Goal: Task Accomplishment & Management: Complete application form

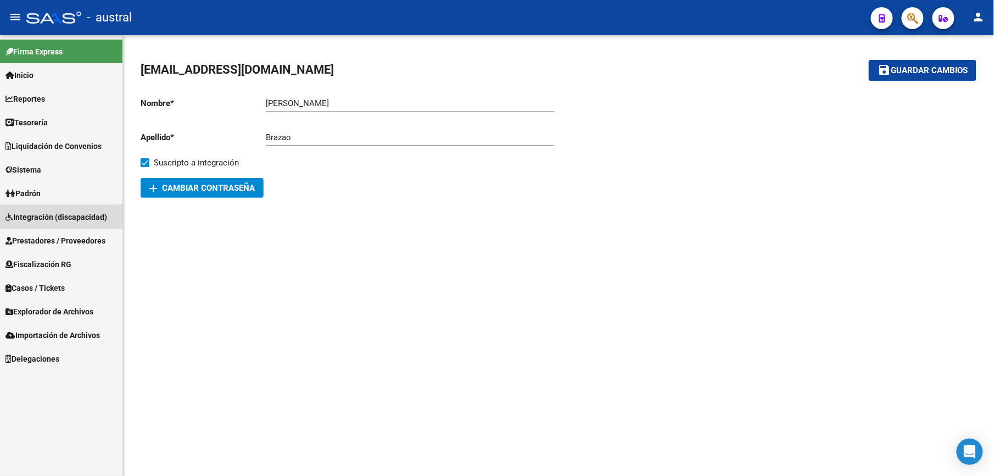
click at [58, 211] on span "Integración (discapacidad)" at bounding box center [56, 217] width 102 height 12
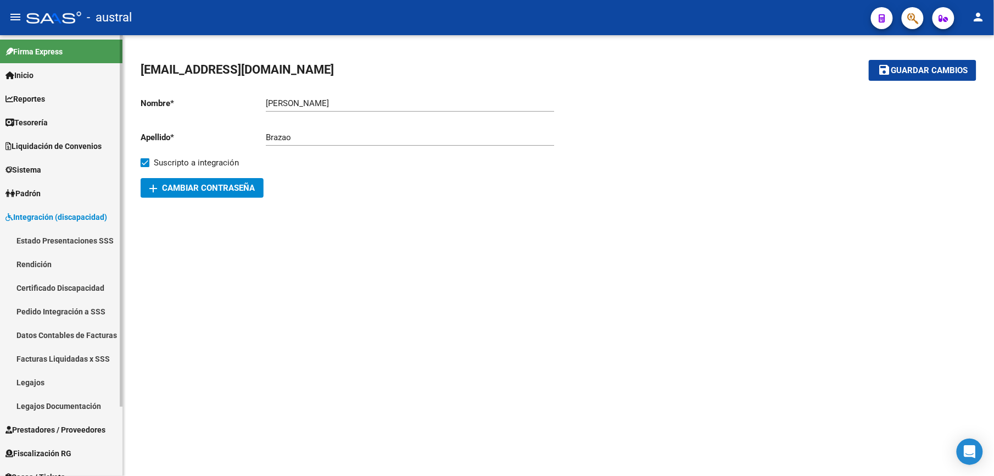
click at [75, 242] on link "Estado Presentaciones SSS" at bounding box center [61, 240] width 122 height 24
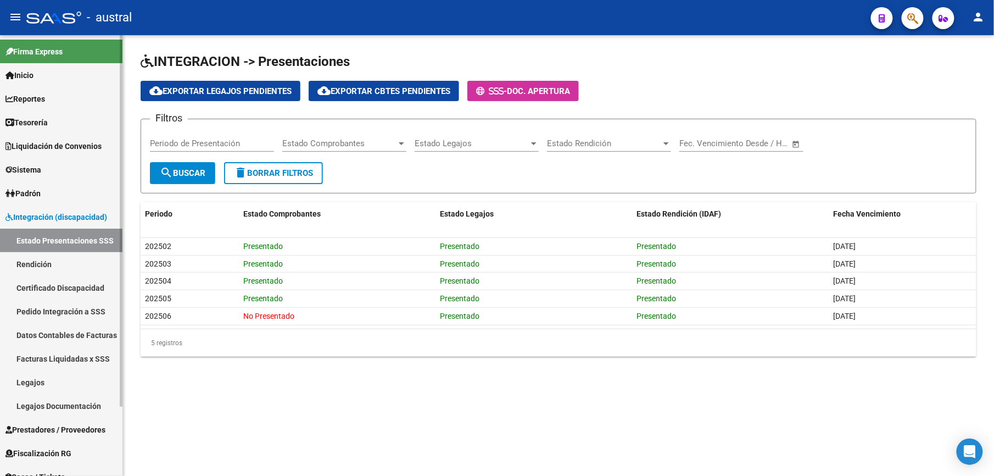
click at [87, 312] on link "Pedido Integración a SSS" at bounding box center [61, 311] width 122 height 24
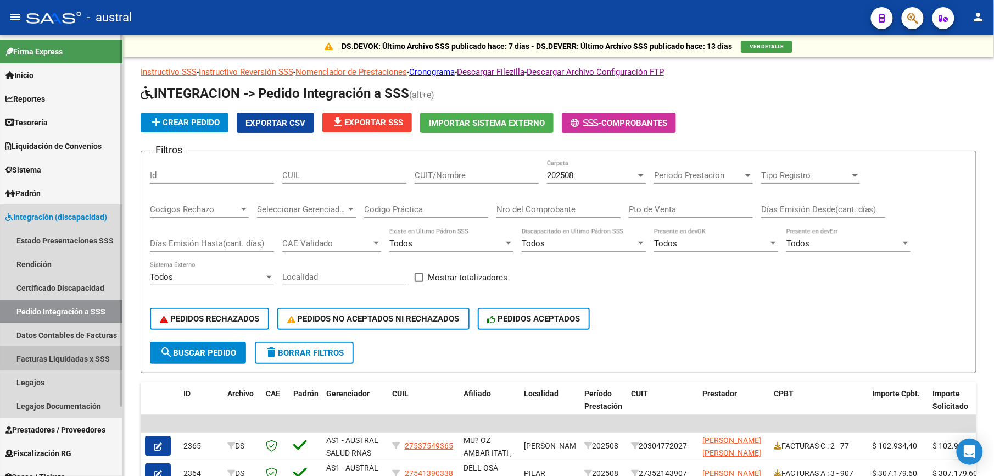
click at [77, 350] on link "Facturas Liquidadas x SSS" at bounding box center [61, 359] width 122 height 24
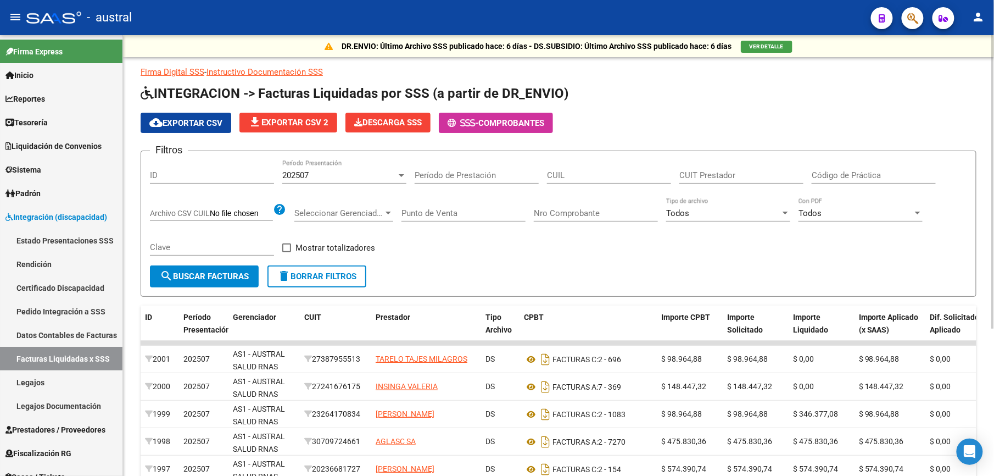
click at [334, 277] on span "delete Borrar Filtros" at bounding box center [316, 276] width 79 height 10
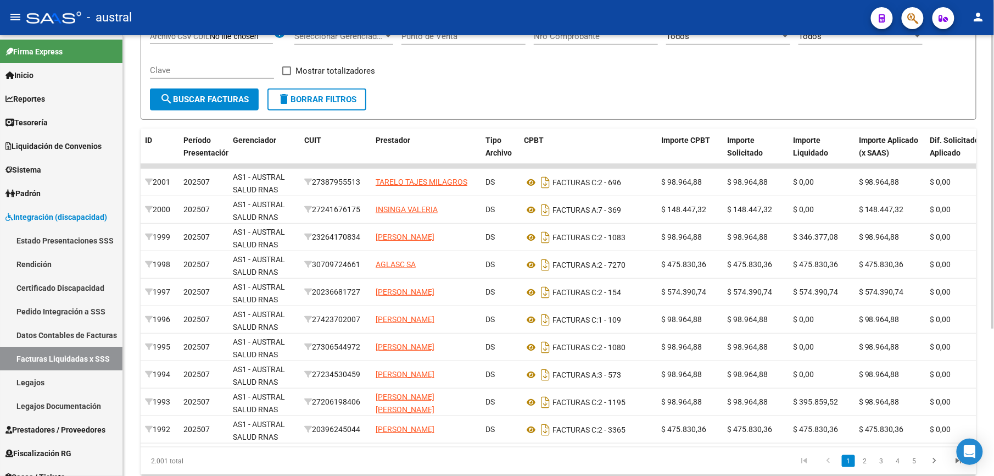
scroll to position [220, 0]
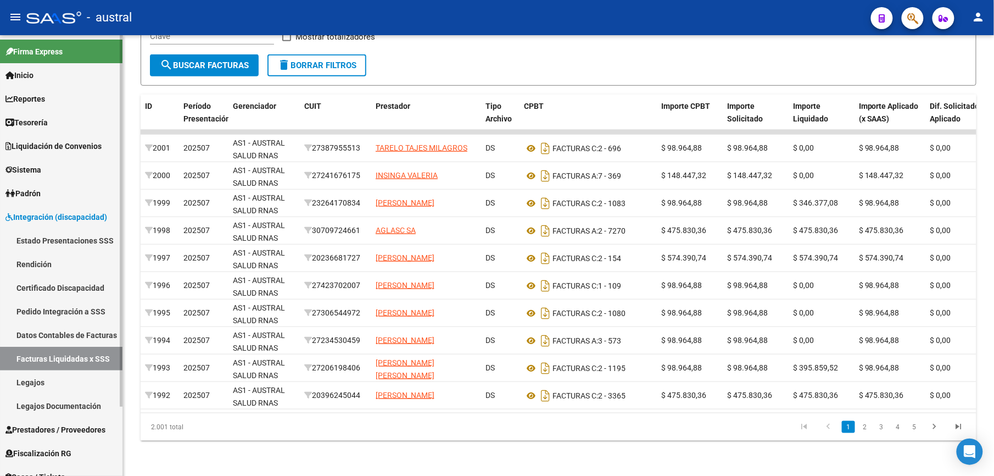
click at [55, 355] on link "Facturas Liquidadas x SSS" at bounding box center [61, 359] width 122 height 24
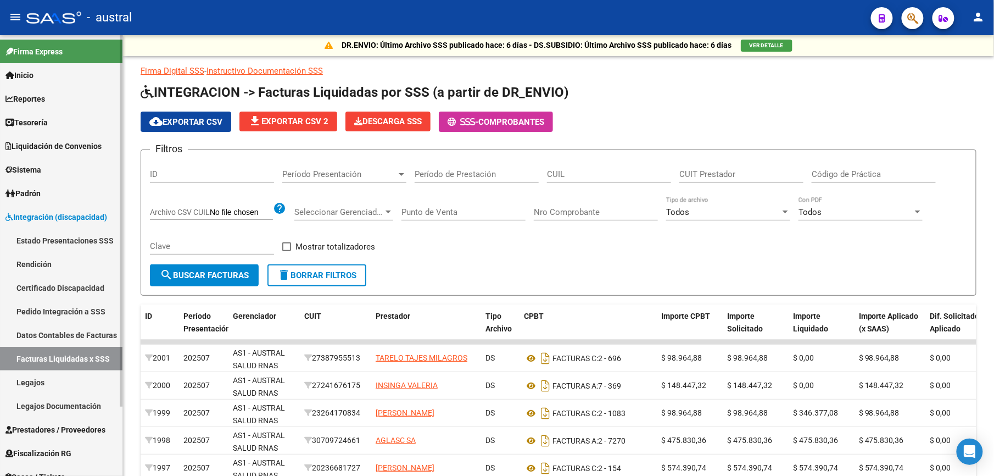
scroll to position [0, 0]
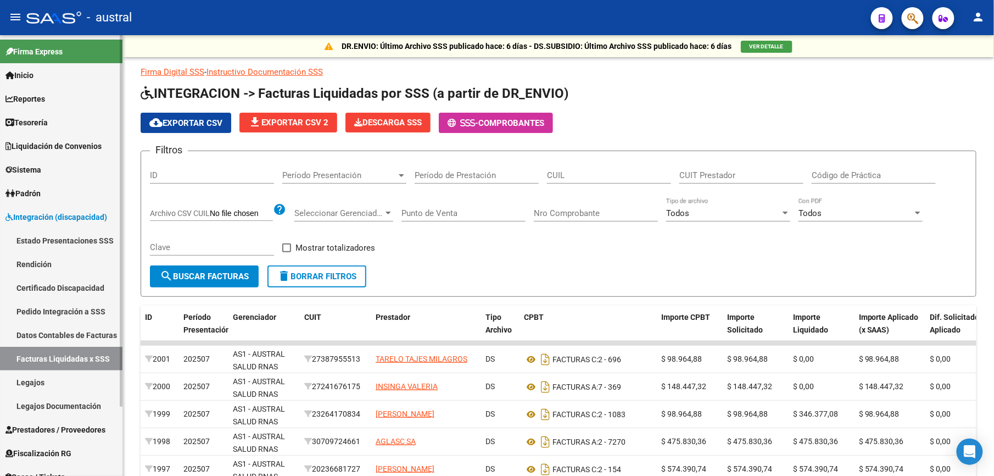
click at [49, 310] on link "Pedido Integración a SSS" at bounding box center [61, 311] width 122 height 24
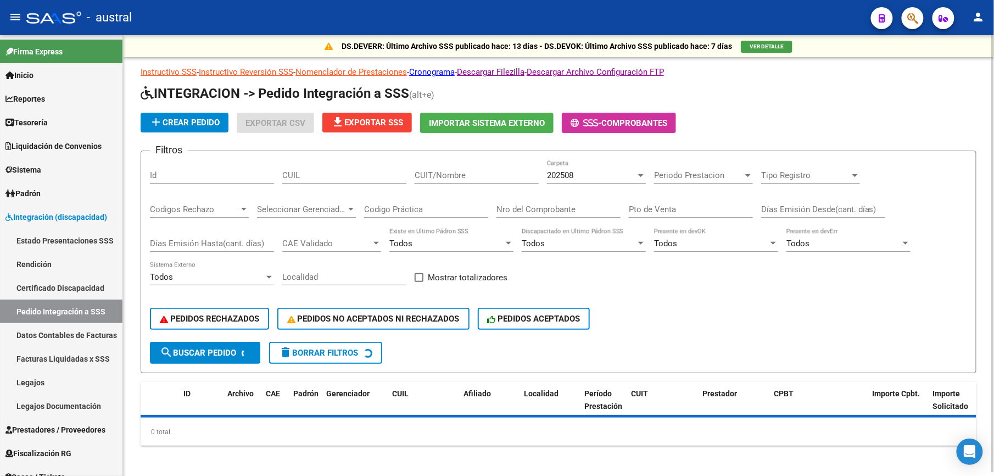
scroll to position [4, 0]
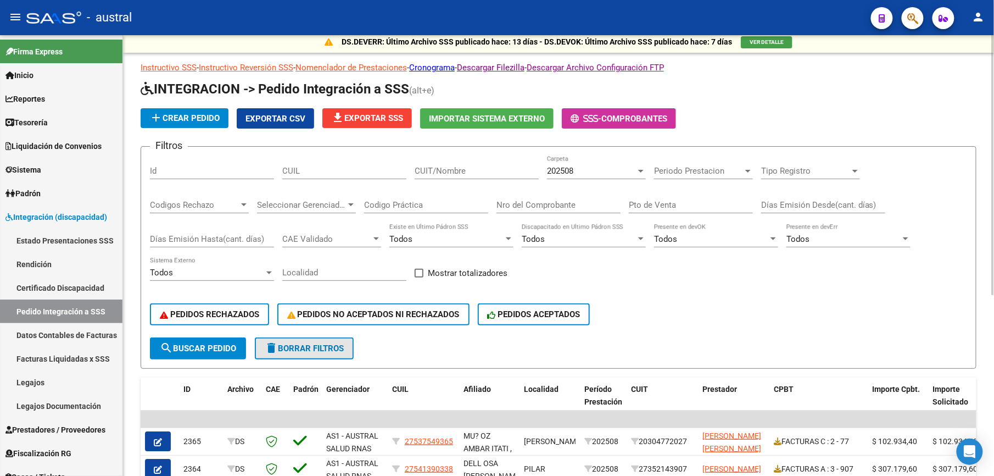
click at [335, 345] on span "delete Borrar Filtros" at bounding box center [304, 348] width 79 height 10
click at [323, 349] on span "delete Borrar Filtros" at bounding box center [304, 348] width 79 height 10
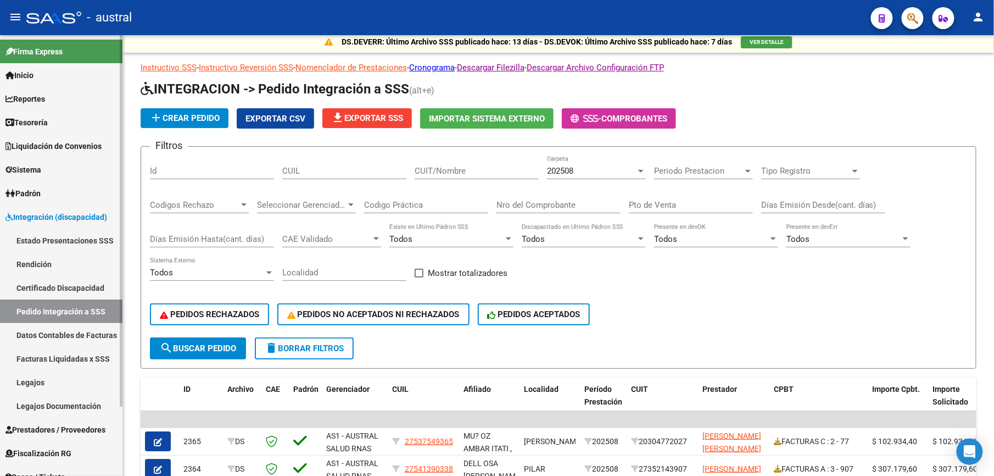
click at [37, 211] on span "Integración (discapacidad)" at bounding box center [56, 217] width 102 height 12
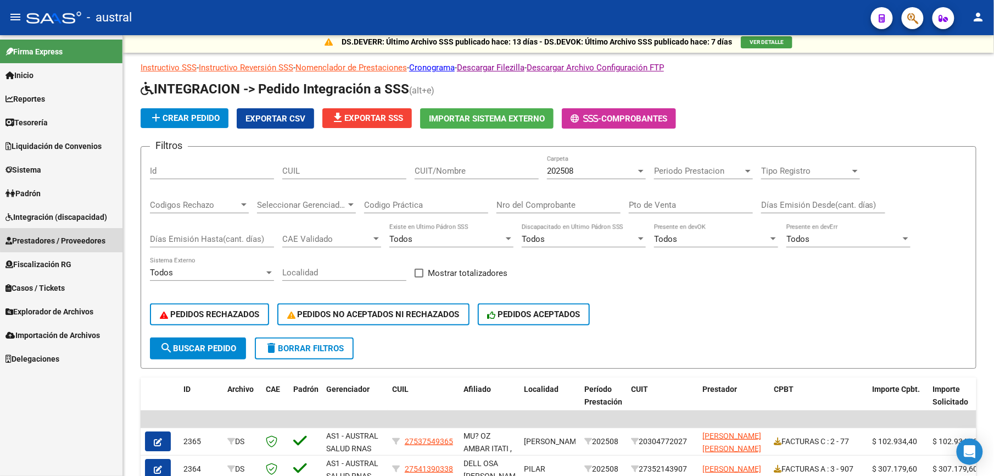
click at [74, 236] on span "Prestadores / Proveedores" at bounding box center [55, 241] width 100 height 12
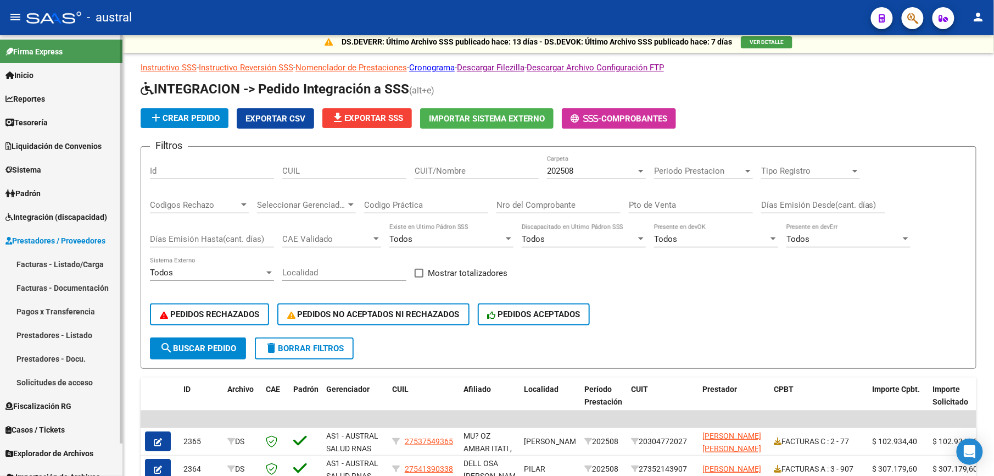
click at [37, 216] on span "Integración (discapacidad)" at bounding box center [56, 217] width 102 height 12
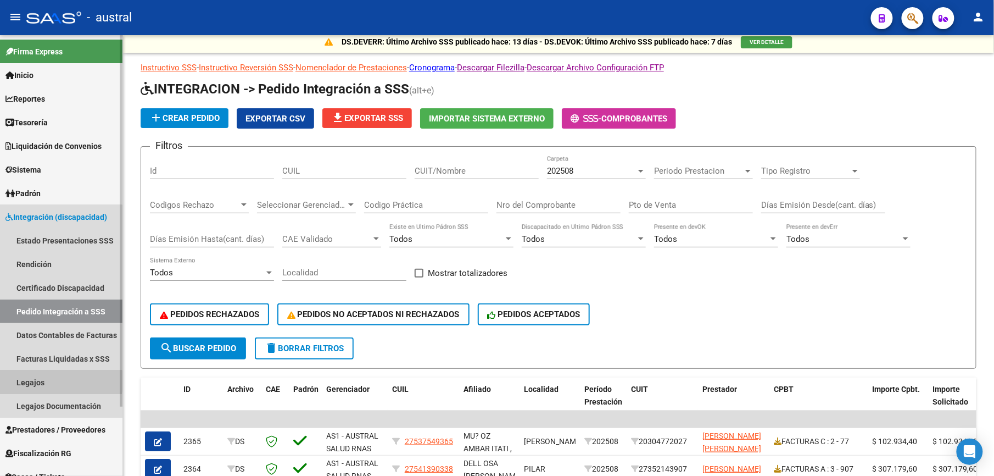
click at [29, 381] on link "Legajos" at bounding box center [61, 382] width 122 height 24
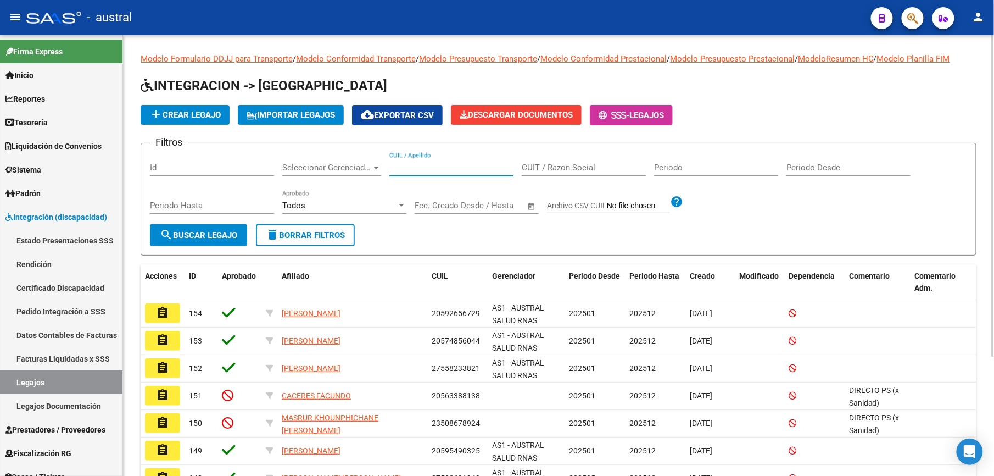
click at [466, 168] on input "CUIL / Apellido" at bounding box center [451, 168] width 124 height 10
paste input "59265672"
type input "59265672"
click at [193, 233] on span "search Buscar Legajo" at bounding box center [198, 235] width 77 height 10
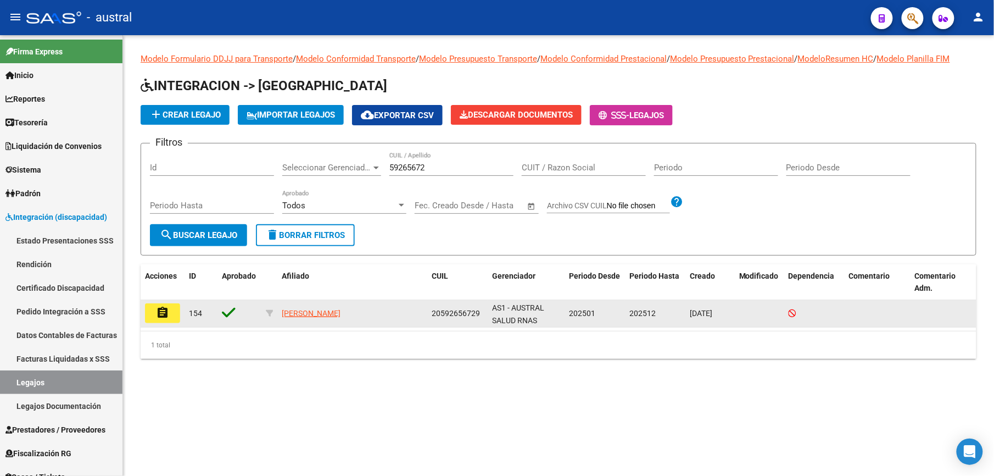
click at [163, 315] on mat-icon "assignment" at bounding box center [162, 312] width 13 height 13
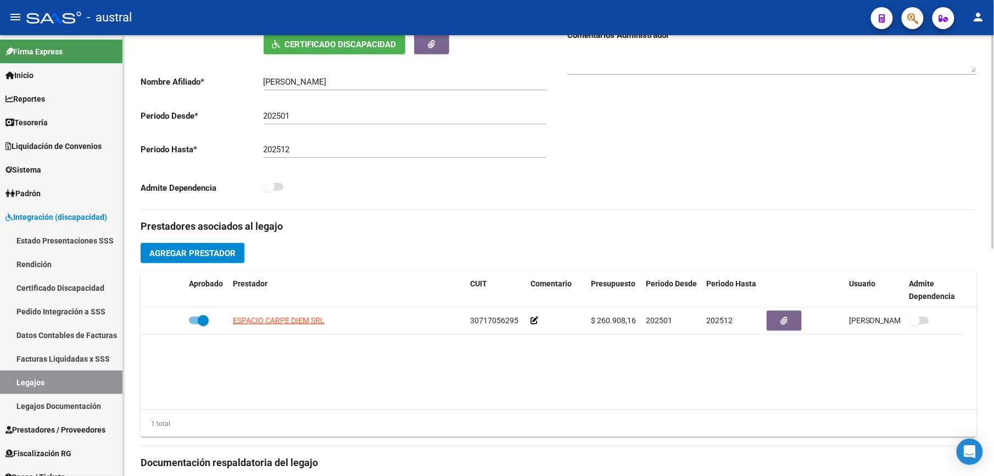
scroll to position [220, 0]
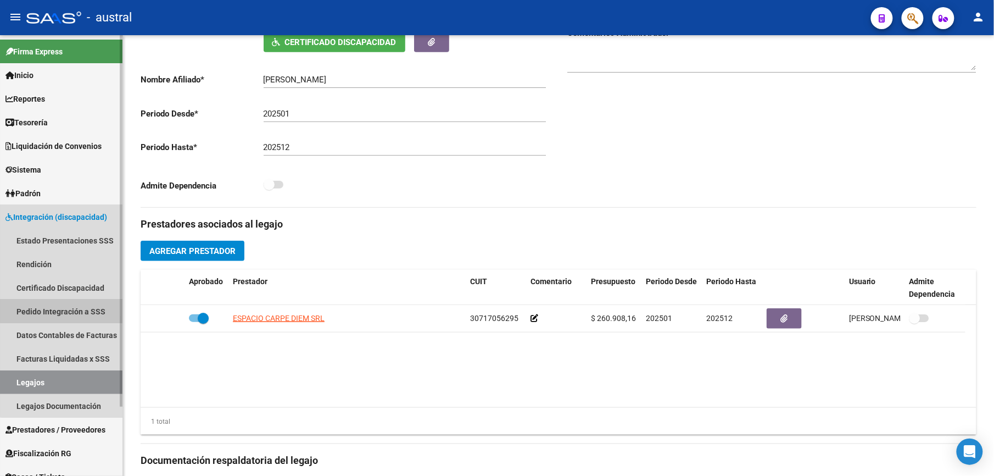
click at [86, 310] on link "Pedido Integración a SSS" at bounding box center [61, 311] width 122 height 24
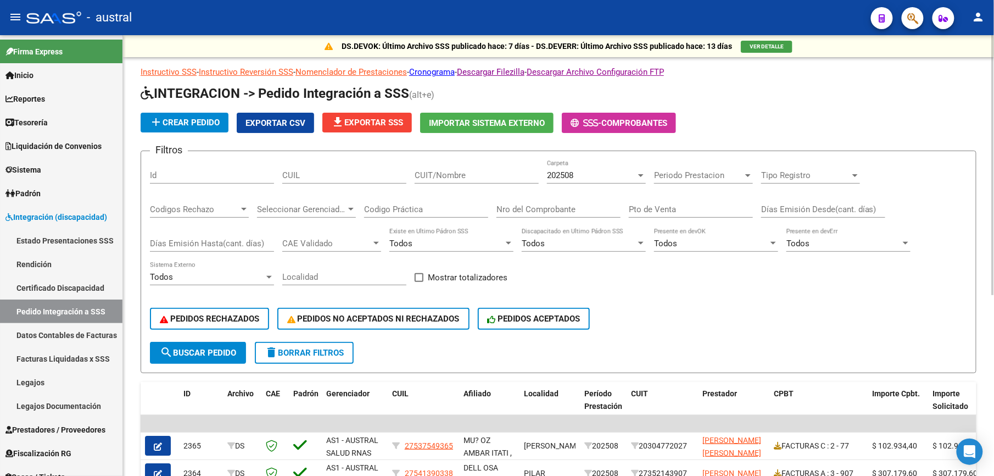
click at [312, 356] on span "delete Borrar Filtros" at bounding box center [304, 353] width 79 height 10
click at [37, 214] on span "Integración (discapacidad)" at bounding box center [56, 217] width 102 height 12
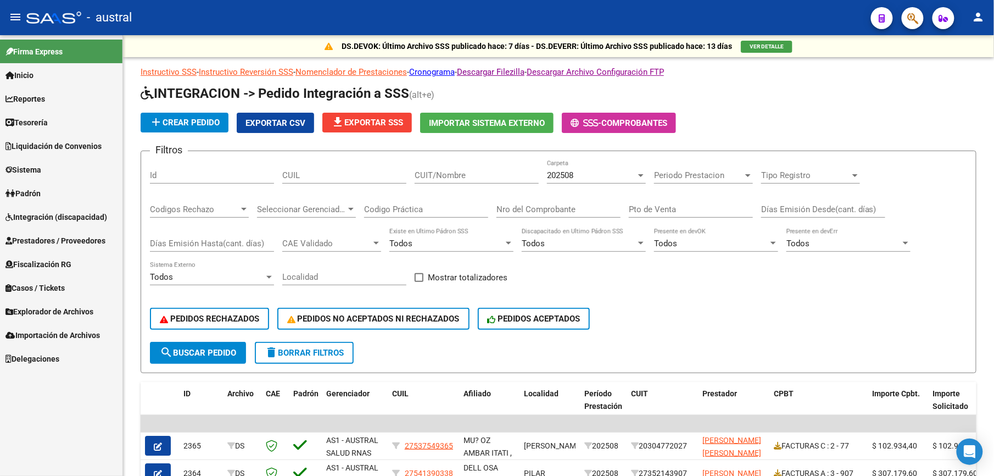
click at [52, 238] on span "Prestadores / Proveedores" at bounding box center [55, 241] width 100 height 12
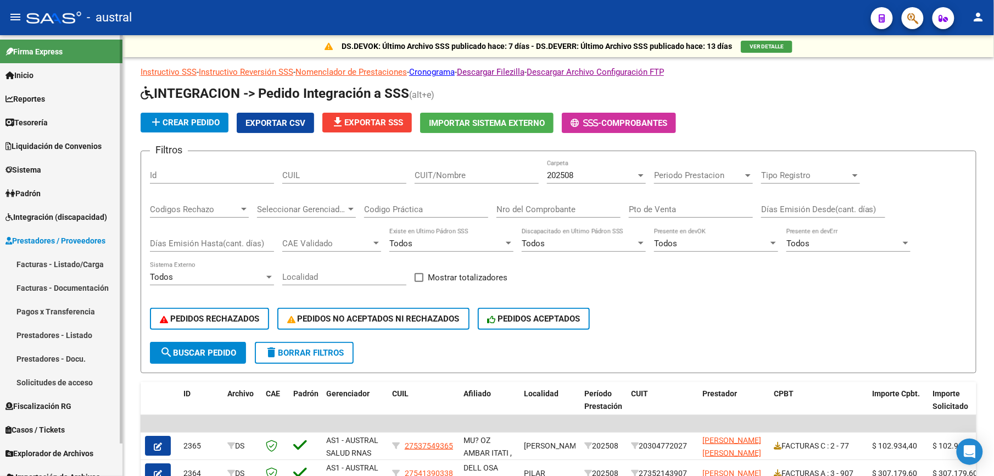
click at [75, 260] on link "Facturas - Listado/Carga" at bounding box center [61, 264] width 122 height 24
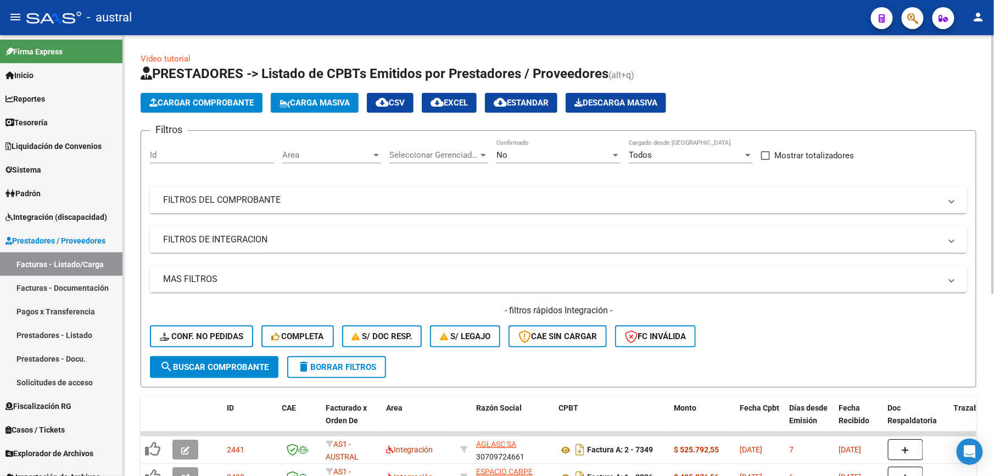
click at [345, 372] on button "delete Borrar Filtros" at bounding box center [336, 367] width 99 height 22
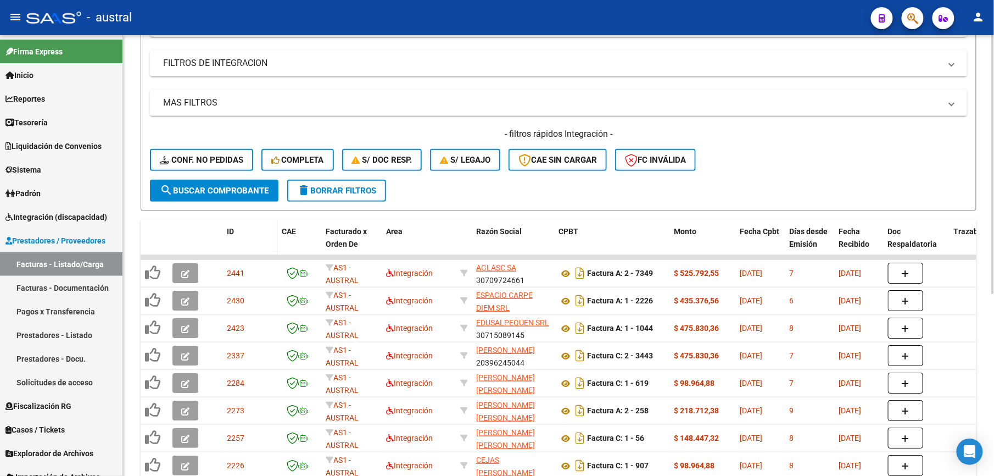
scroll to position [146, 0]
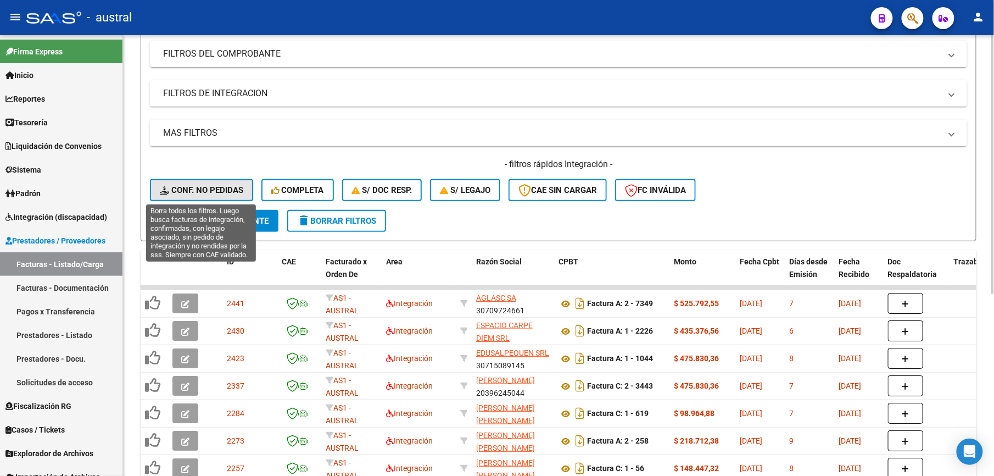
click at [219, 187] on span "Conf. no pedidas" at bounding box center [201, 190] width 83 height 10
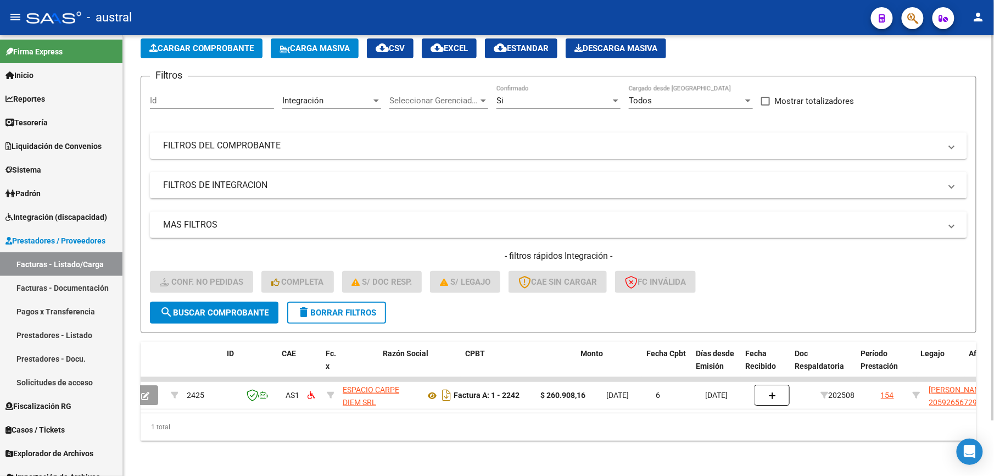
scroll to position [0, 0]
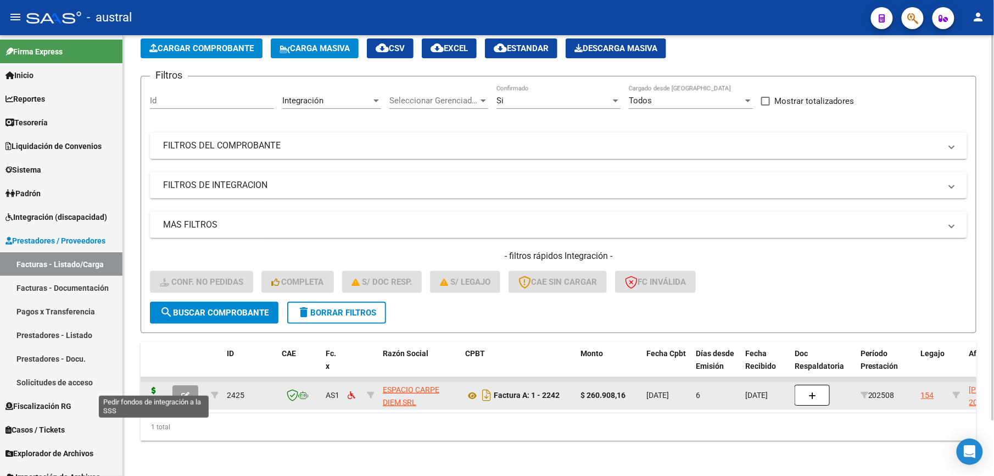
click at [154, 387] on icon at bounding box center [154, 394] width 18 height 15
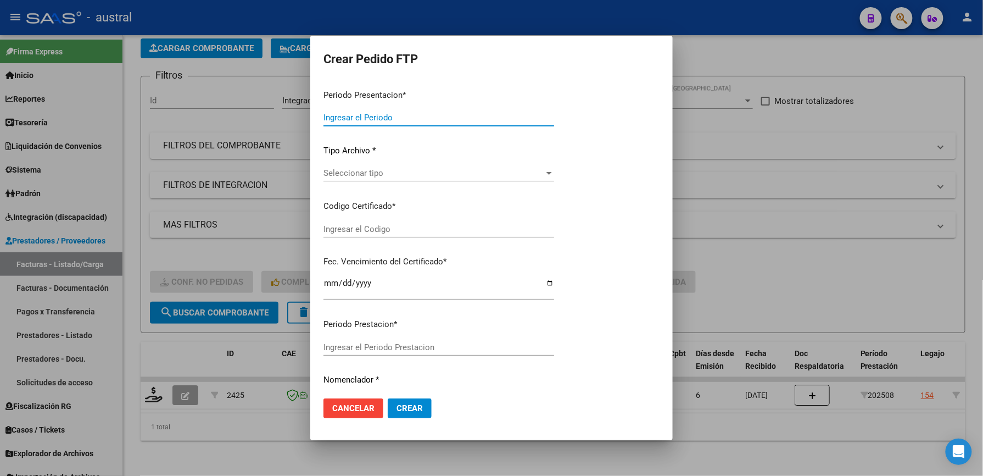
type input "202508"
type input "$ 260.908,16"
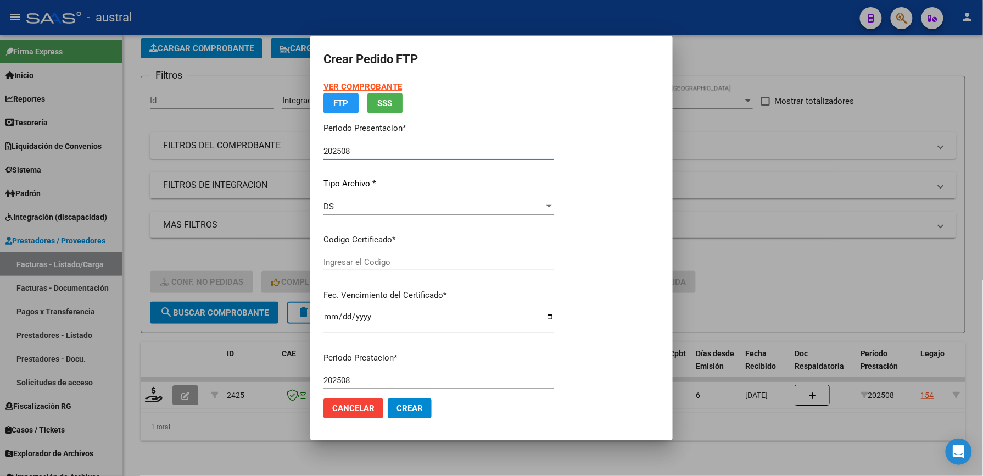
type input "3697645525"
type input "[DATE]"
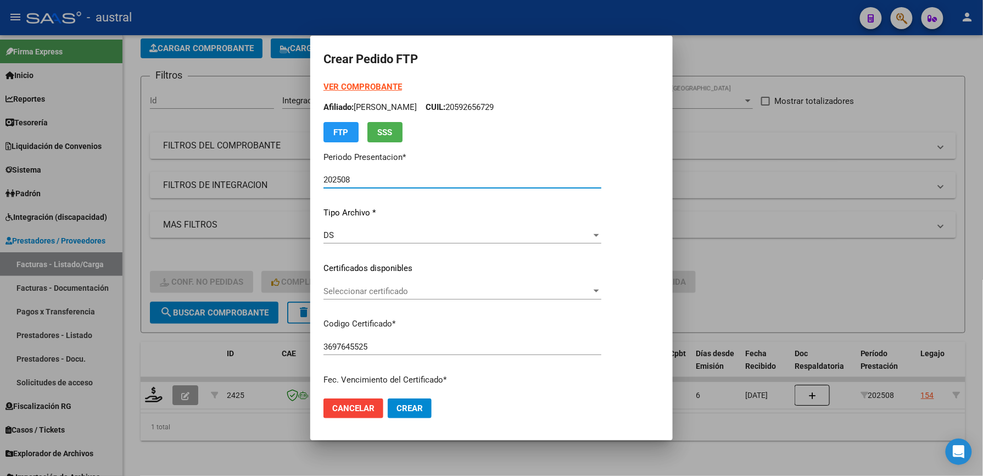
click at [378, 87] on strong "VER COMPROBANTE" at bounding box center [362, 87] width 79 height 10
click at [338, 407] on span "Cancelar" at bounding box center [353, 408] width 42 height 10
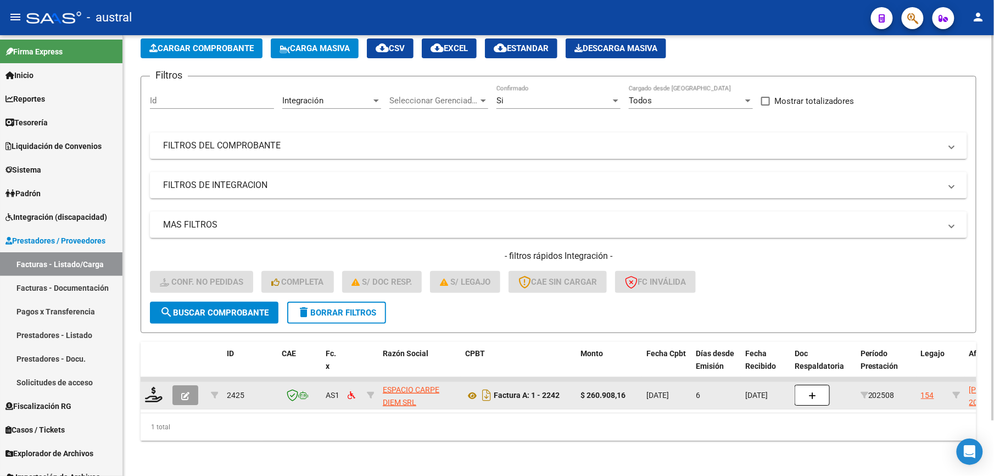
click at [149, 391] on div at bounding box center [154, 395] width 19 height 17
click at [152, 387] on icon at bounding box center [154, 394] width 18 height 15
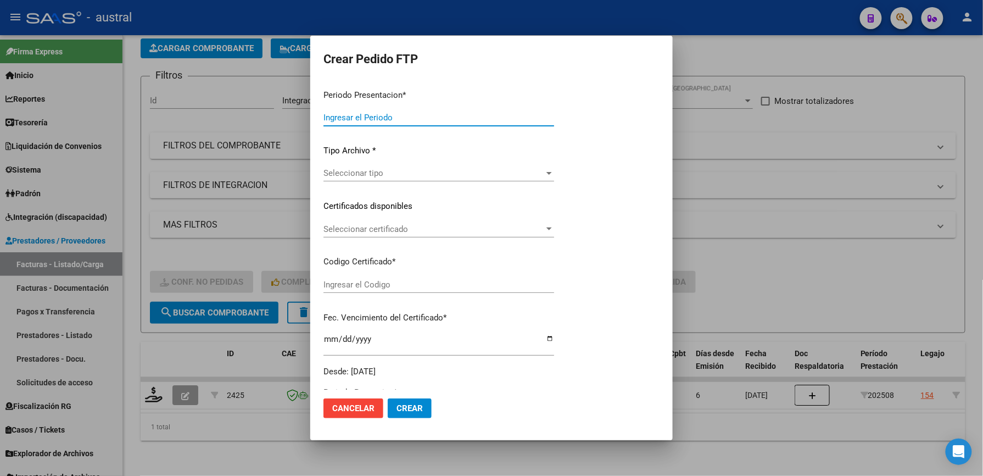
type input "202508"
type input "$ 260.908,16"
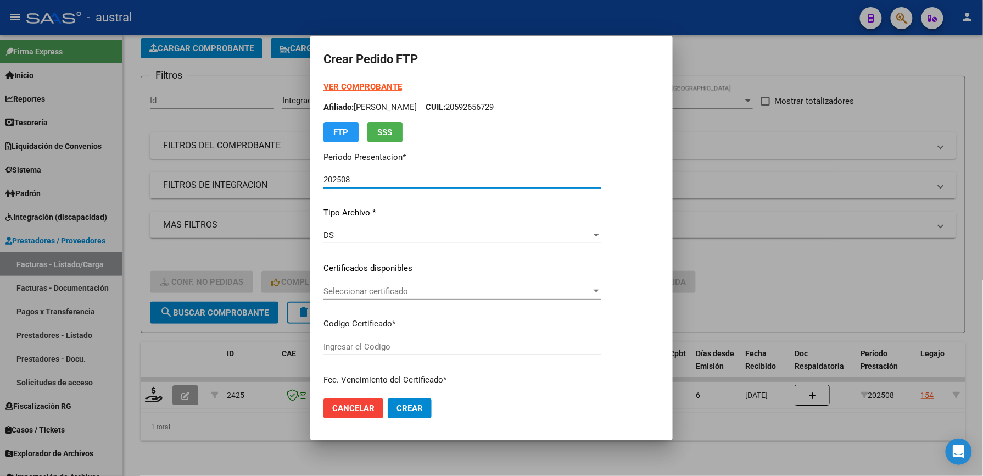
type input "3697645525"
type input "[DATE]"
click at [378, 295] on span "Seleccionar certificado" at bounding box center [457, 291] width 268 height 10
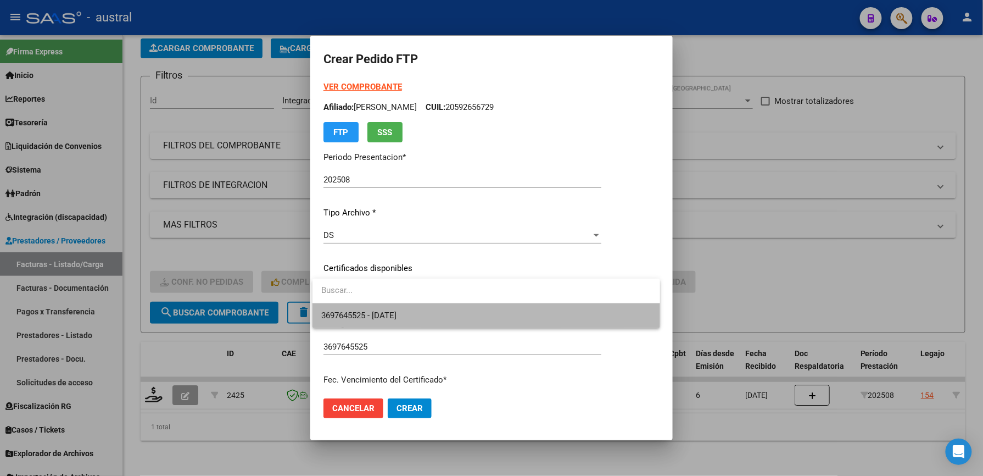
click at [433, 311] on span "3697645525 - [DATE]" at bounding box center [486, 315] width 330 height 25
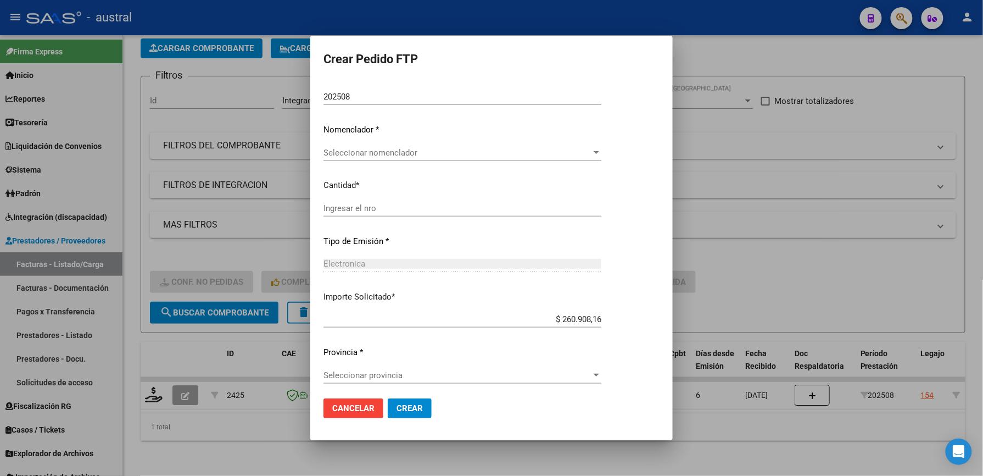
scroll to position [383, 0]
click at [409, 150] on span "Seleccionar nomenclador" at bounding box center [457, 150] width 268 height 10
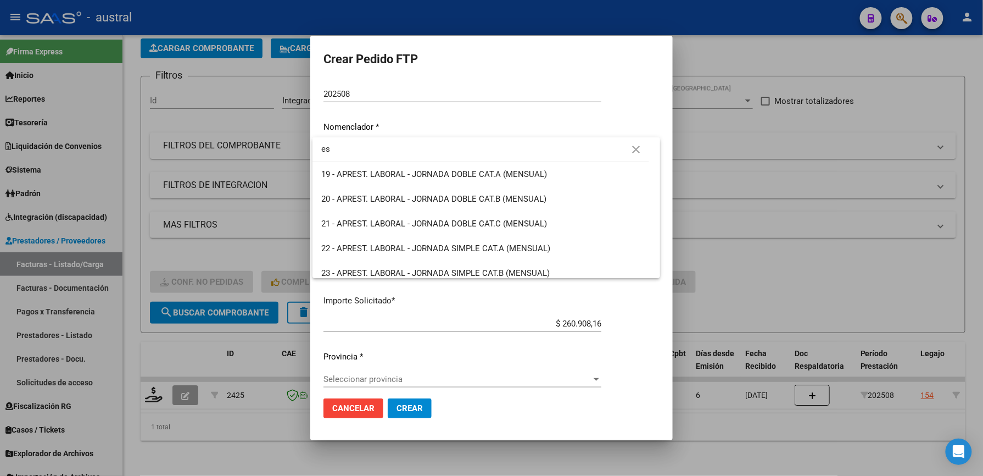
type input "e"
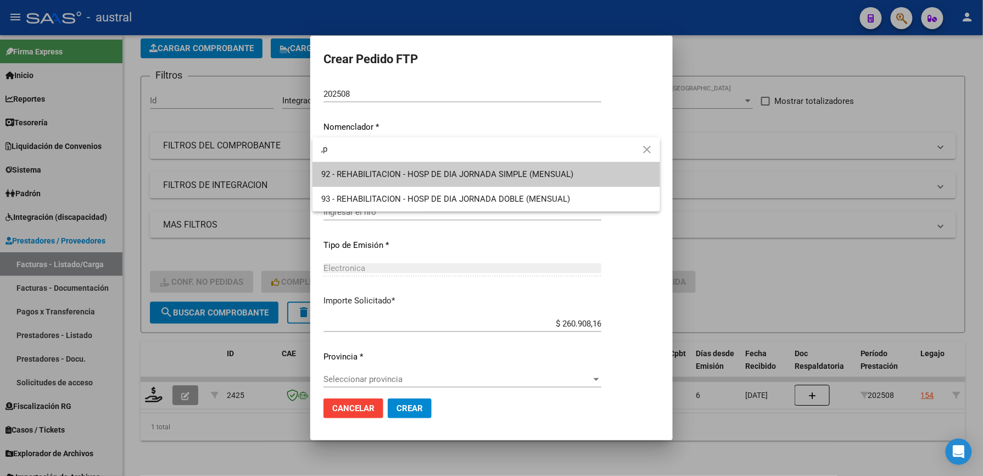
type input ","
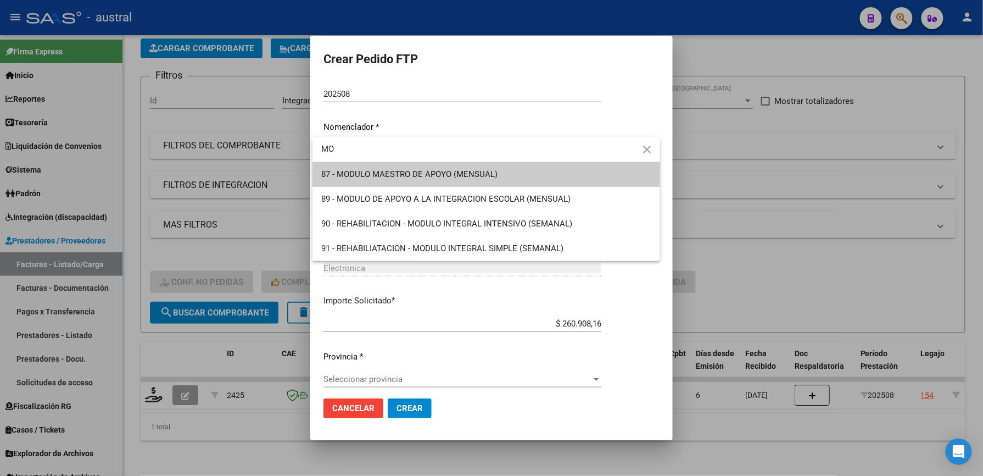
type input "M"
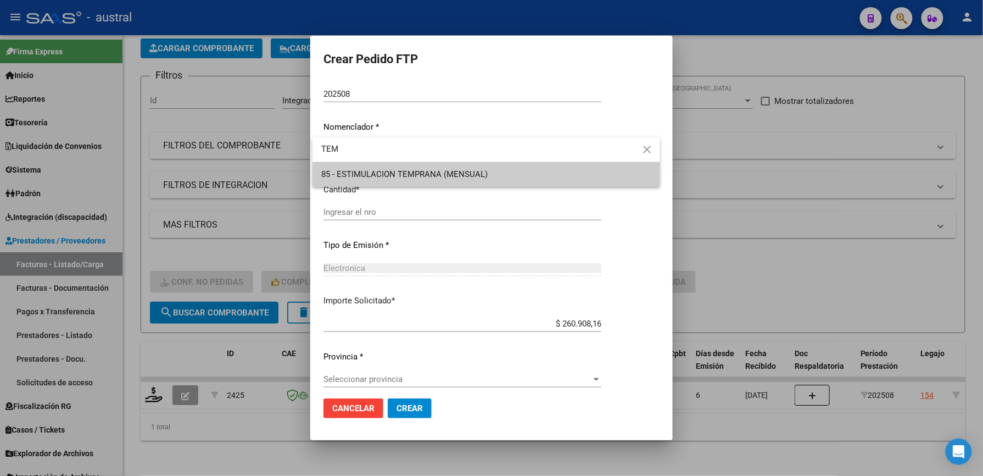
type input "TEM"
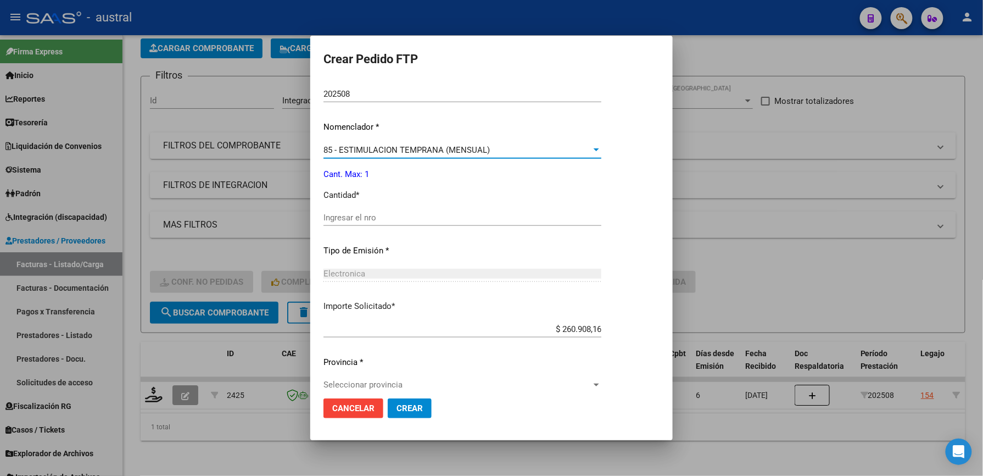
click at [345, 216] on input "Ingresar el nro" at bounding box center [462, 218] width 278 height 10
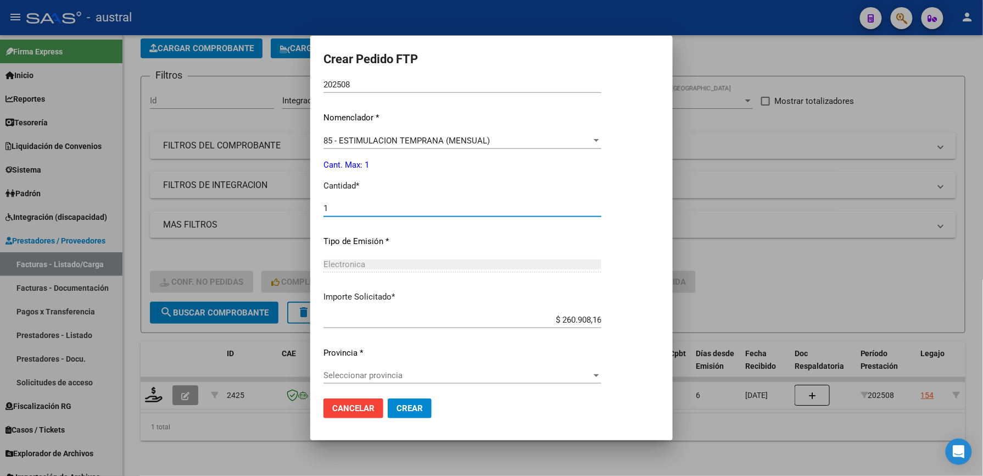
scroll to position [395, 0]
type input "1"
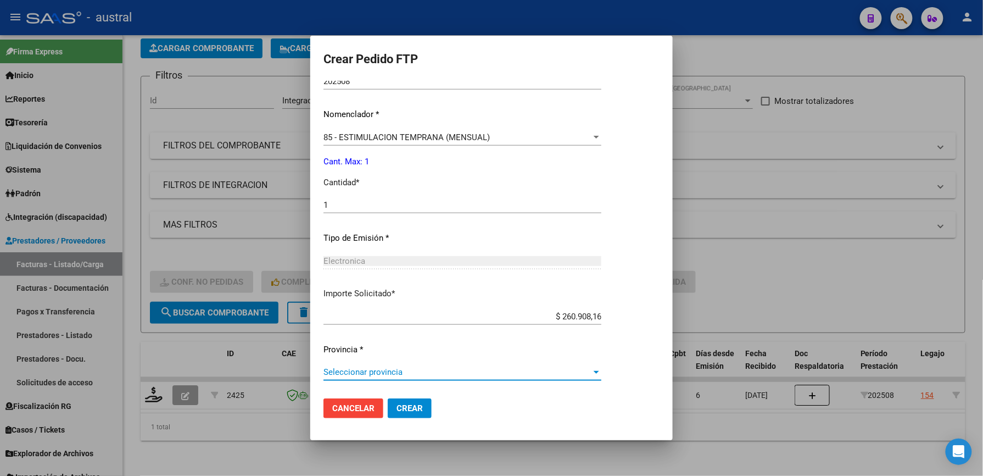
click at [406, 369] on span "Seleccionar provincia" at bounding box center [457, 372] width 268 height 10
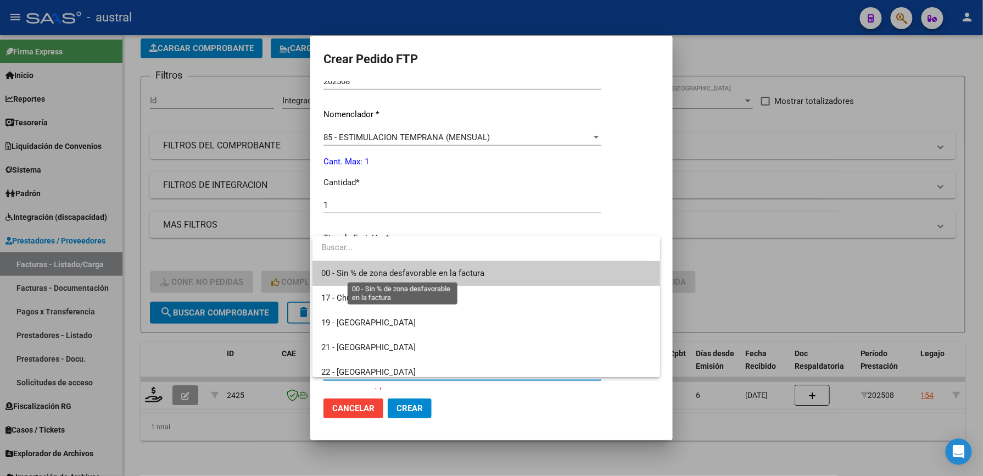
click at [354, 271] on span "00 - Sin % de zona desfavorable en la factura" at bounding box center [402, 273] width 163 height 10
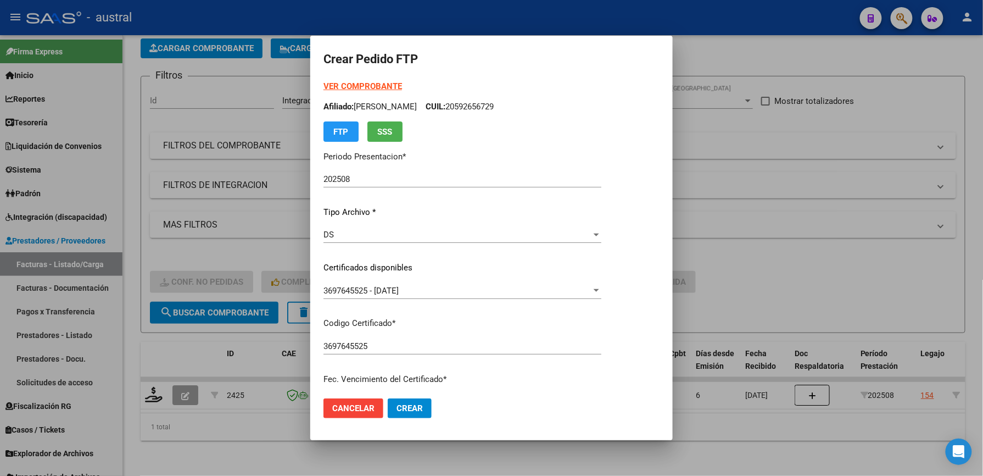
scroll to position [0, 0]
click at [389, 86] on strong "VER COMPROBANTE" at bounding box center [362, 87] width 79 height 10
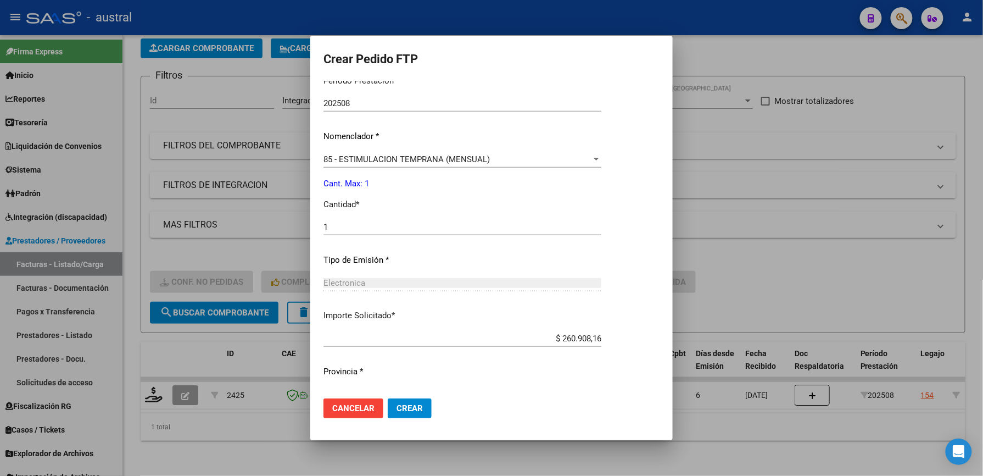
scroll to position [395, 0]
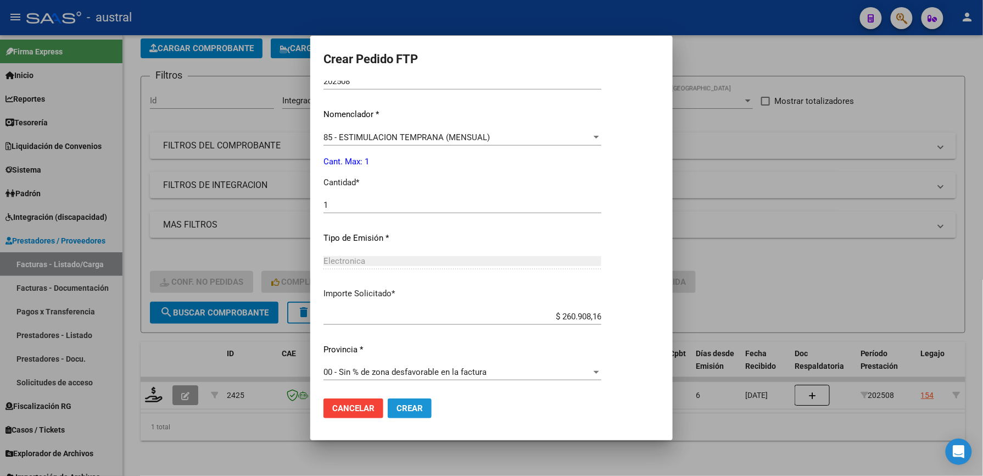
click at [412, 407] on span "Crear" at bounding box center [410, 408] width 26 height 10
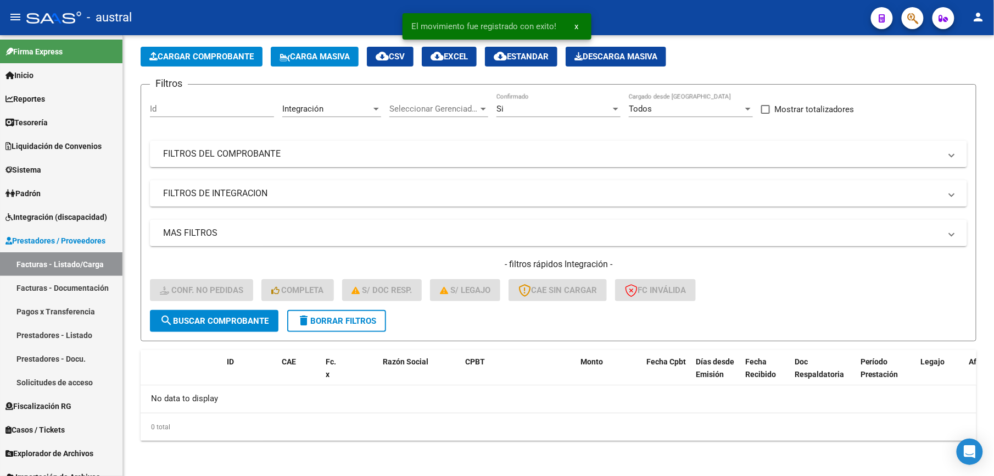
scroll to position [44, 0]
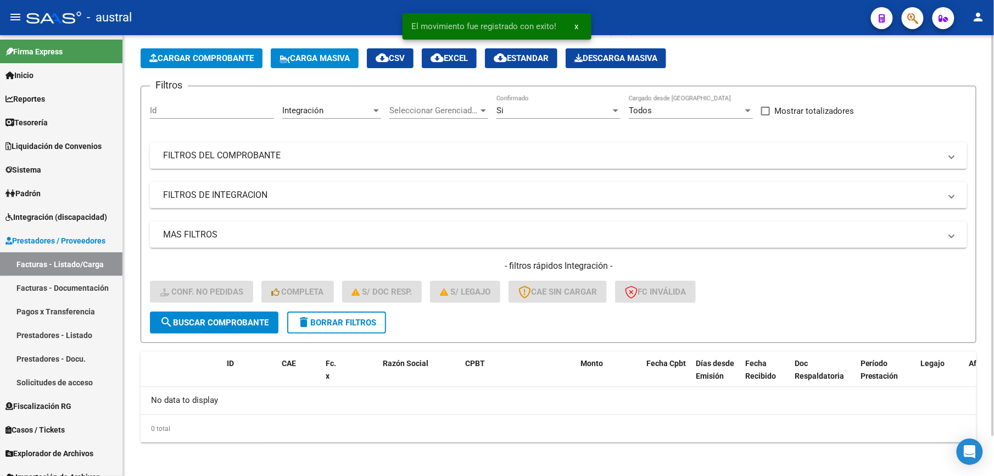
drag, startPoint x: 334, startPoint y: 319, endPoint x: 380, endPoint y: 319, distance: 46.1
click at [336, 319] on span "delete Borrar Filtros" at bounding box center [336, 322] width 79 height 10
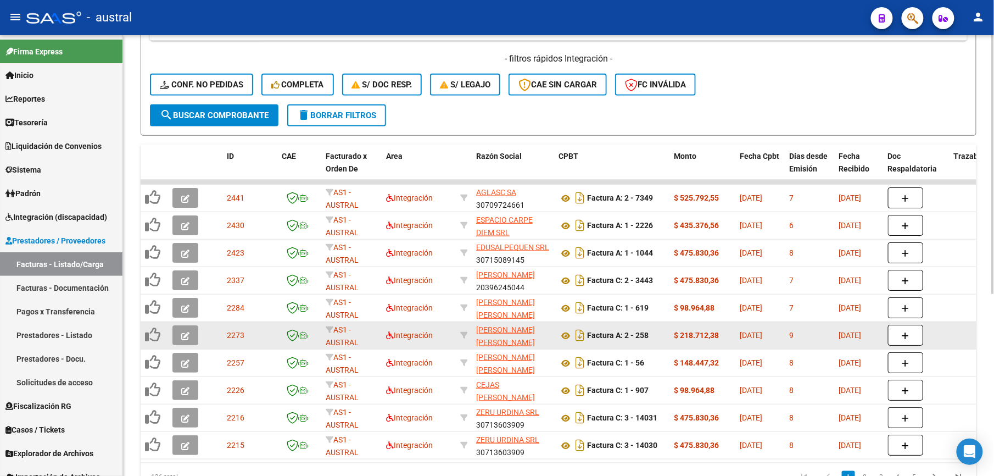
scroll to position [264, 0]
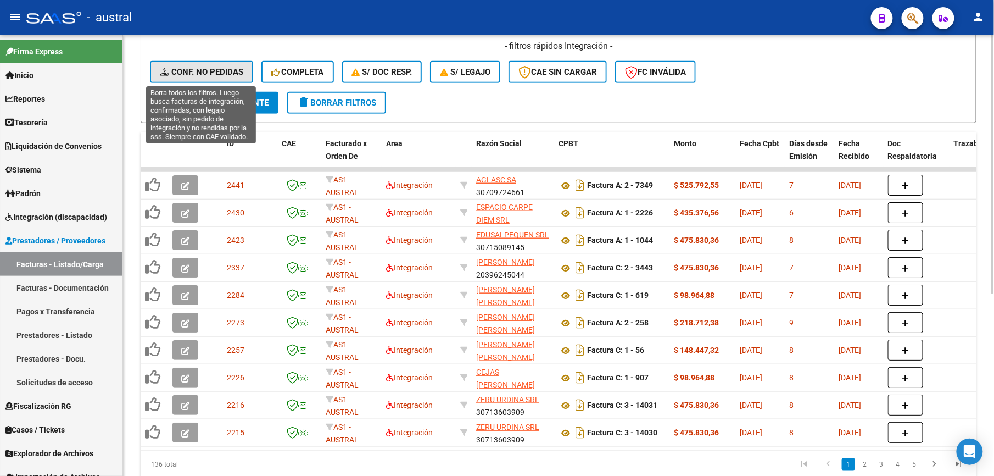
click at [209, 75] on span "Conf. no pedidas" at bounding box center [201, 72] width 83 height 10
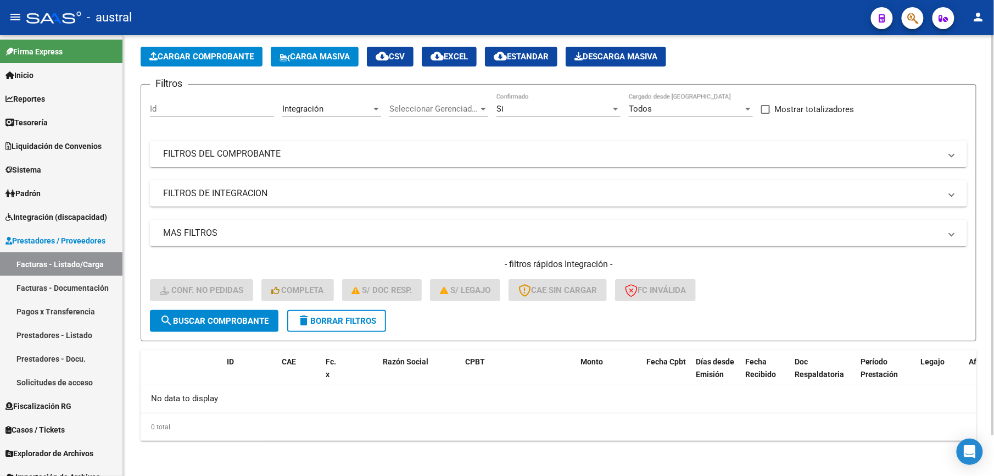
scroll to position [44, 0]
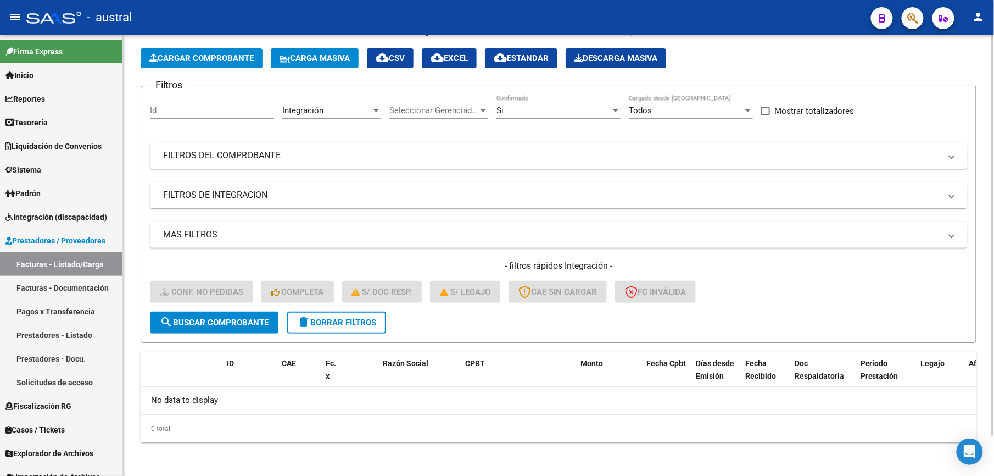
click at [339, 332] on form "Filtros Id Integración Area Seleccionar Gerenciador Seleccionar Gerenciador Si …" at bounding box center [559, 214] width 836 height 257
click at [339, 325] on span "delete Borrar Filtros" at bounding box center [336, 322] width 79 height 10
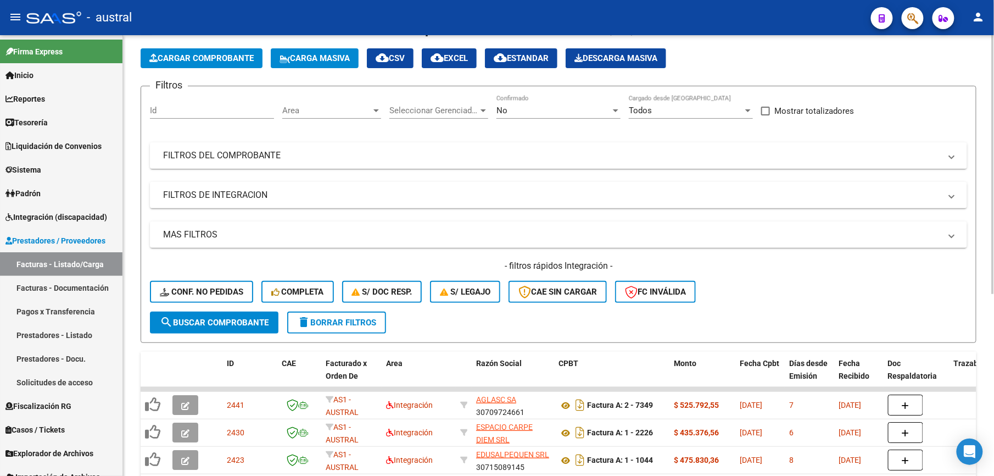
click at [344, 321] on span "delete Borrar Filtros" at bounding box center [336, 322] width 79 height 10
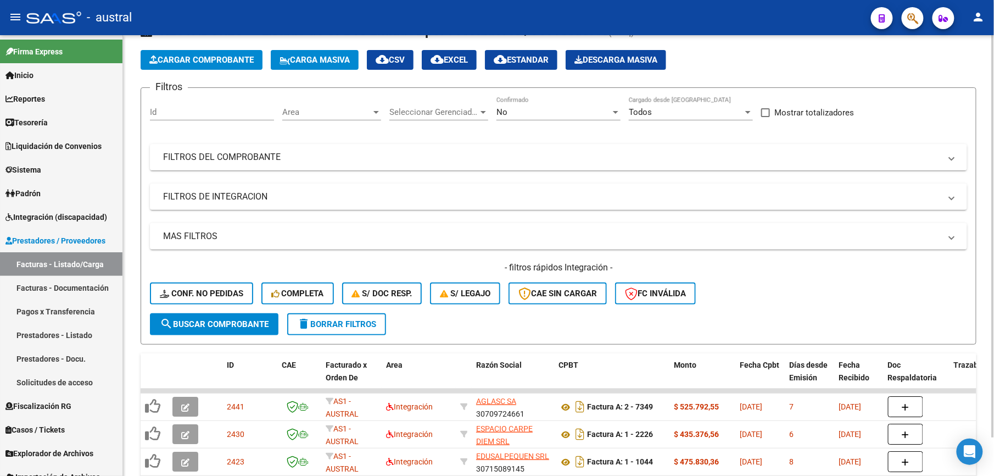
scroll to position [0, 0]
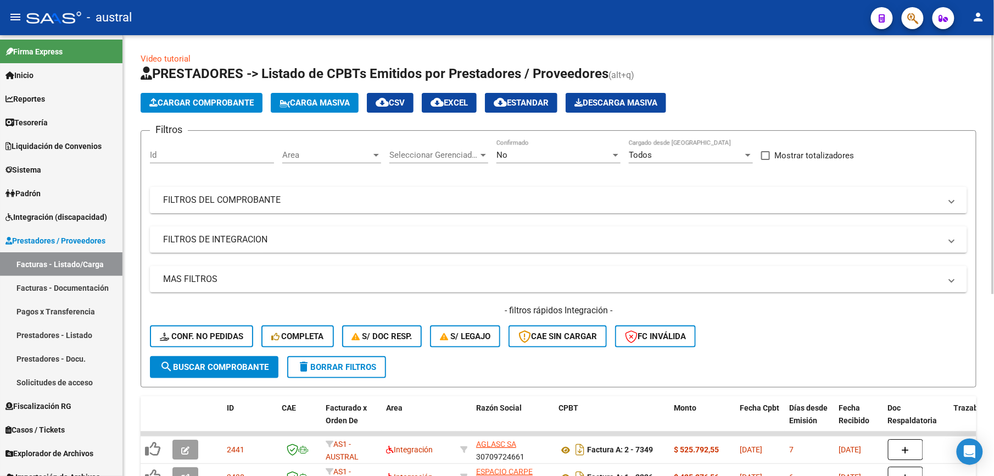
click at [232, 101] on span "Cargar Comprobante" at bounding box center [201, 103] width 104 height 10
click at [335, 102] on span "Carga Masiva" at bounding box center [315, 103] width 70 height 10
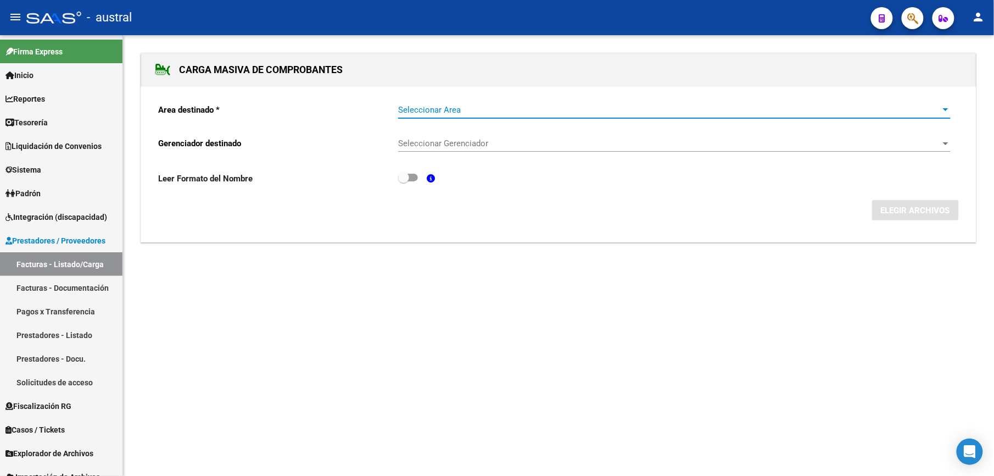
click at [434, 106] on span "Seleccionar Area" at bounding box center [669, 110] width 543 height 10
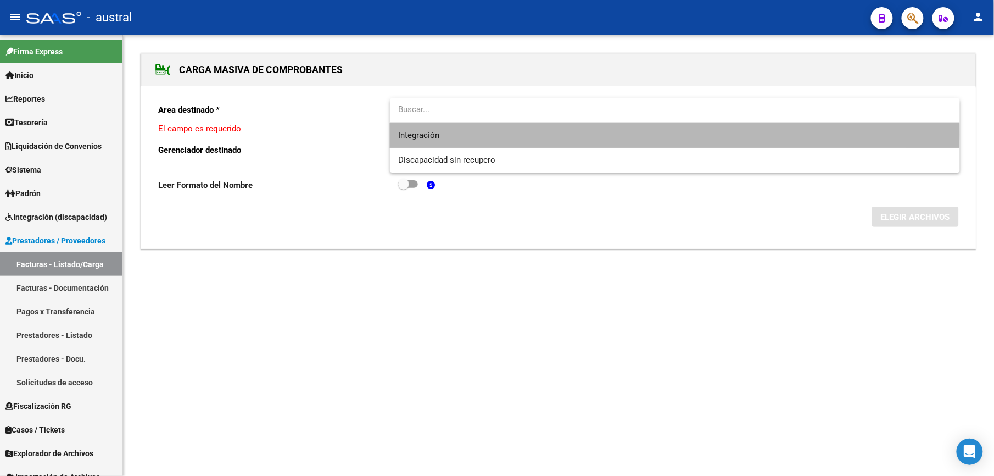
drag, startPoint x: 444, startPoint y: 135, endPoint x: 473, endPoint y: 139, distance: 29.5
click at [446, 135] on span "Integración" at bounding box center [675, 135] width 552 height 25
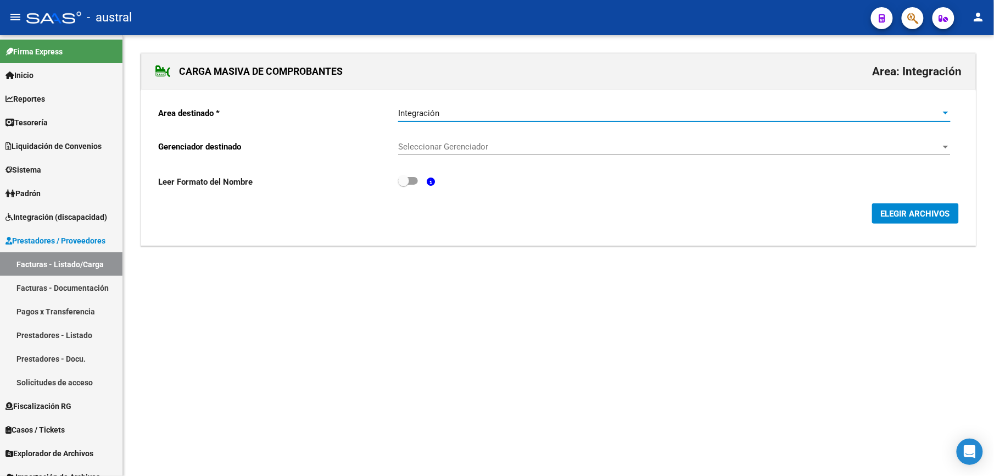
click at [469, 148] on span "Seleccionar Gerenciador" at bounding box center [669, 147] width 543 height 10
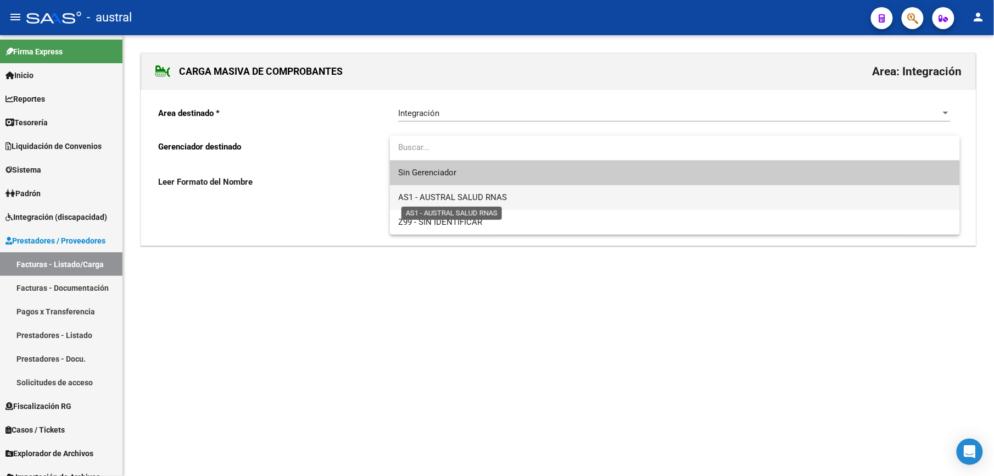
click at [483, 196] on span "AS1 - AUSTRAL SALUD RNAS" at bounding box center [453, 197] width 109 height 10
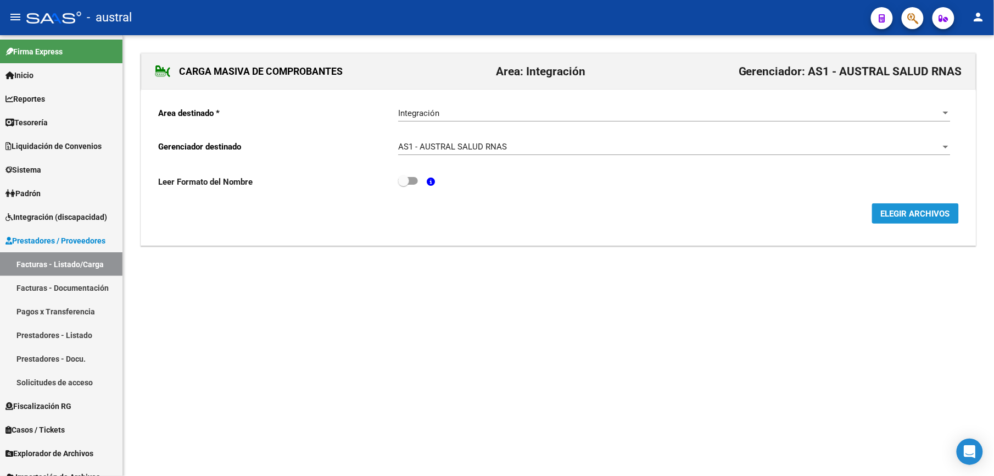
click at [928, 213] on span "ELEGIR ARCHIVOS" at bounding box center [915, 214] width 69 height 10
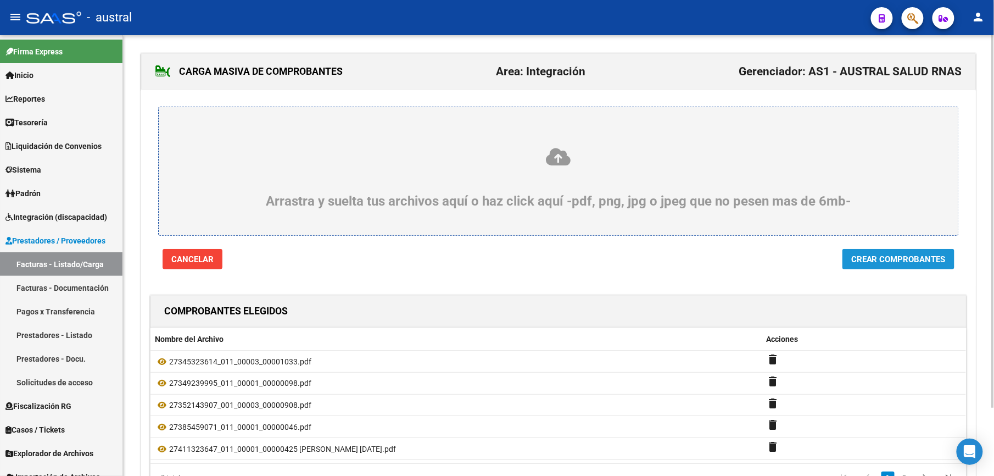
click at [898, 260] on span "Crear Comprobantes" at bounding box center [898, 259] width 94 height 10
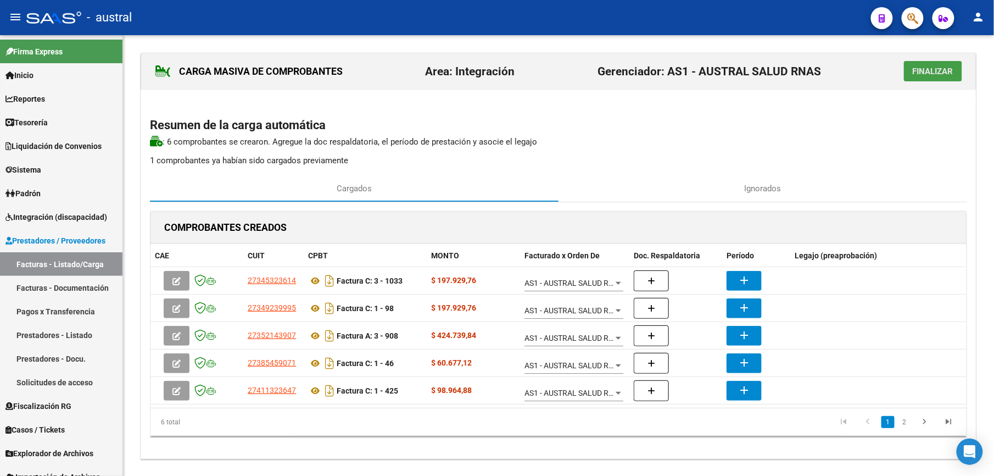
click at [932, 75] on span "Finalizar" at bounding box center [933, 71] width 41 height 10
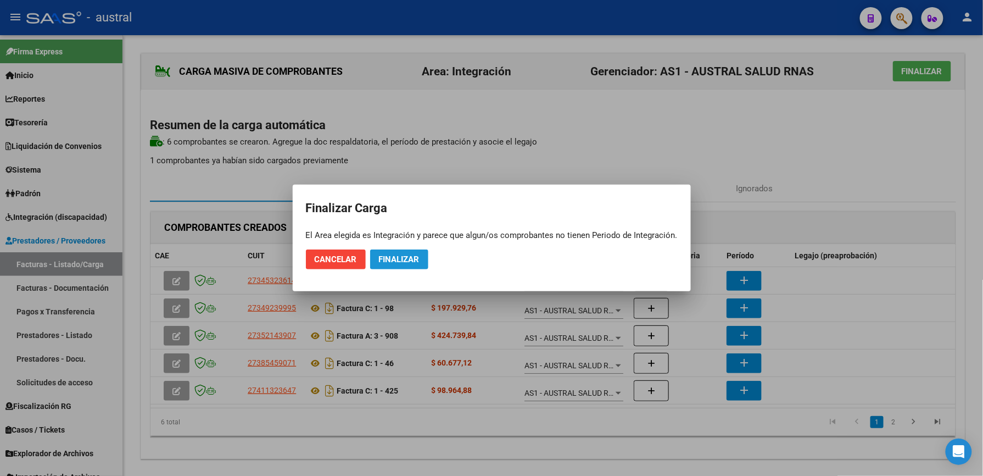
click at [416, 263] on span "Finalizar" at bounding box center [399, 259] width 41 height 10
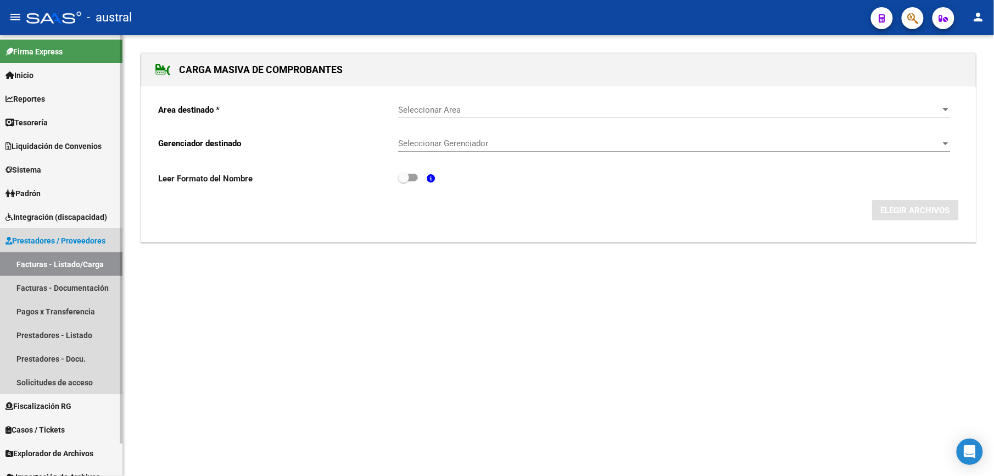
click at [66, 267] on link "Facturas - Listado/Carga" at bounding box center [61, 264] width 122 height 24
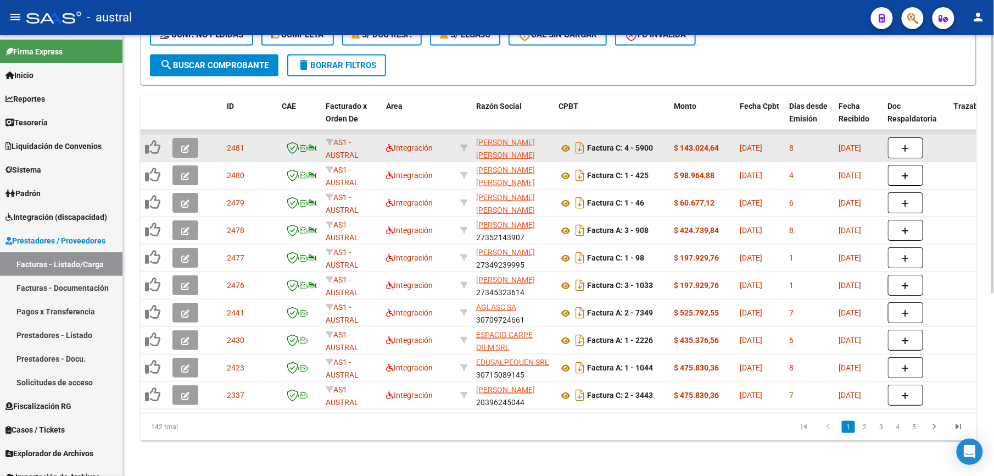
click at [180, 138] on button "button" at bounding box center [185, 148] width 26 height 20
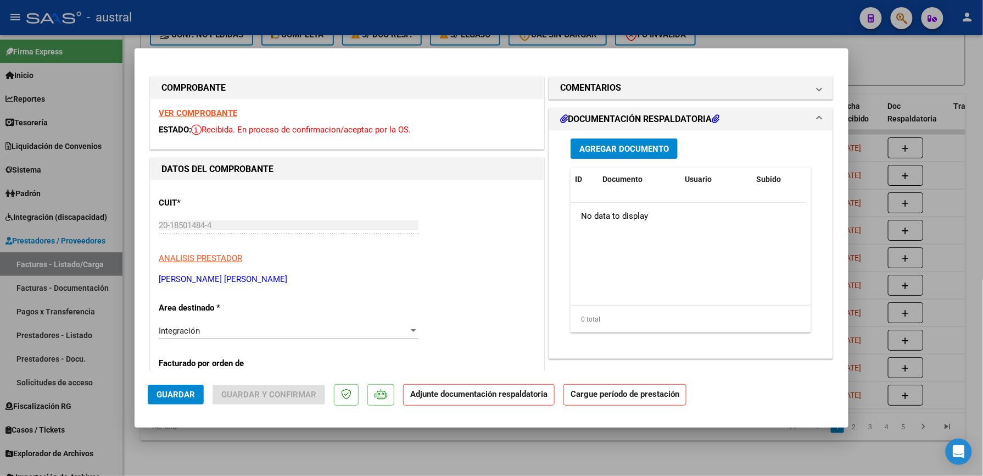
click at [207, 114] on strong "VER COMPROBANTE" at bounding box center [198, 113] width 79 height 10
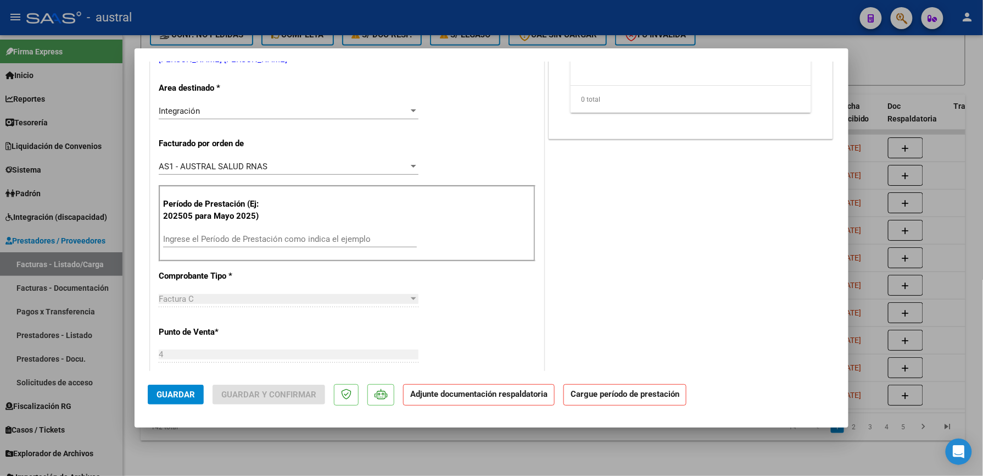
scroll to position [293, 0]
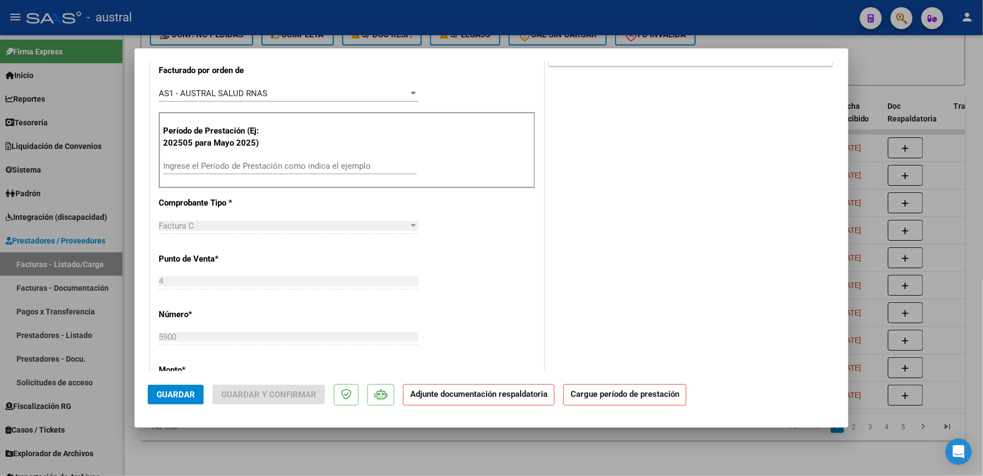
click at [271, 166] on input "Ingrese el Período de Prestación como indica el ejemplo" at bounding box center [290, 166] width 254 height 10
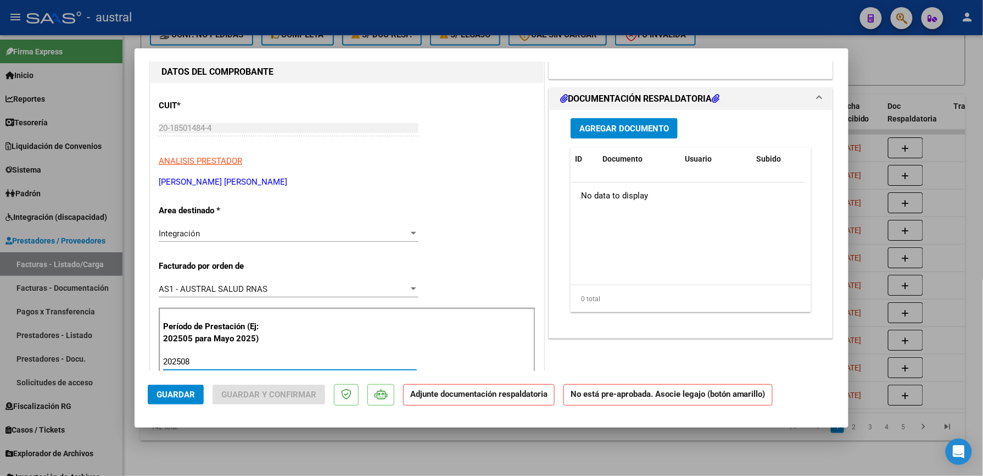
scroll to position [0, 0]
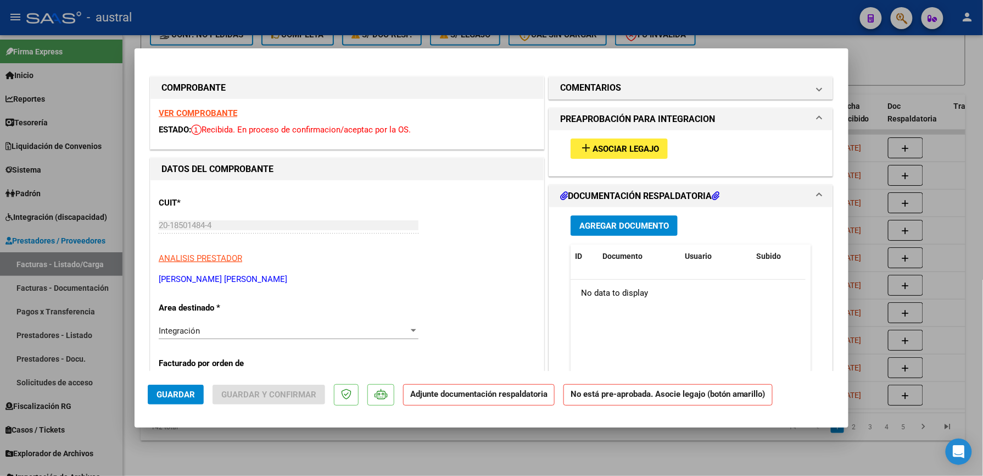
type input "202508"
click at [612, 154] on span "Asociar Legajo" at bounding box center [626, 149] width 66 height 10
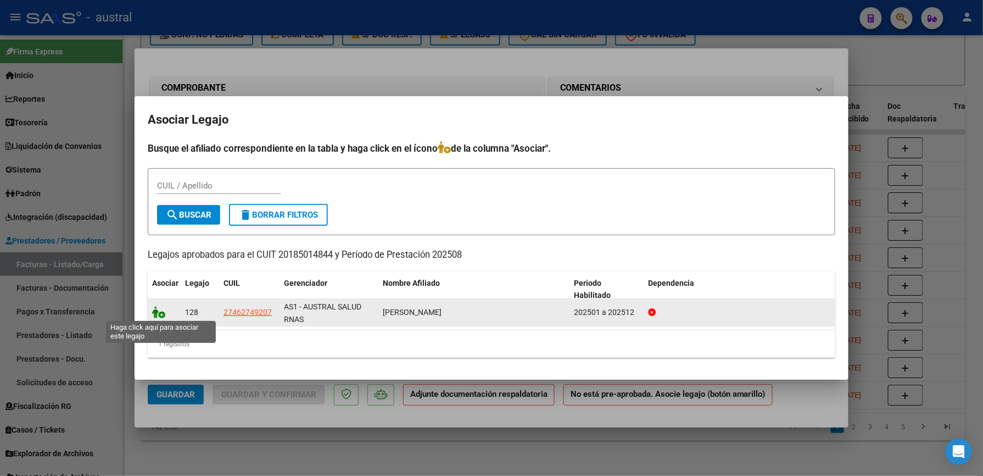
click at [153, 315] on icon at bounding box center [158, 312] width 13 height 12
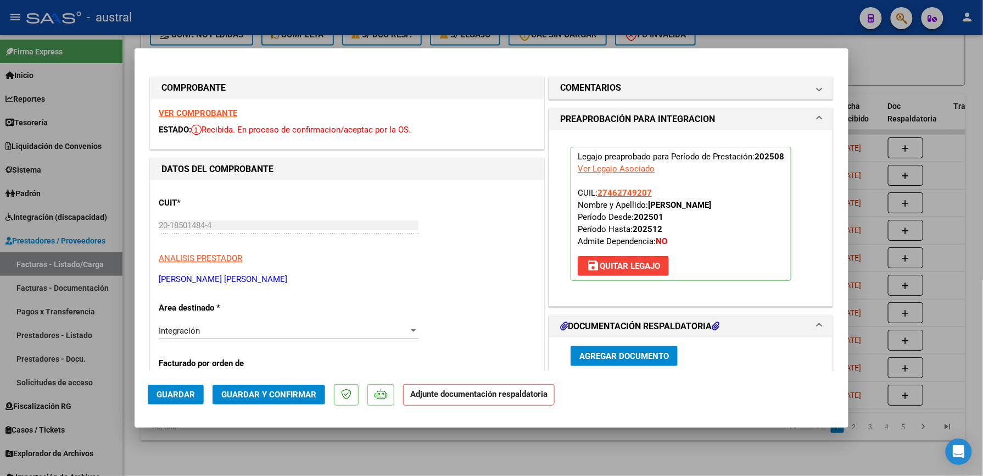
click at [282, 393] on span "Guardar y Confirmar" at bounding box center [268, 394] width 95 height 10
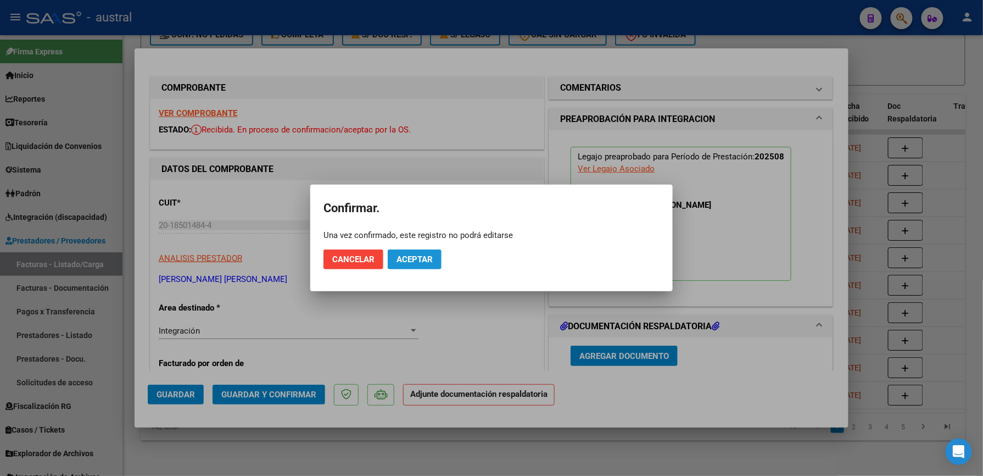
click at [425, 258] on span "Aceptar" at bounding box center [415, 259] width 36 height 10
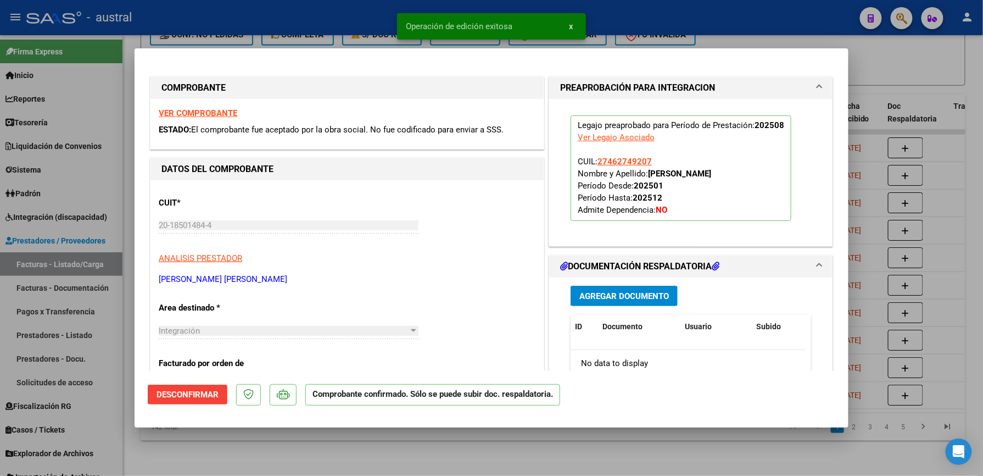
type input "$ 0,00"
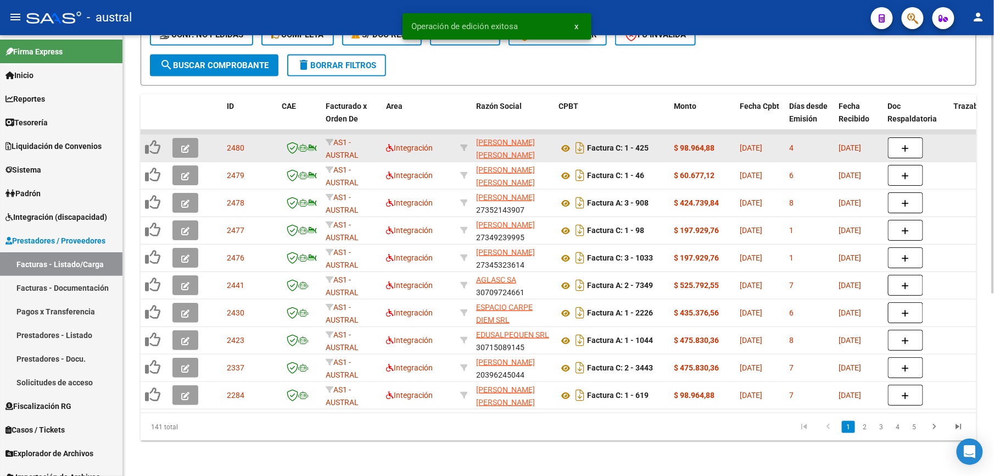
click at [185, 144] on icon "button" at bounding box center [185, 148] width 8 height 8
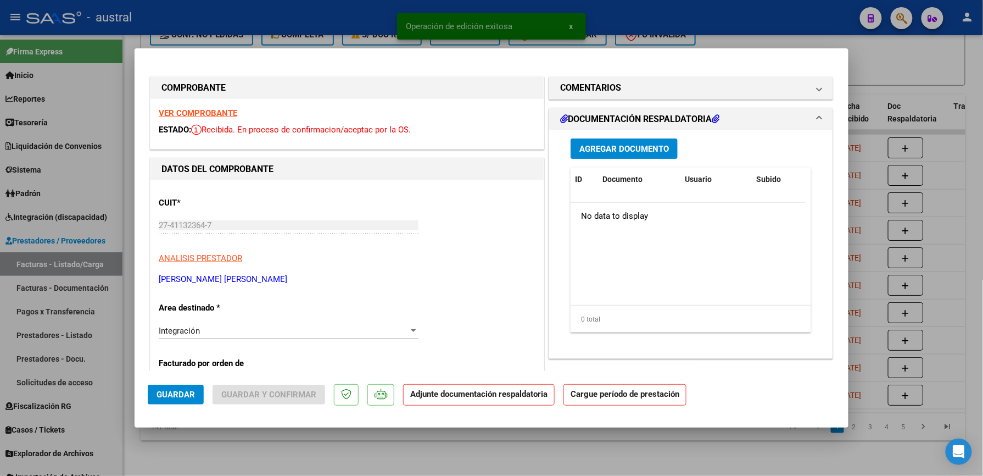
click at [214, 113] on strong "VER COMPROBANTE" at bounding box center [198, 113] width 79 height 10
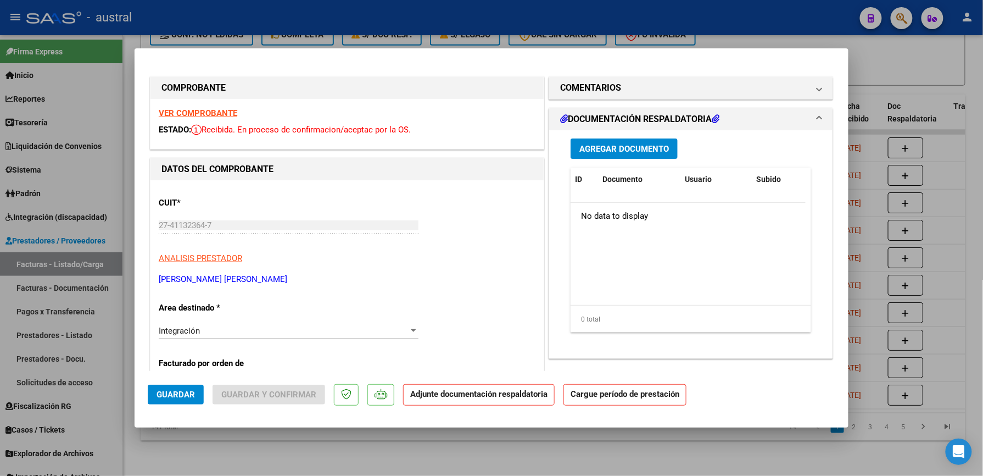
click at [208, 115] on strong "VER COMPROBANTE" at bounding box center [198, 113] width 79 height 10
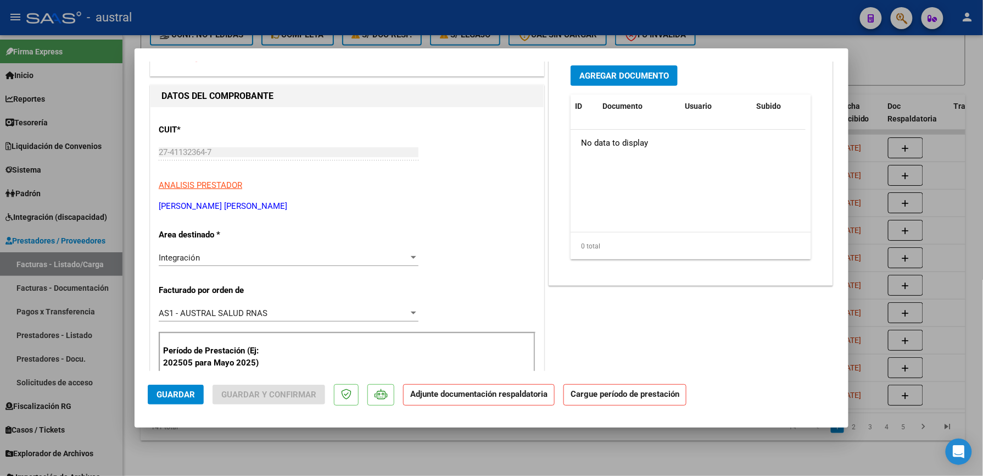
scroll to position [146, 0]
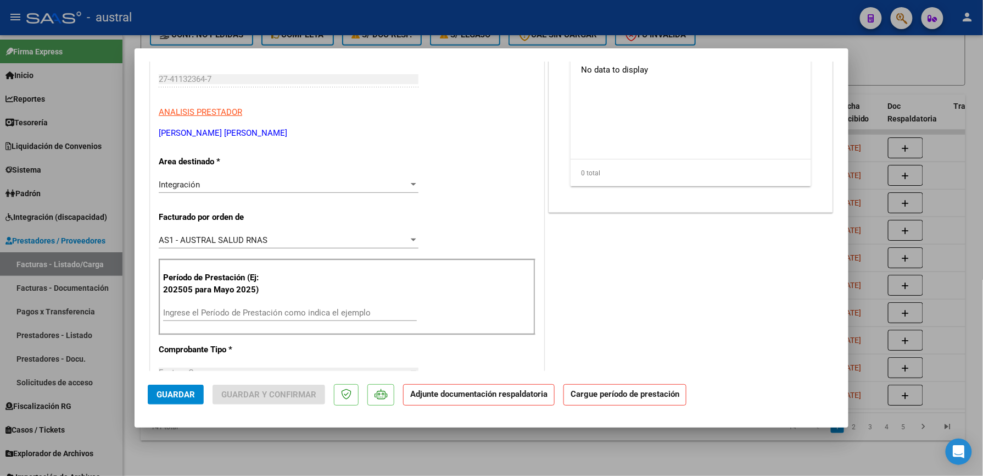
click at [260, 312] on input "Ingrese el Período de Prestación como indica el ejemplo" at bounding box center [290, 313] width 254 height 10
paste input "2"
click at [260, 312] on input "Ingrese el Período de Prestación como indica el ejemplo" at bounding box center [290, 313] width 254 height 10
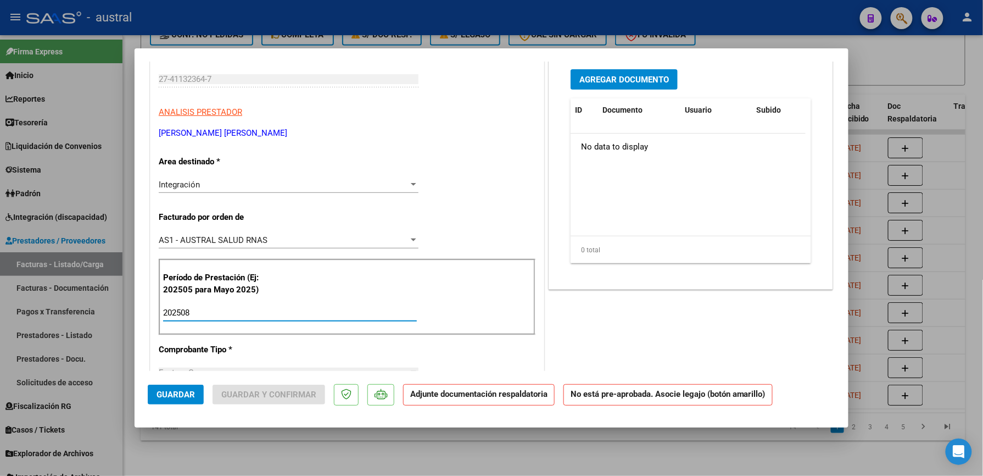
drag, startPoint x: 260, startPoint y: 312, endPoint x: 498, endPoint y: 212, distance: 257.9
click at [72, 319] on div "COMPROBANTE VER COMPROBANTE ESTADO: Recibida. En proceso de confirmacion/acepta…" at bounding box center [491, 238] width 983 height 476
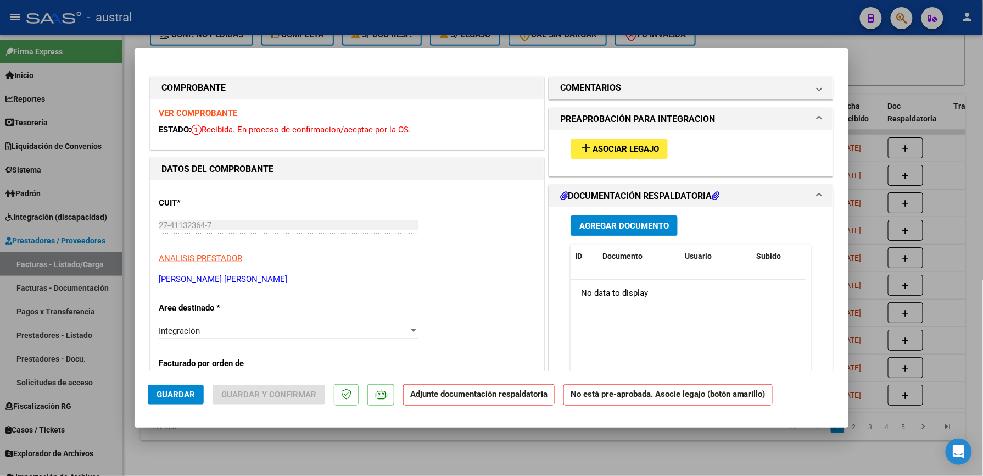
type input "202508"
click at [600, 150] on span "Asociar Legajo" at bounding box center [626, 149] width 66 height 10
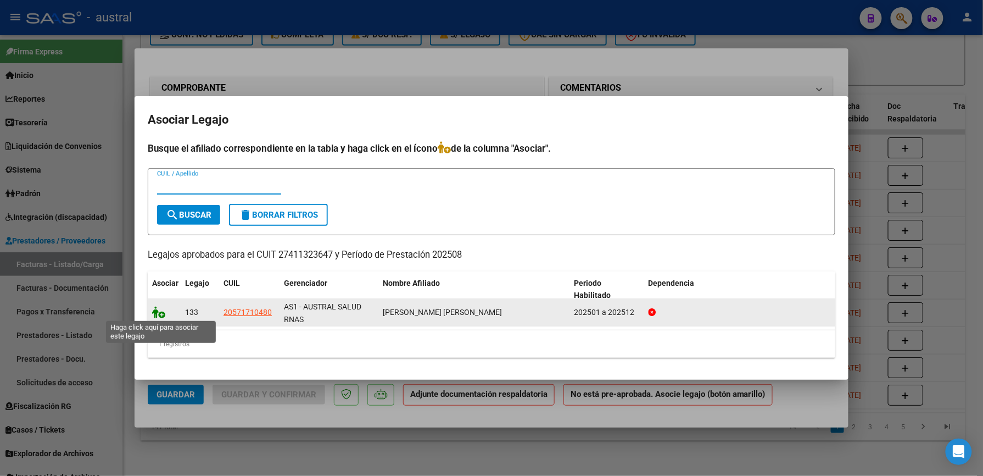
click at [157, 310] on icon at bounding box center [158, 312] width 13 height 12
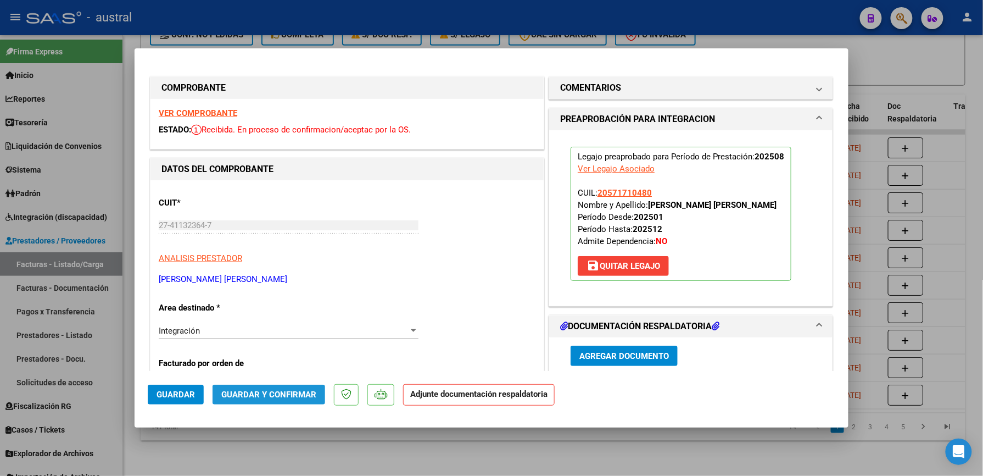
click at [284, 392] on span "Guardar y Confirmar" at bounding box center [268, 394] width 95 height 10
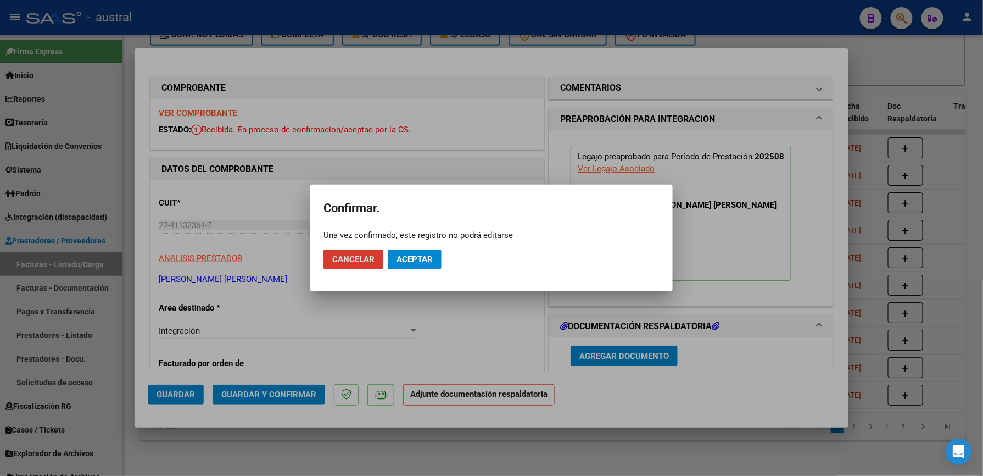
click at [423, 263] on span "Aceptar" at bounding box center [415, 259] width 36 height 10
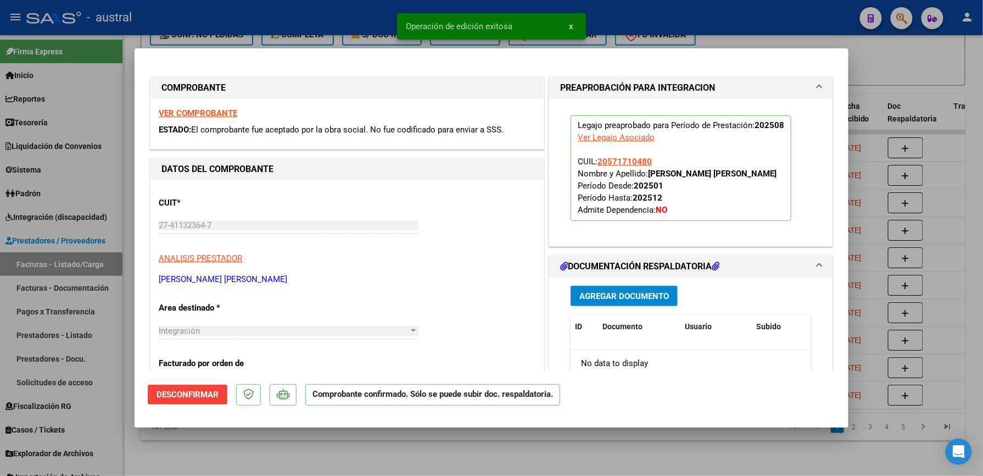
type input "$ 0,00"
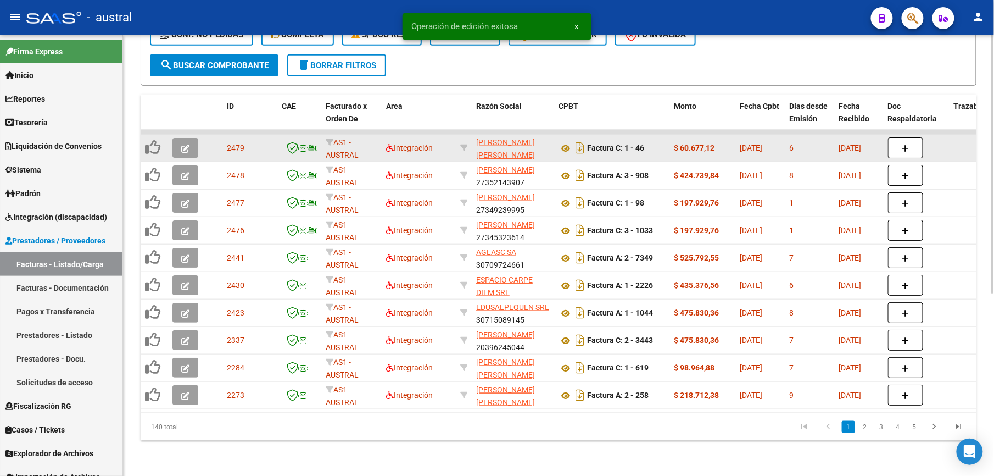
click at [187, 144] on icon "button" at bounding box center [185, 148] width 8 height 8
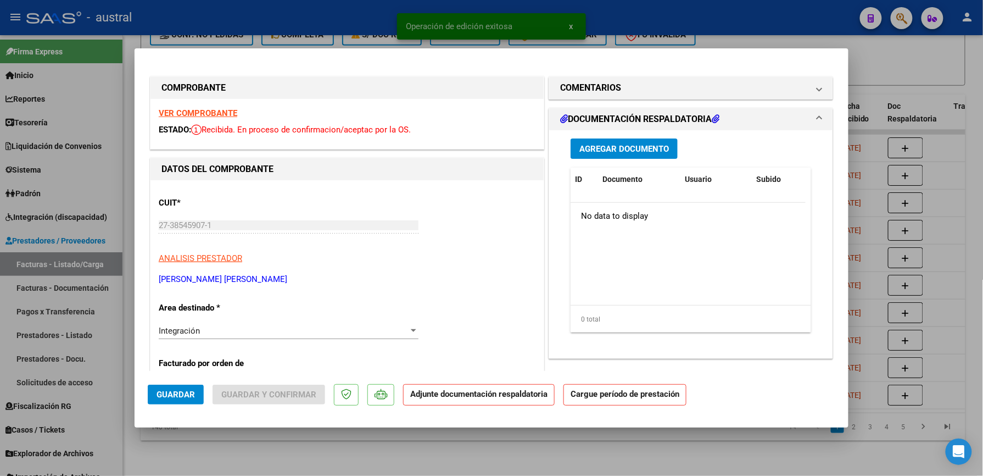
click at [205, 114] on strong "VER COMPROBANTE" at bounding box center [198, 113] width 79 height 10
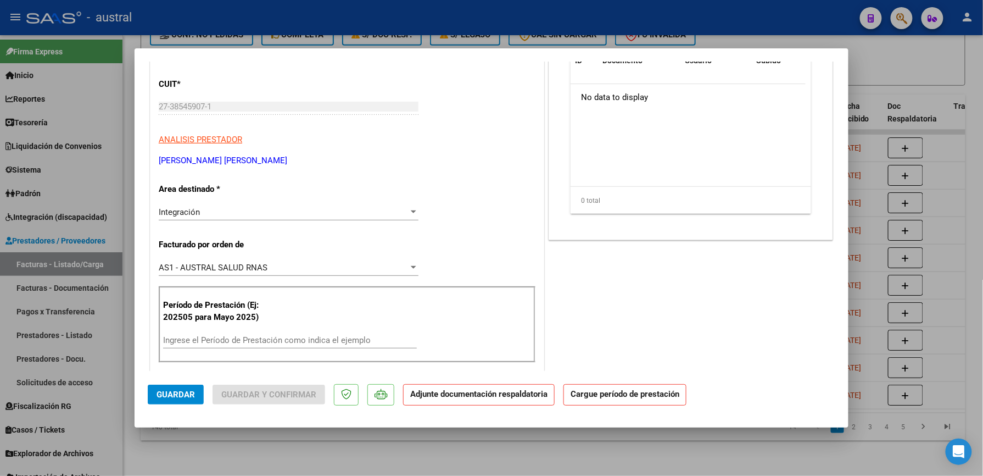
scroll to position [146, 0]
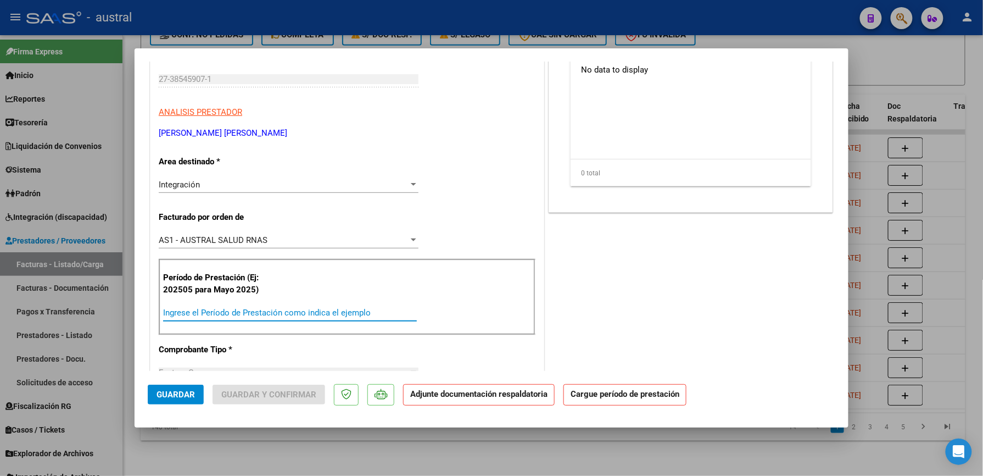
click at [233, 312] on input "Ingrese el Período de Prestación como indica el ejemplo" at bounding box center [290, 313] width 254 height 10
paste input "202508"
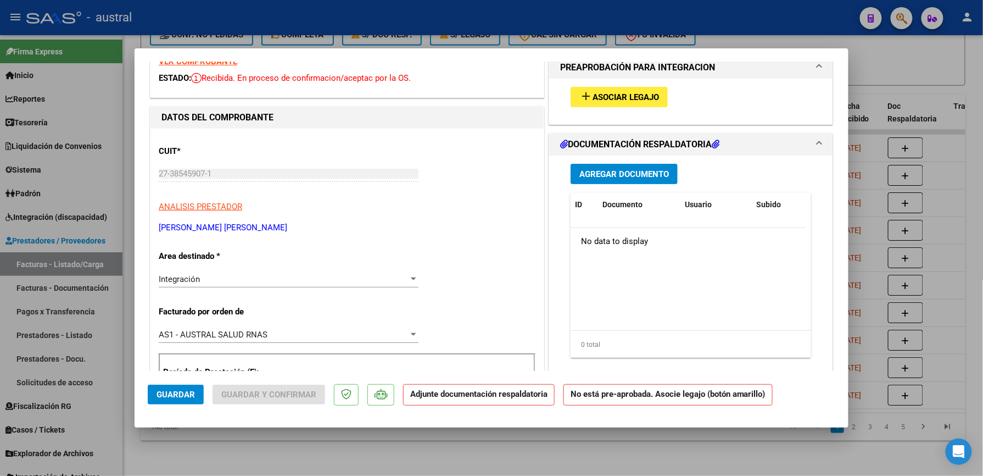
scroll to position [0, 0]
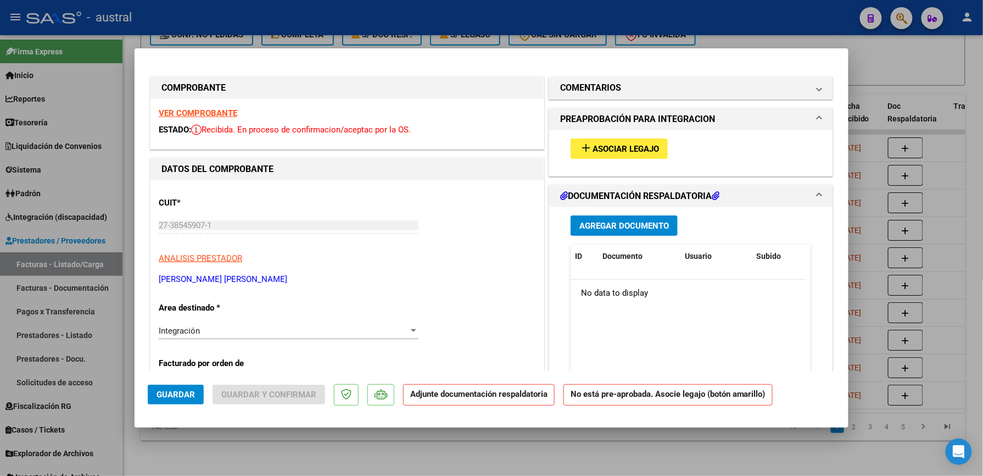
type input "202508"
click at [607, 146] on span "Asociar Legajo" at bounding box center [626, 149] width 66 height 10
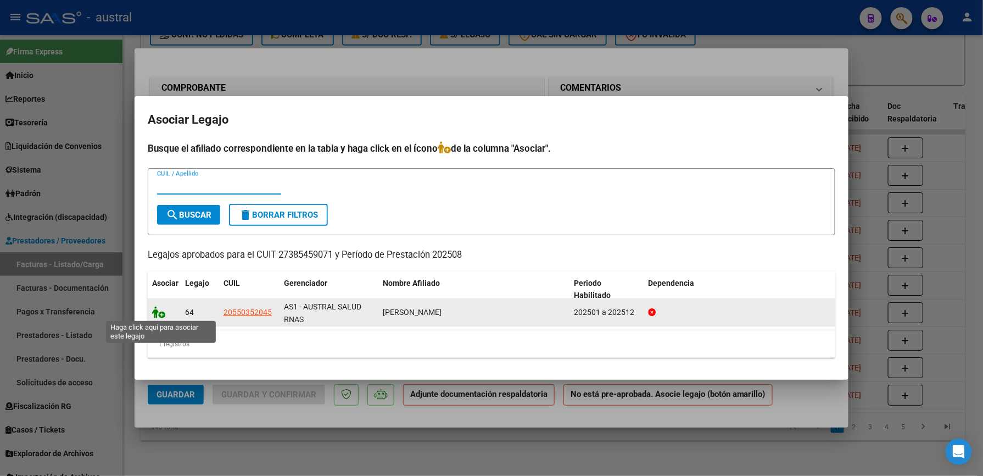
click at [157, 314] on icon at bounding box center [158, 312] width 13 height 12
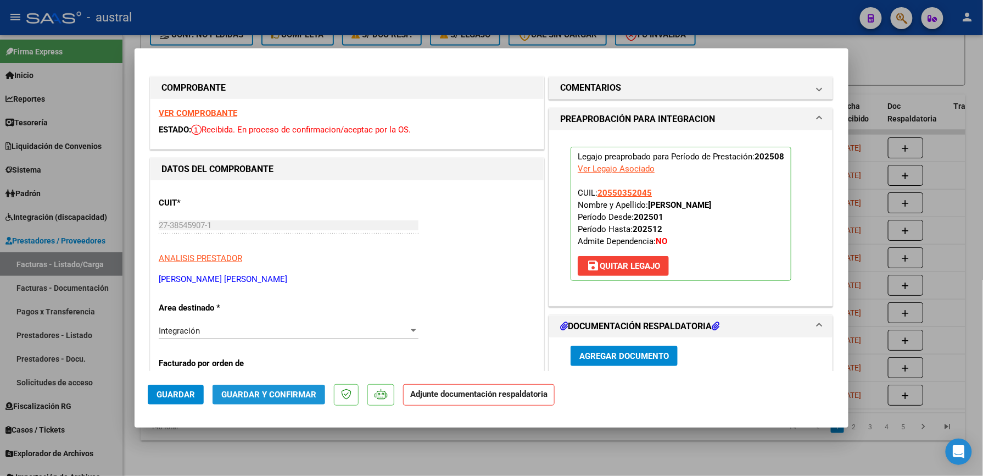
click at [264, 393] on span "Guardar y Confirmar" at bounding box center [268, 394] width 95 height 10
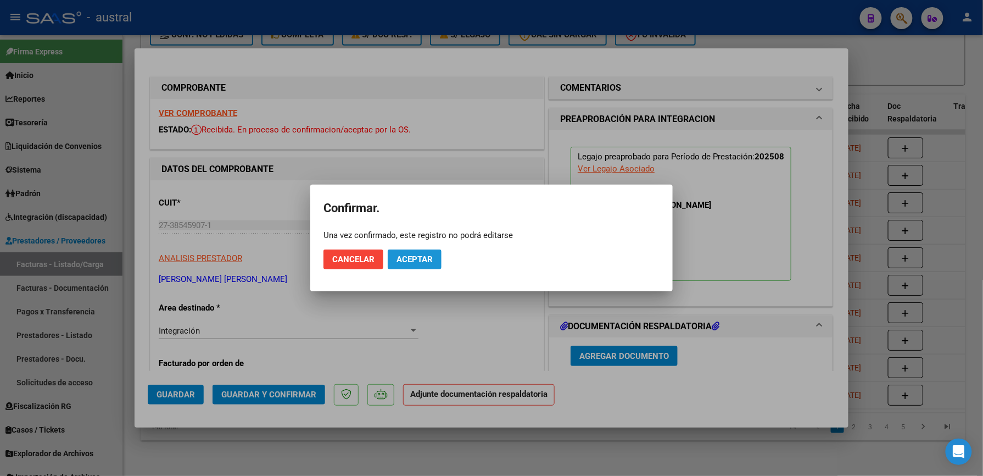
click at [417, 263] on span "Aceptar" at bounding box center [415, 259] width 36 height 10
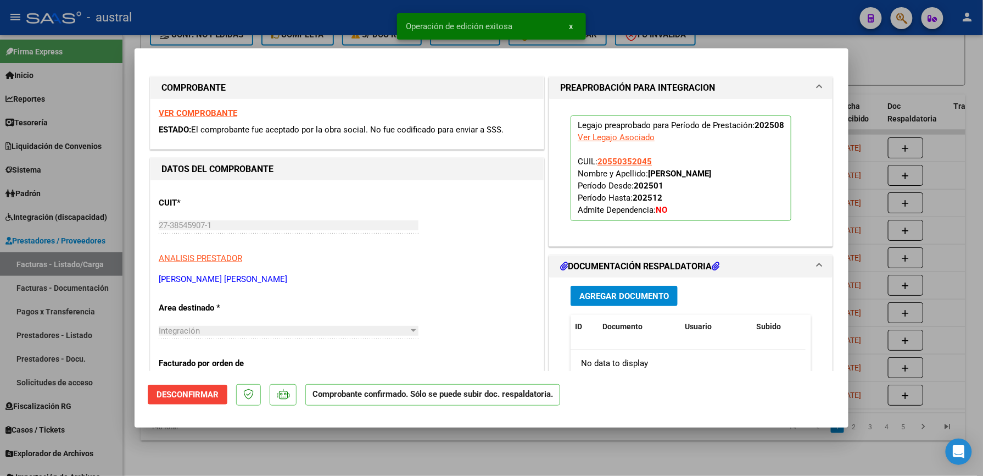
type input "$ 0,00"
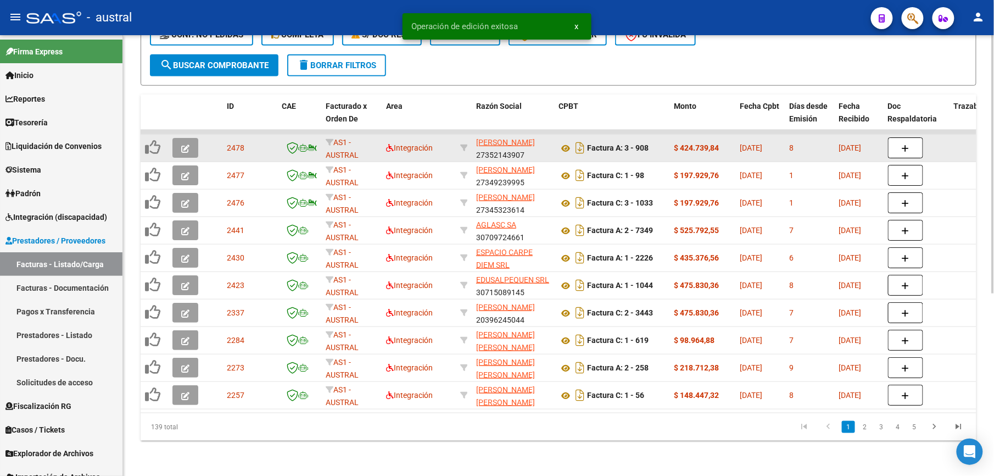
click at [185, 144] on icon "button" at bounding box center [185, 148] width 8 height 8
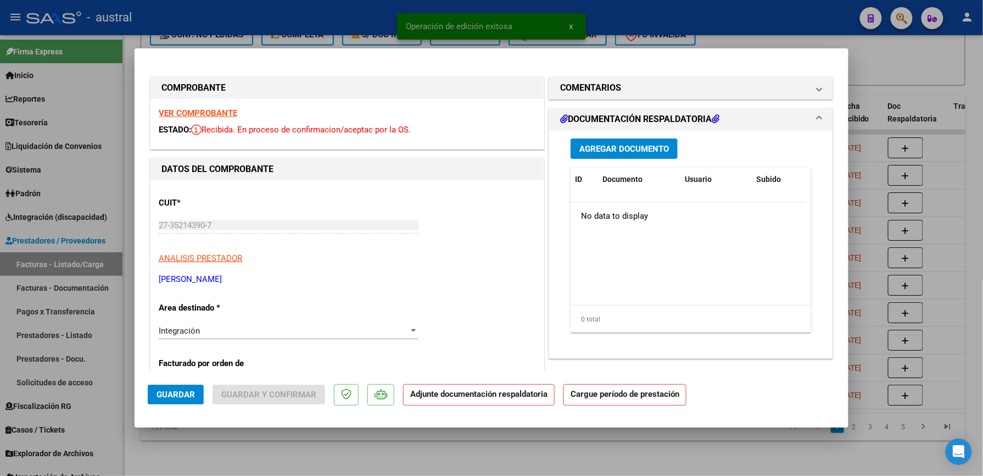
click at [206, 113] on strong "VER COMPROBANTE" at bounding box center [198, 113] width 79 height 10
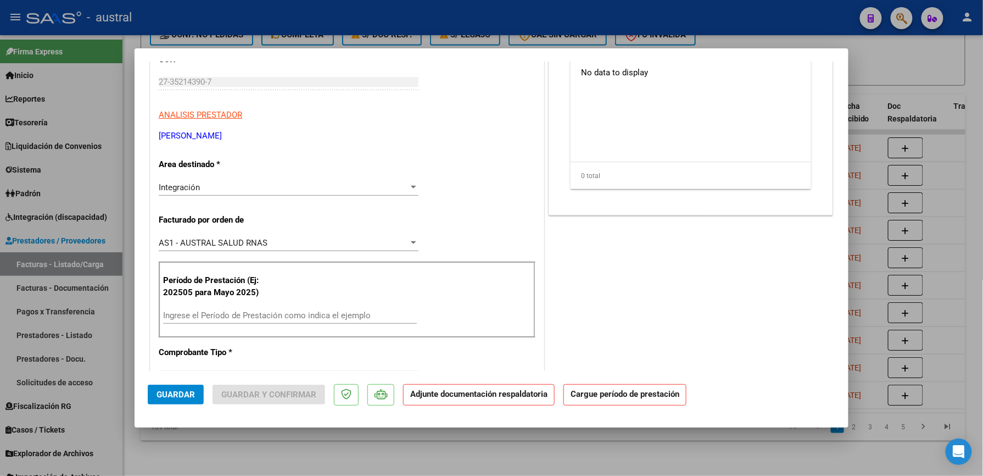
scroll to position [146, 0]
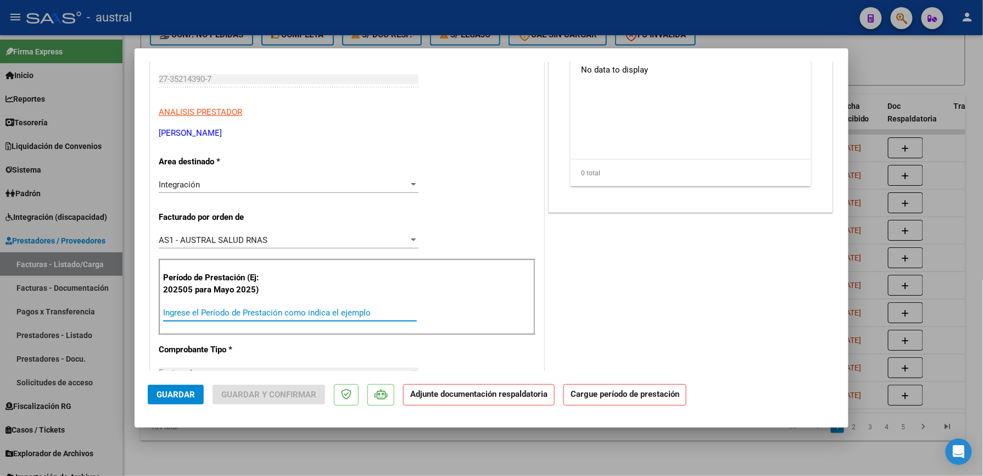
click at [234, 312] on input "Ingrese el Período de Prestación como indica el ejemplo" at bounding box center [290, 313] width 254 height 10
paste input "202508"
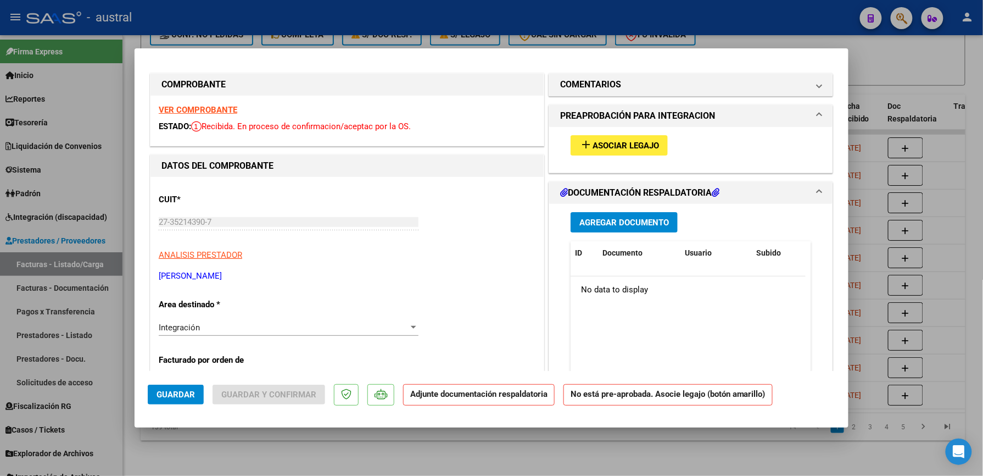
scroll to position [0, 0]
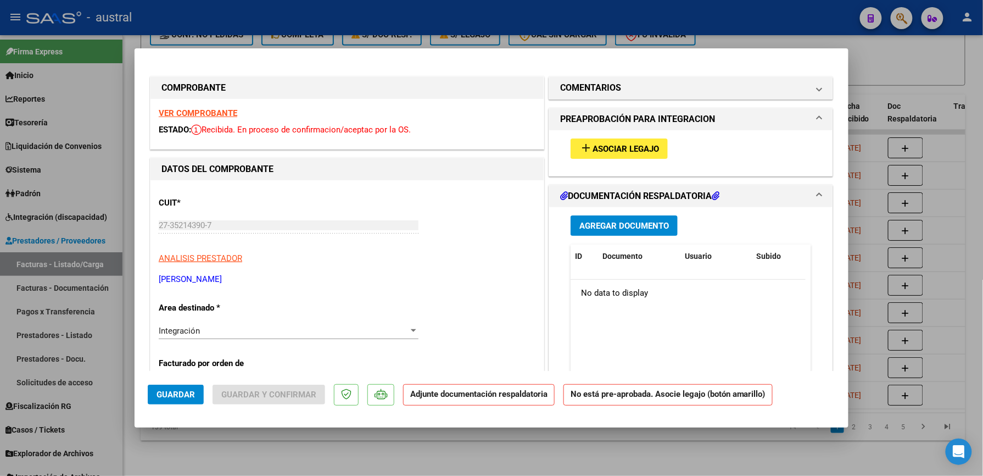
type input "202508"
click at [625, 152] on span "Asociar Legajo" at bounding box center [626, 149] width 66 height 10
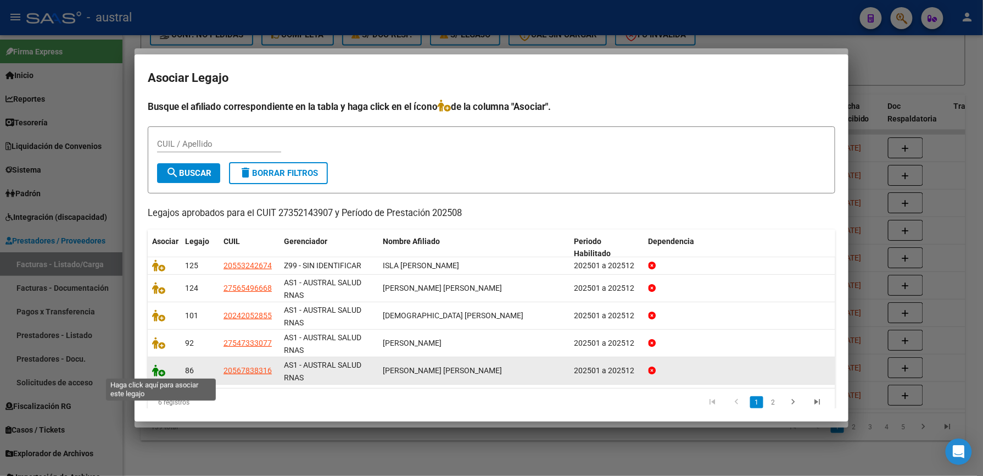
click at [155, 370] on icon at bounding box center [158, 370] width 13 height 12
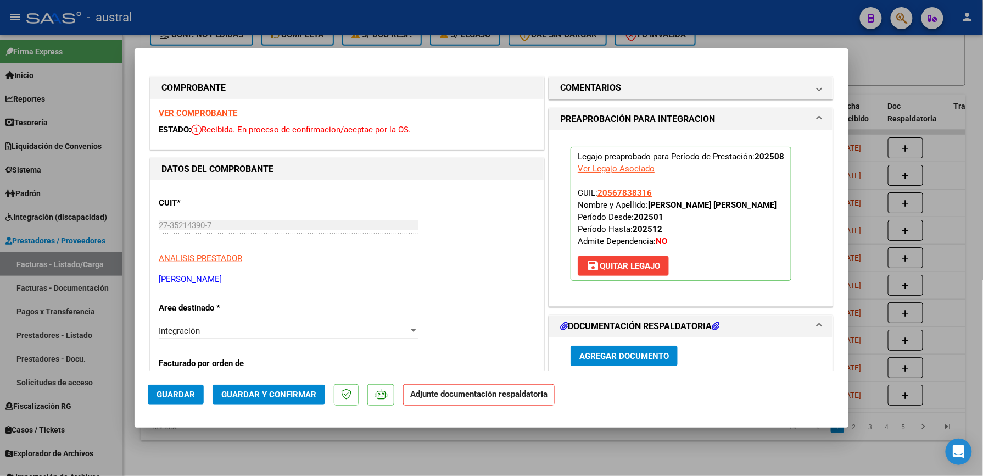
click at [266, 393] on span "Guardar y Confirmar" at bounding box center [268, 394] width 95 height 10
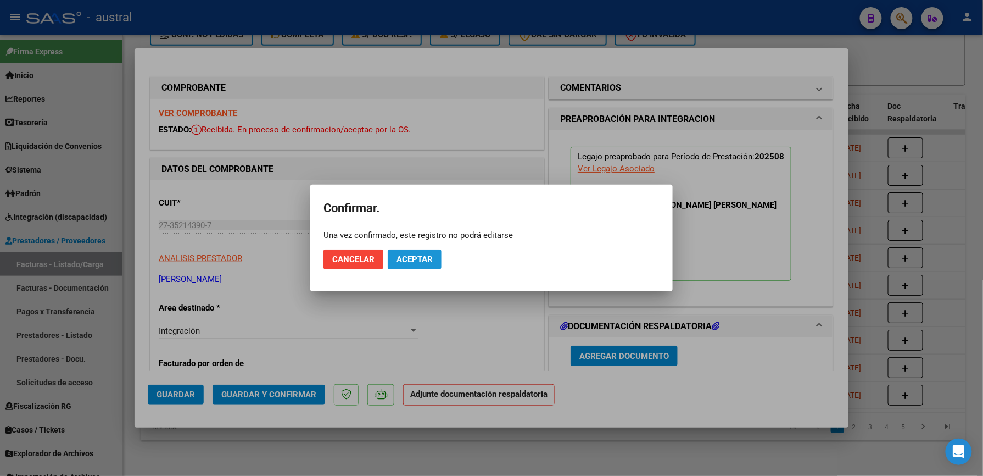
click at [416, 264] on button "Aceptar" at bounding box center [415, 259] width 54 height 20
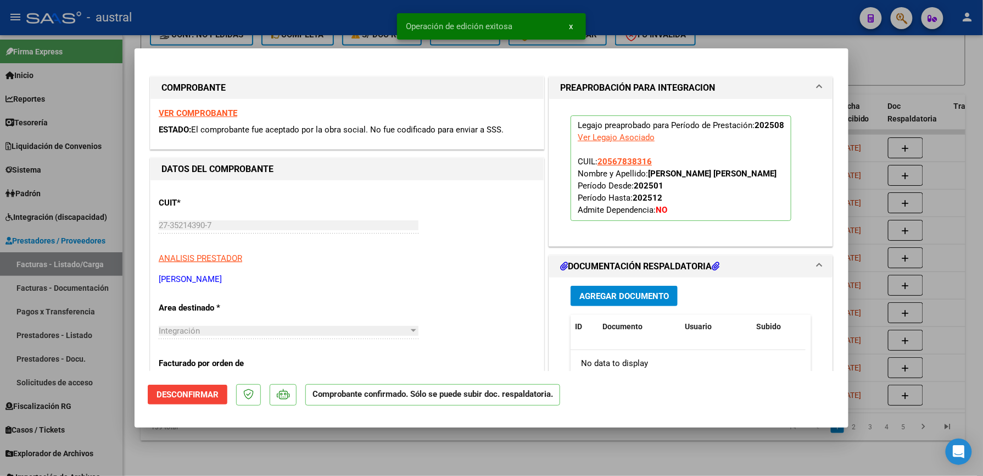
type input "$ 0,00"
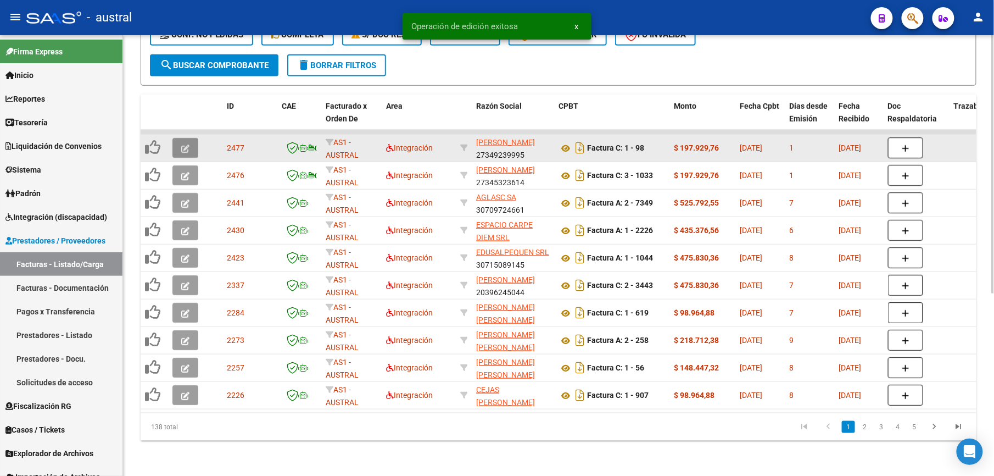
click at [185, 144] on icon "button" at bounding box center [185, 148] width 8 height 8
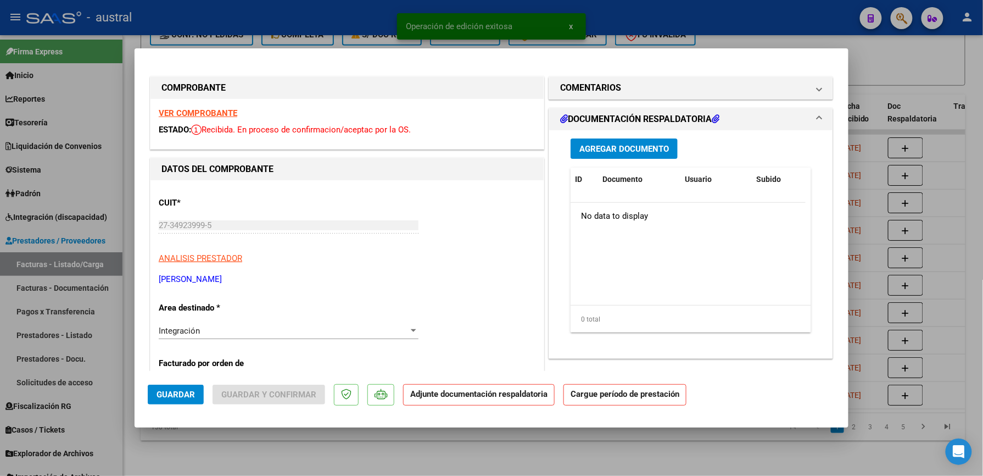
click at [211, 110] on strong "VER COMPROBANTE" at bounding box center [198, 113] width 79 height 10
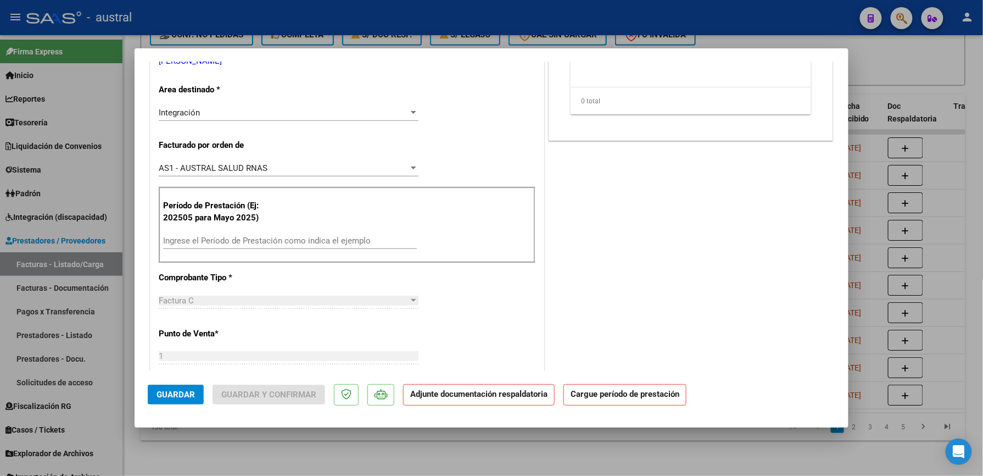
scroll to position [220, 0]
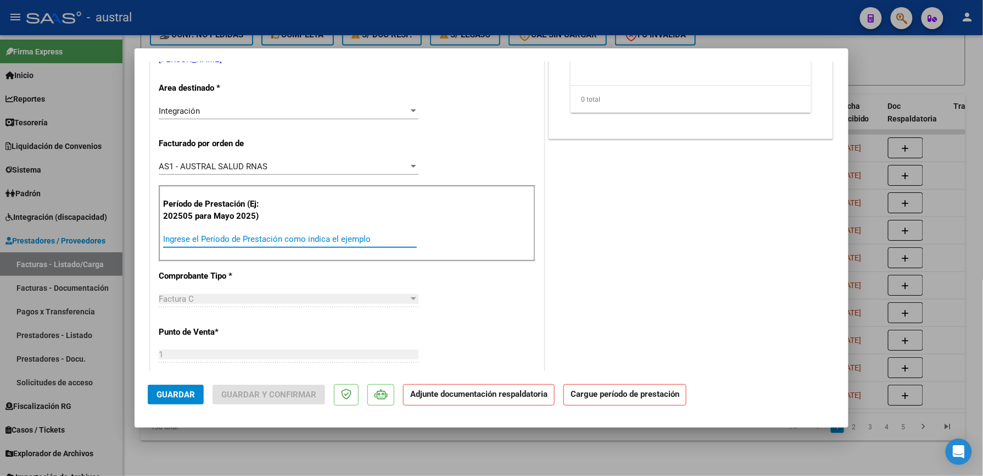
click at [253, 244] on input "Ingrese el Período de Prestación como indica el ejemplo" at bounding box center [290, 239] width 254 height 10
paste input "202508"
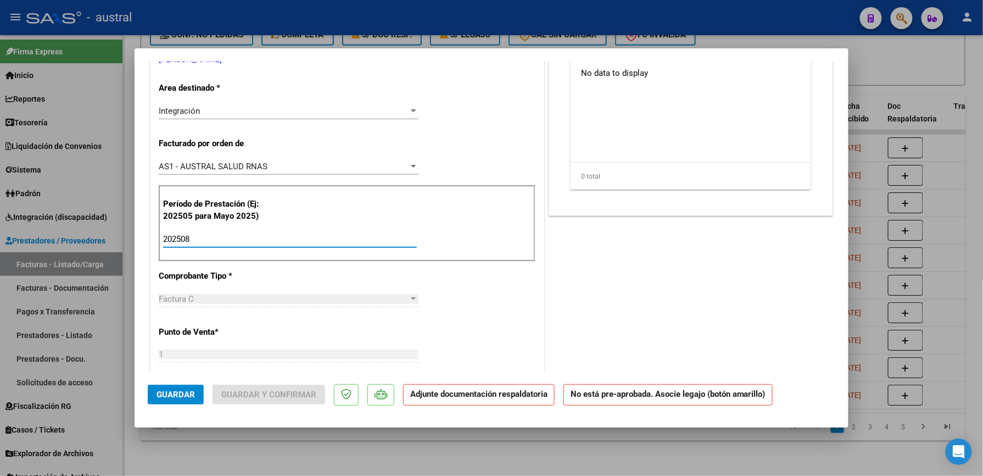
scroll to position [0, 0]
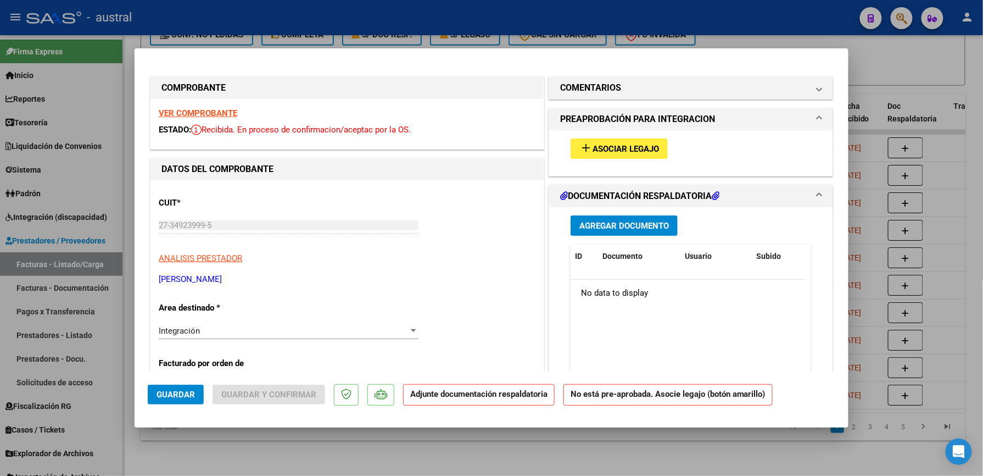
type input "202508"
click at [602, 148] on span "Asociar Legajo" at bounding box center [626, 149] width 66 height 10
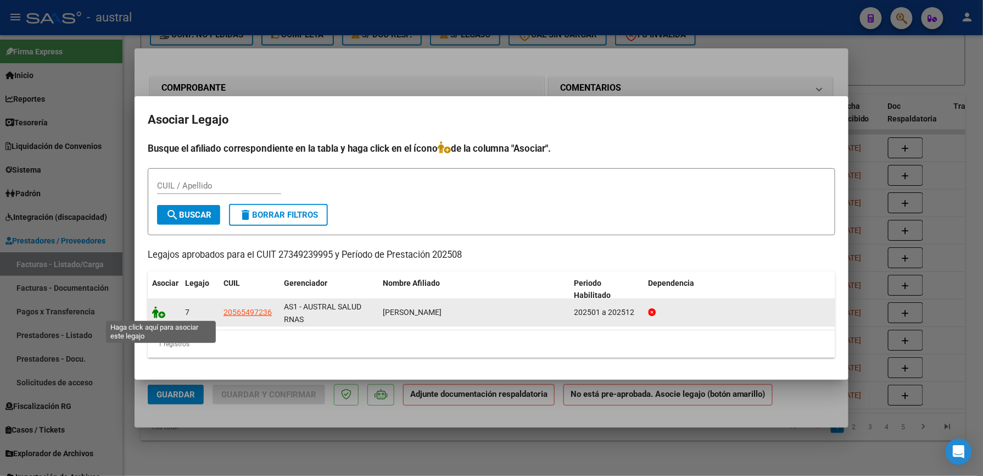
click at [159, 312] on icon at bounding box center [158, 312] width 13 height 12
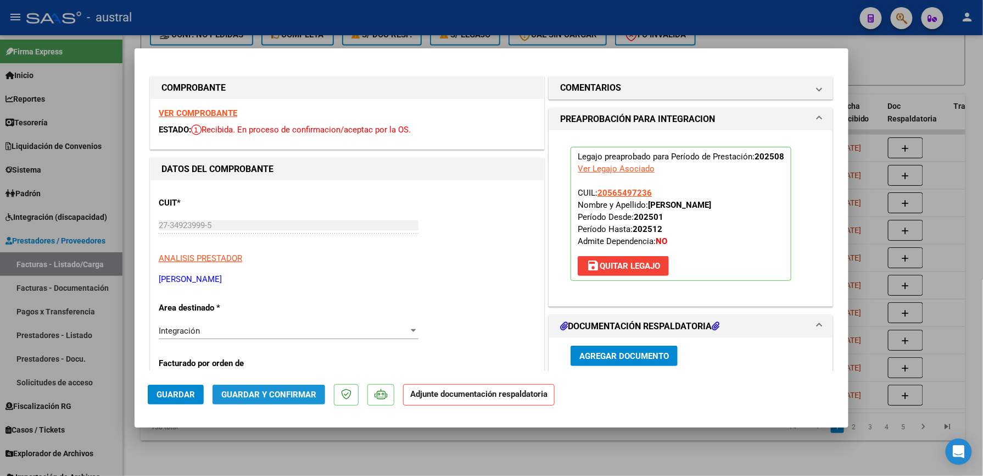
click at [271, 396] on span "Guardar y Confirmar" at bounding box center [268, 394] width 95 height 10
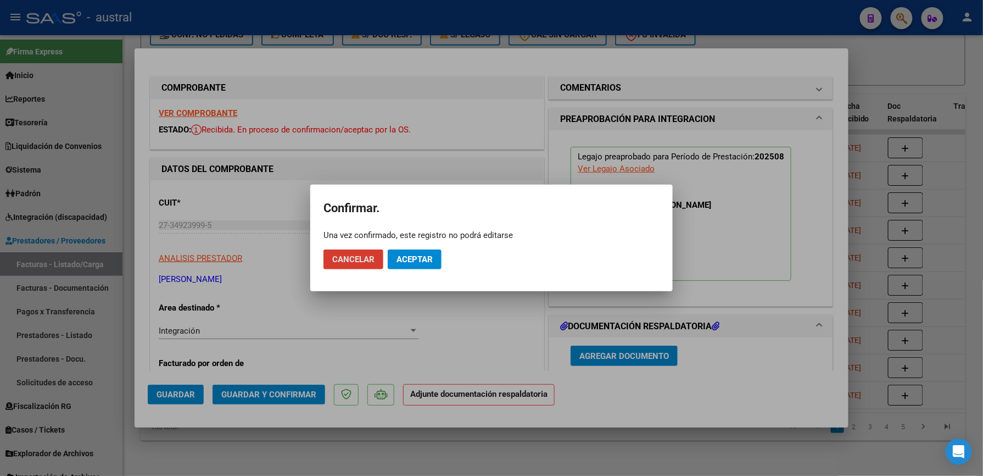
drag, startPoint x: 426, startPoint y: 259, endPoint x: 442, endPoint y: 220, distance: 42.6
click at [426, 256] on span "Aceptar" at bounding box center [415, 259] width 36 height 10
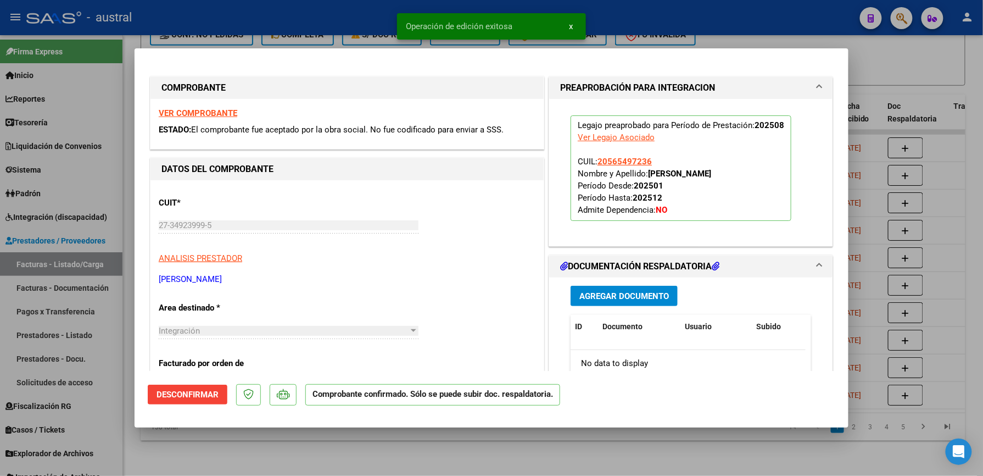
type input "$ 0,00"
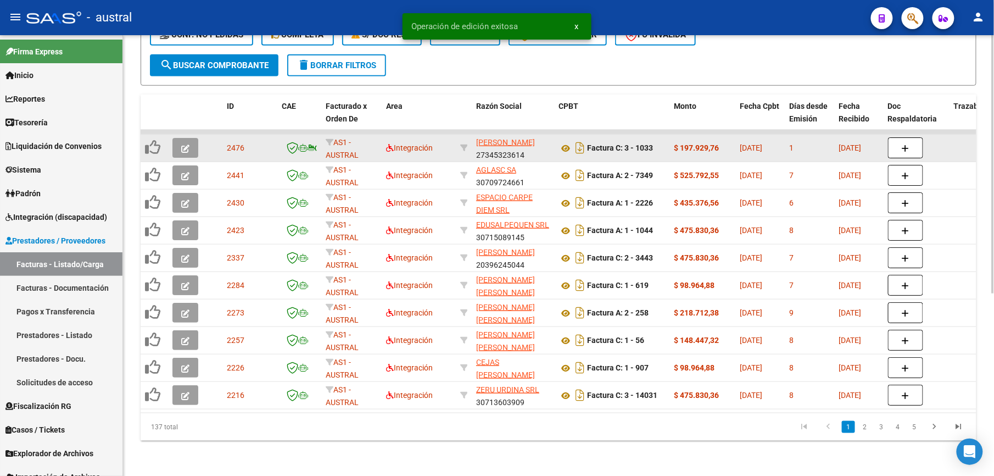
click at [186, 144] on icon "button" at bounding box center [185, 148] width 8 height 8
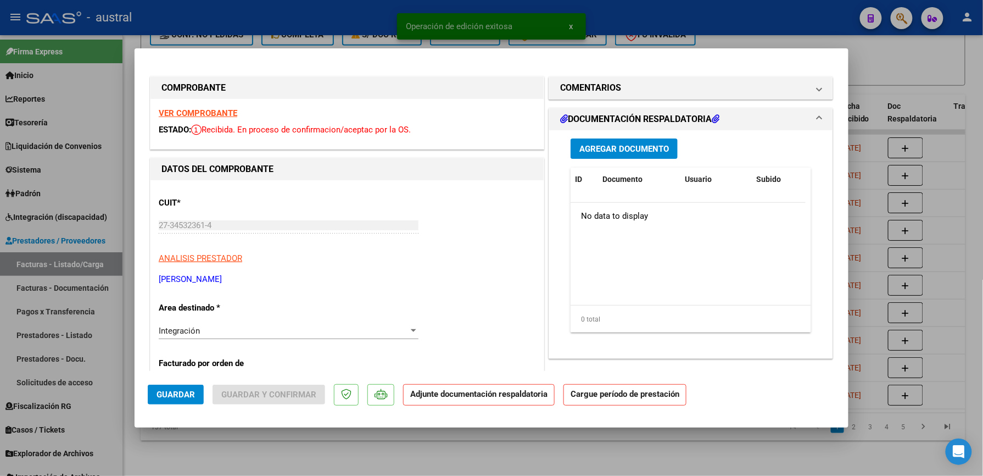
click at [212, 109] on strong "VER COMPROBANTE" at bounding box center [198, 113] width 79 height 10
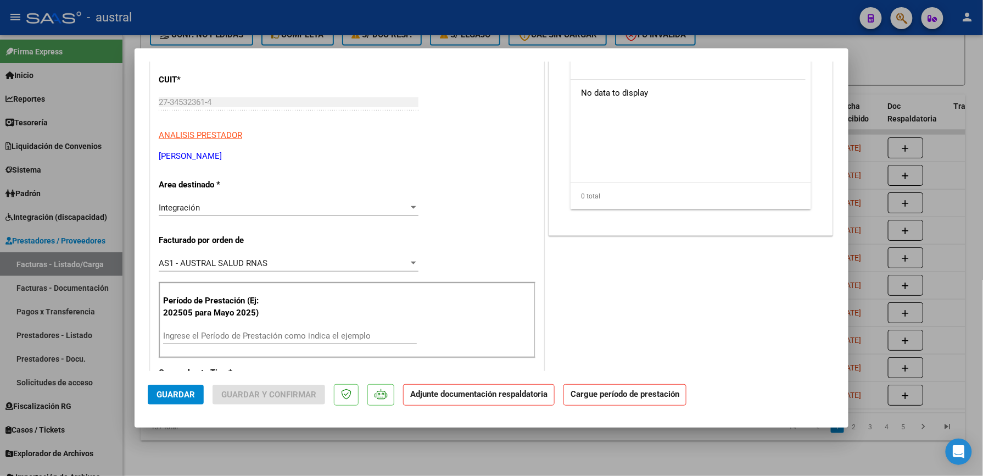
scroll to position [146, 0]
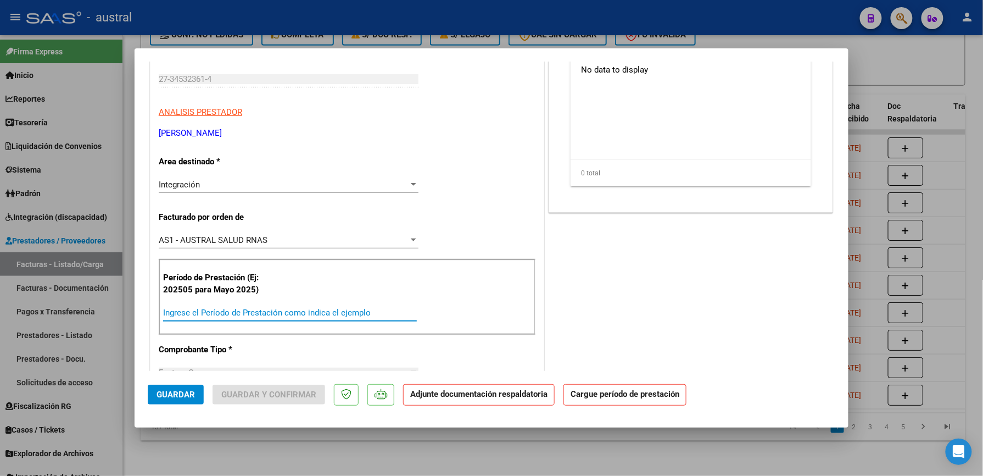
click at [244, 309] on input "Ingrese el Período de Prestación como indica el ejemplo" at bounding box center [290, 313] width 254 height 10
paste input "202508"
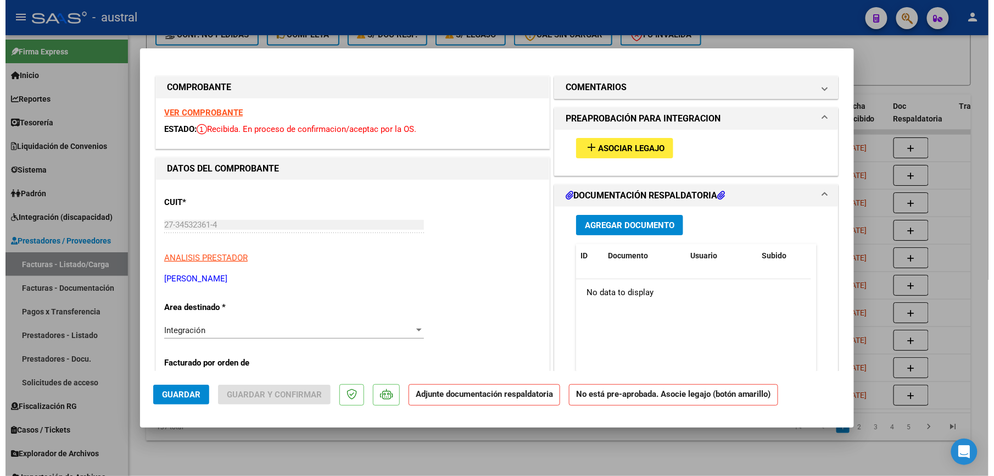
scroll to position [0, 0]
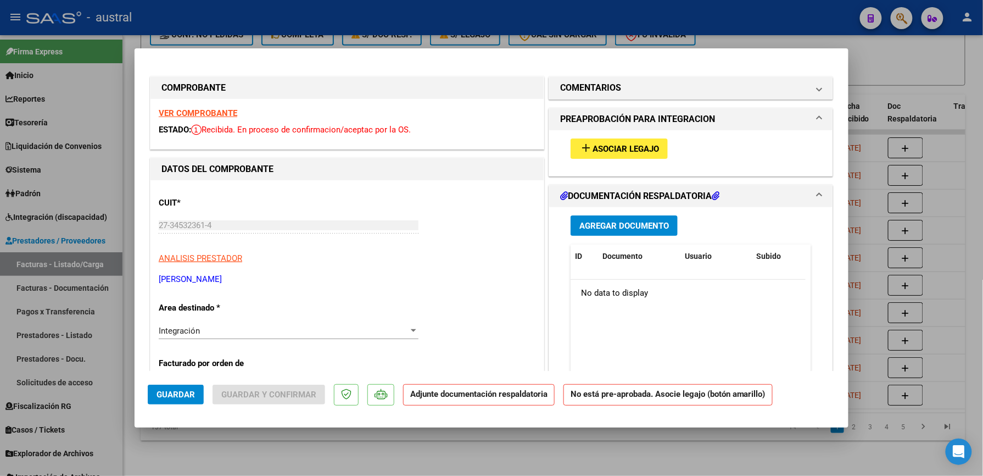
type input "202508"
click at [593, 149] on span "Asociar Legajo" at bounding box center [626, 149] width 66 height 10
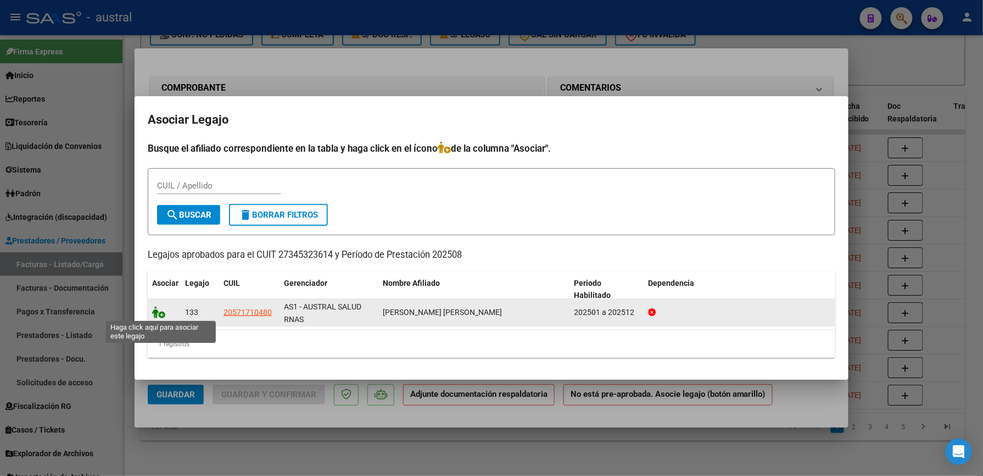
click at [160, 311] on icon at bounding box center [158, 312] width 13 height 12
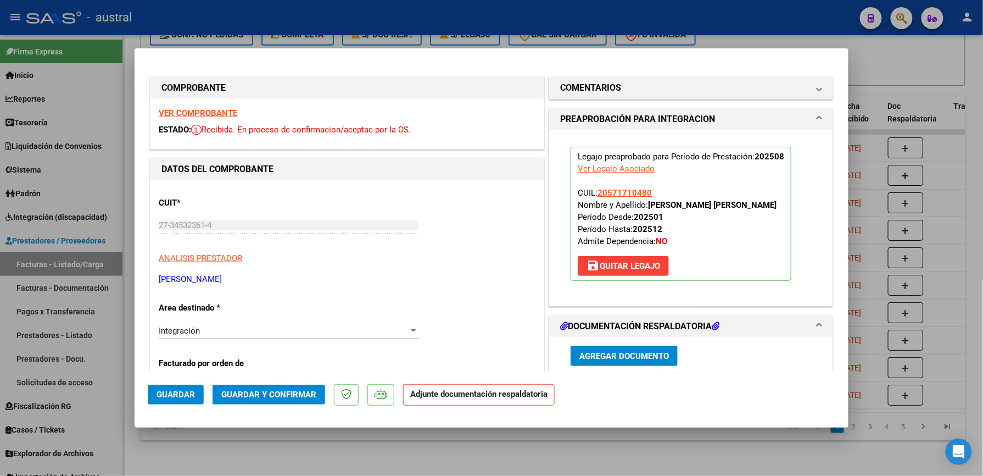
click at [271, 400] on button "Guardar y Confirmar" at bounding box center [269, 394] width 113 height 20
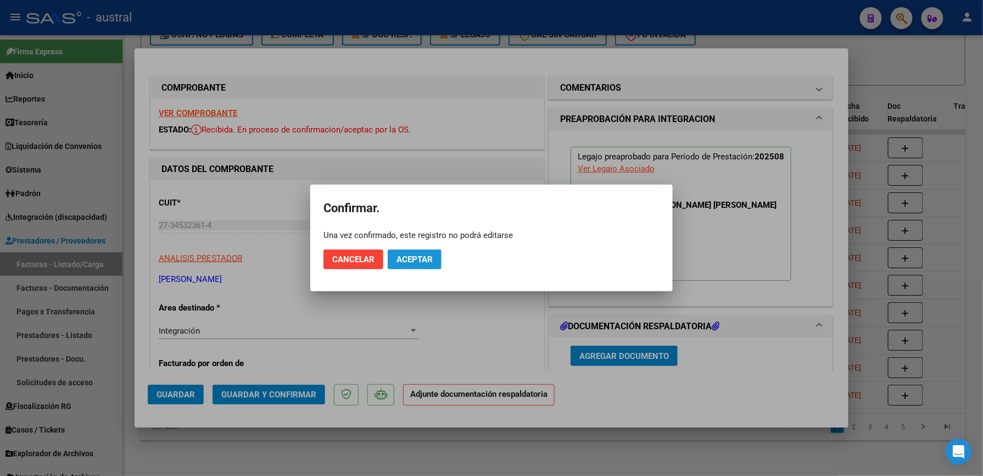
drag, startPoint x: 411, startPoint y: 258, endPoint x: 510, endPoint y: 8, distance: 268.7
click at [427, 238] on app-popup "Confirmar. Una vez confirmado, este registro no podrá editarse Cancelar Aceptar" at bounding box center [491, 238] width 336 height 80
click at [403, 266] on button "Aceptar" at bounding box center [415, 259] width 54 height 20
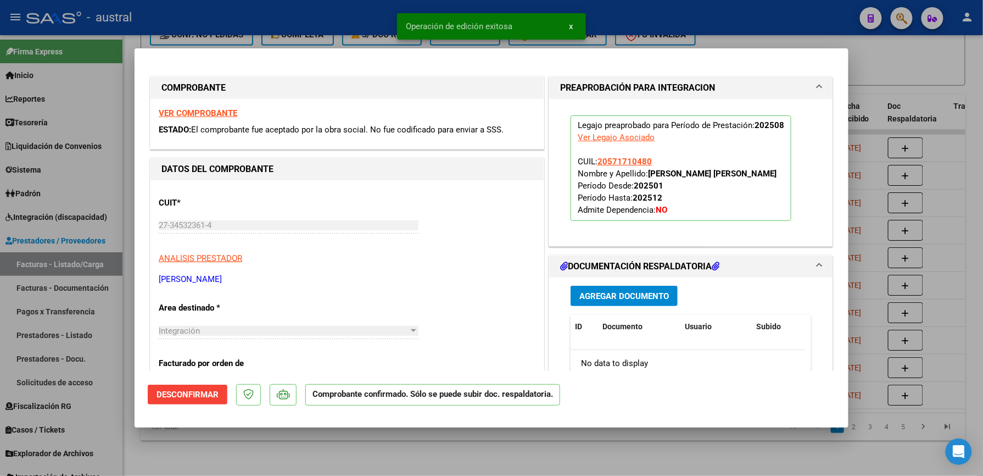
type input "$ 0,00"
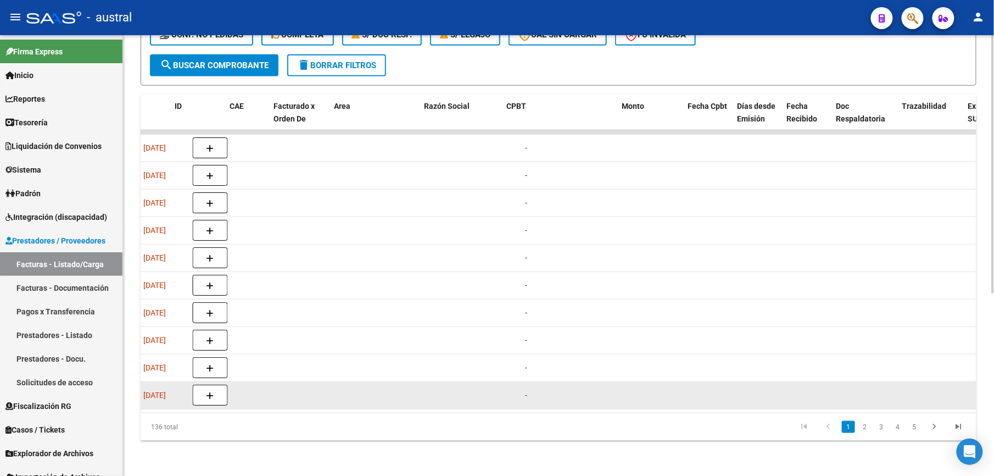
scroll to position [0, 52]
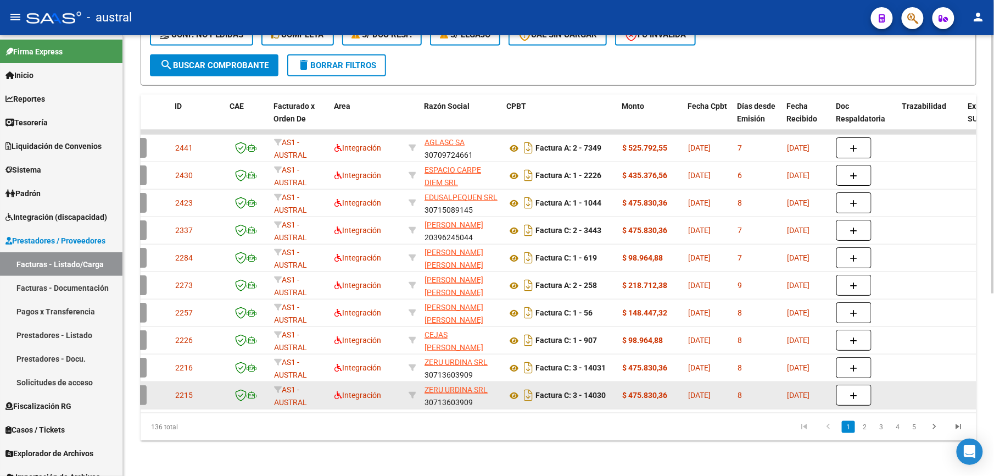
drag, startPoint x: 254, startPoint y: 389, endPoint x: 209, endPoint y: 377, distance: 46.6
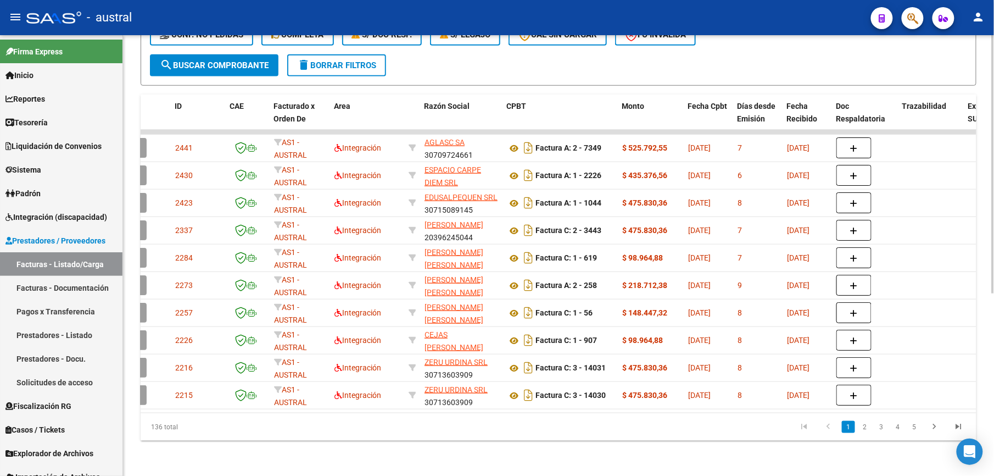
scroll to position [0, 0]
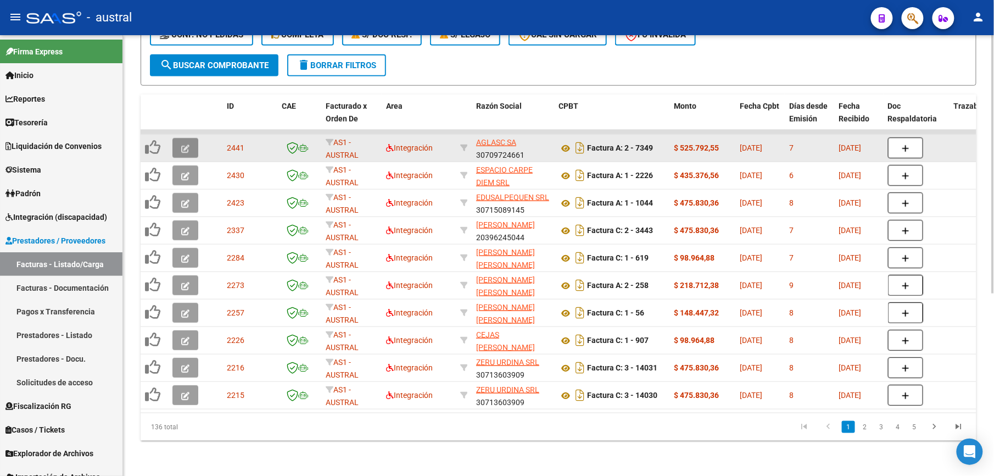
click at [185, 143] on button "button" at bounding box center [185, 148] width 26 height 20
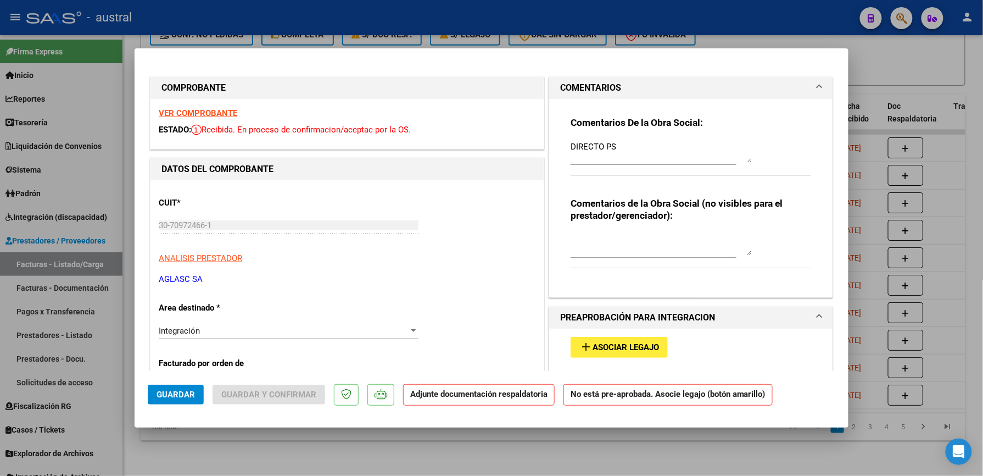
type input "$ 0,00"
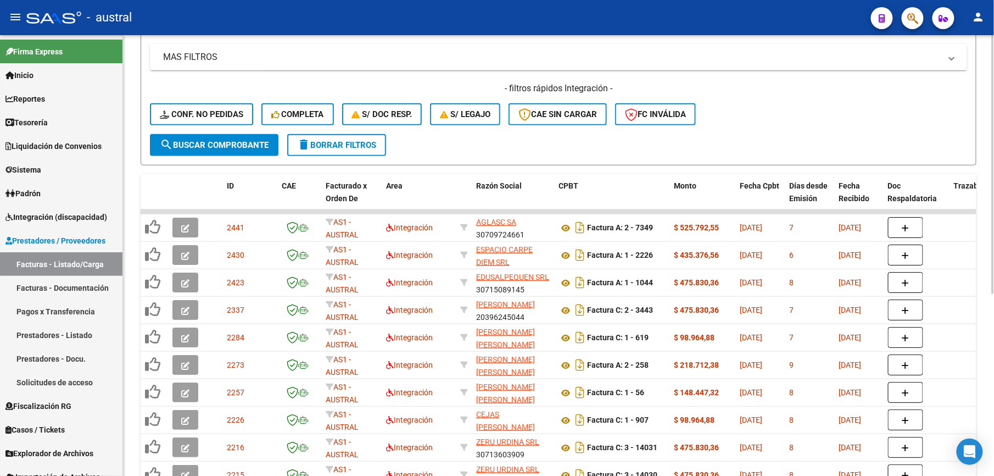
scroll to position [18, 0]
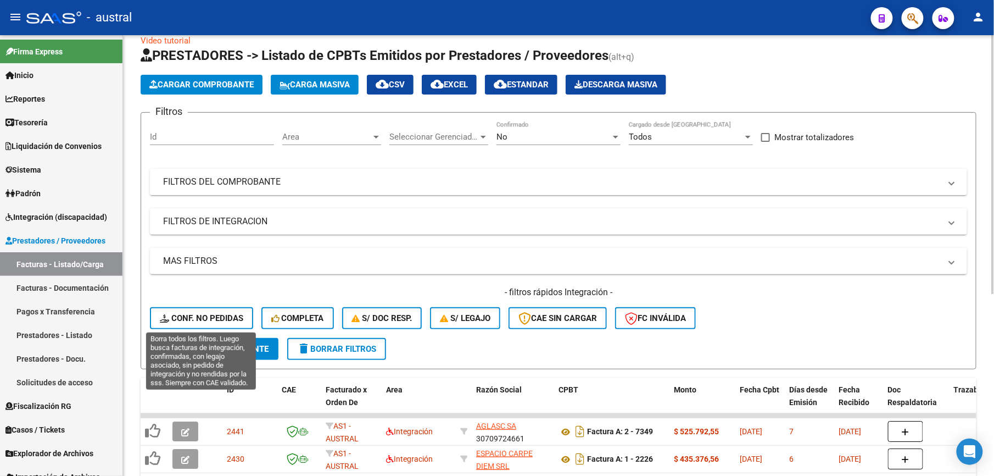
click at [197, 319] on span "Conf. no pedidas" at bounding box center [201, 318] width 83 height 10
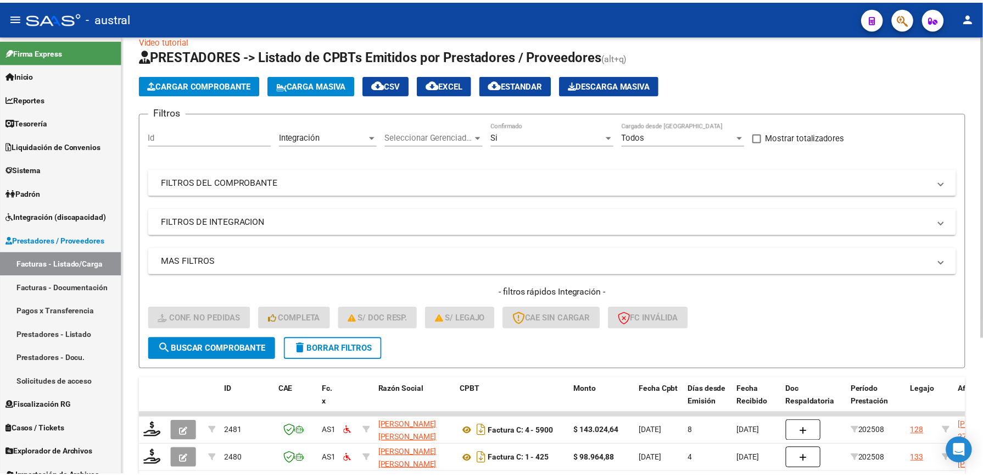
scroll to position [165, 0]
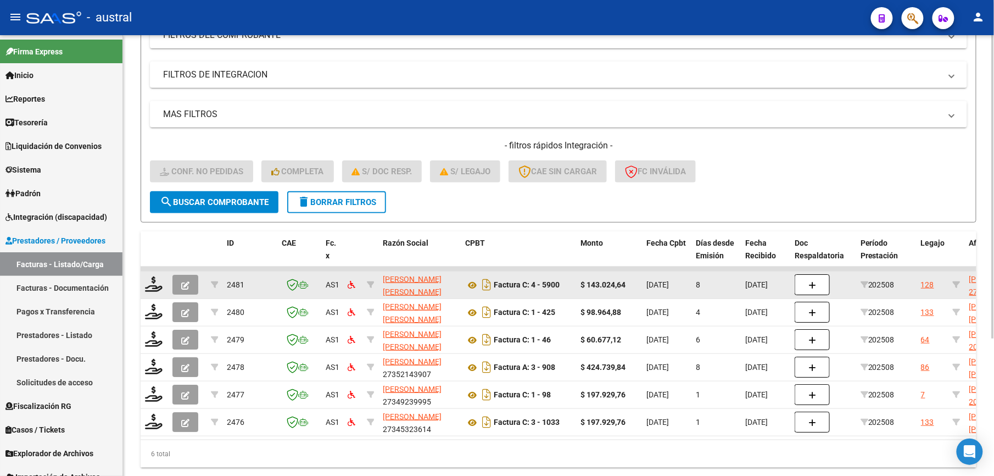
click at [185, 287] on icon "button" at bounding box center [185, 285] width 8 height 8
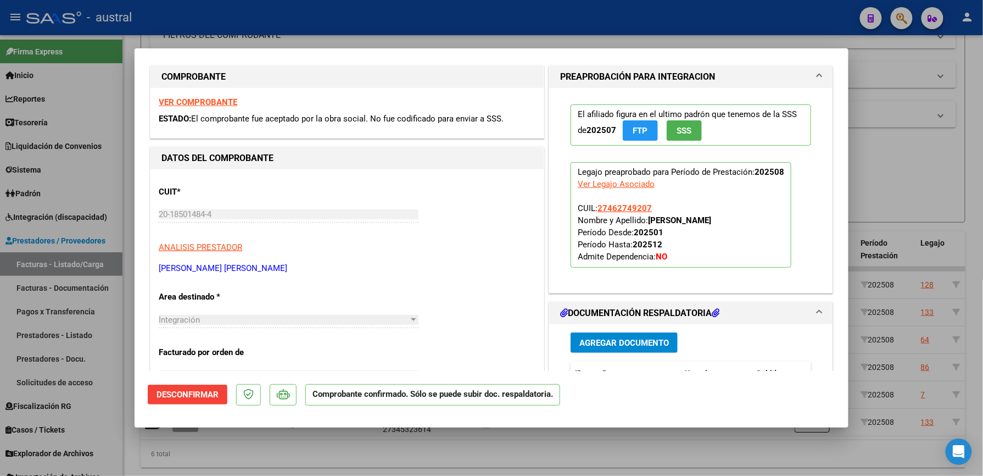
scroll to position [0, 0]
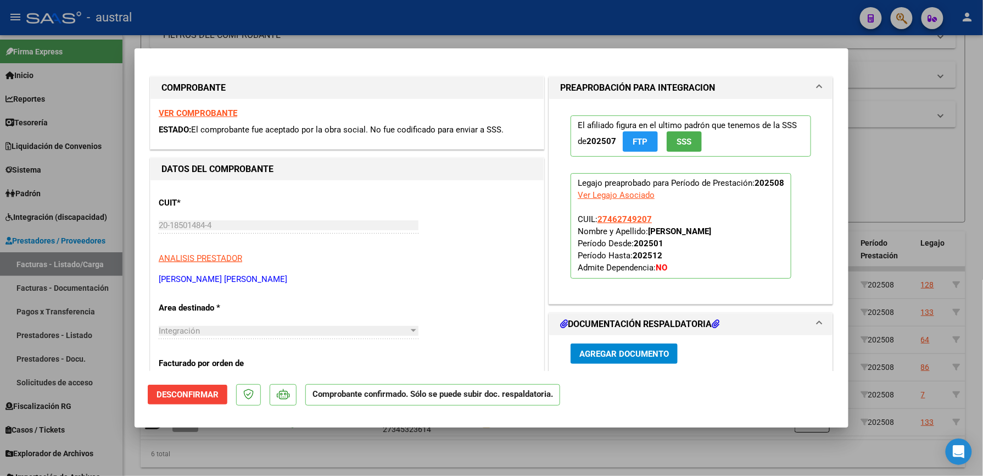
type input "$ 0,00"
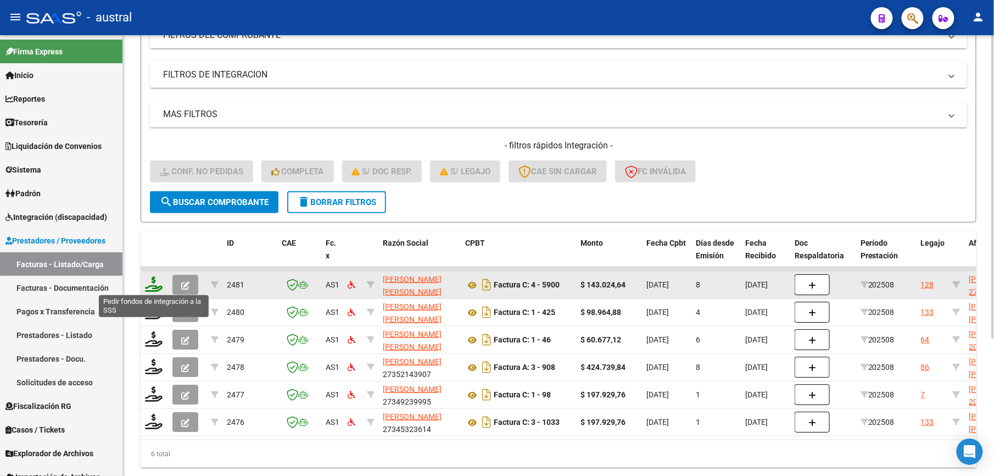
click at [155, 290] on icon at bounding box center [154, 283] width 18 height 15
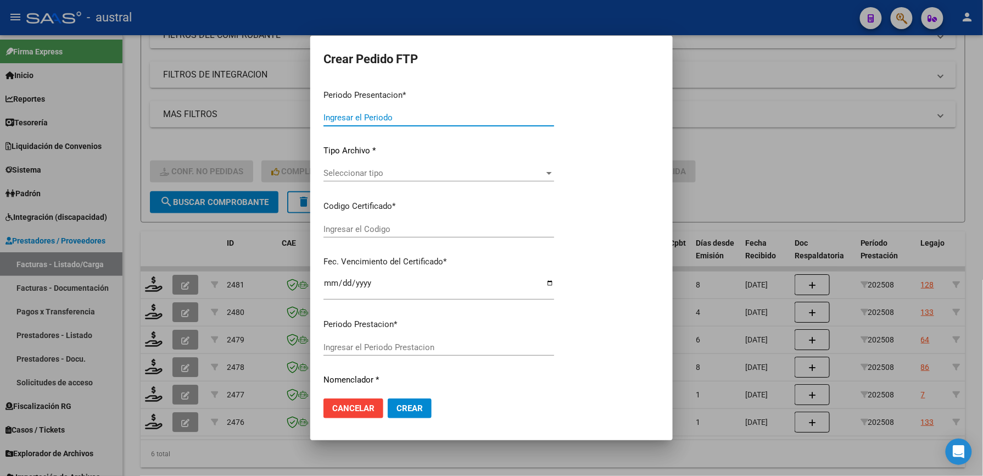
type input "202508"
type input "$ 143.024,64"
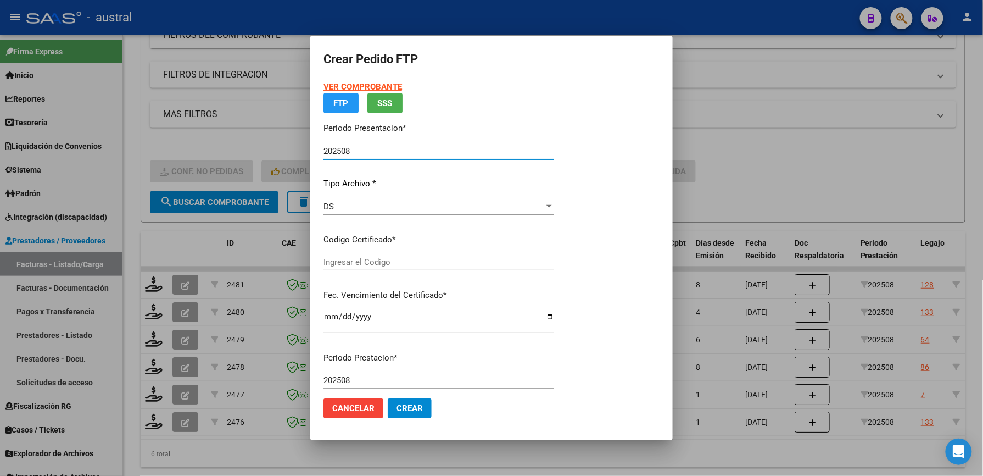
type input "5842237197"
type input "[DATE]"
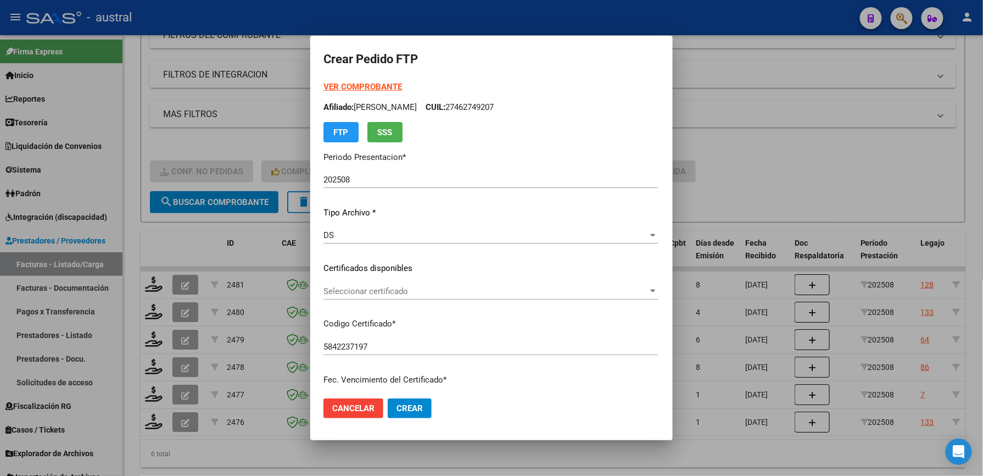
click at [334, 88] on strong "VER COMPROBANTE" at bounding box center [362, 87] width 79 height 10
click at [342, 297] on div "Seleccionar certificado Seleccionar certificado" at bounding box center [490, 291] width 334 height 16
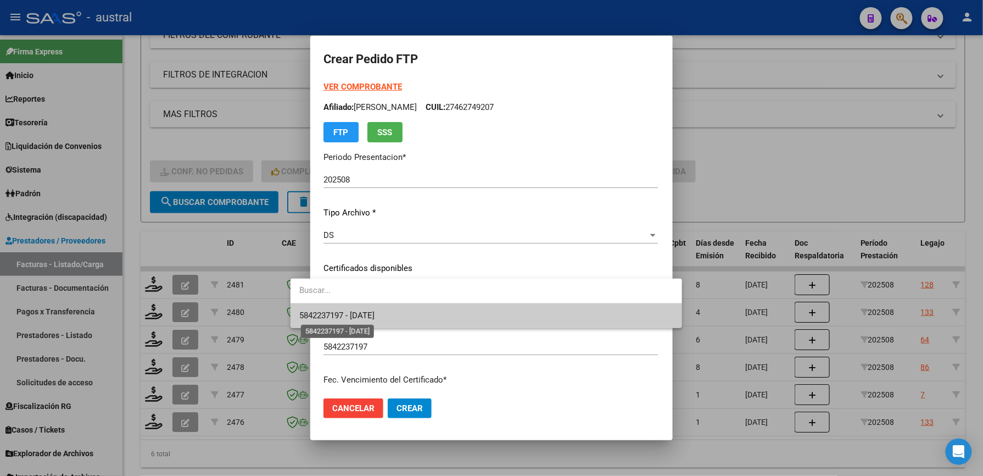
click at [375, 317] on span "5842237197 - [DATE]" at bounding box center [336, 315] width 75 height 10
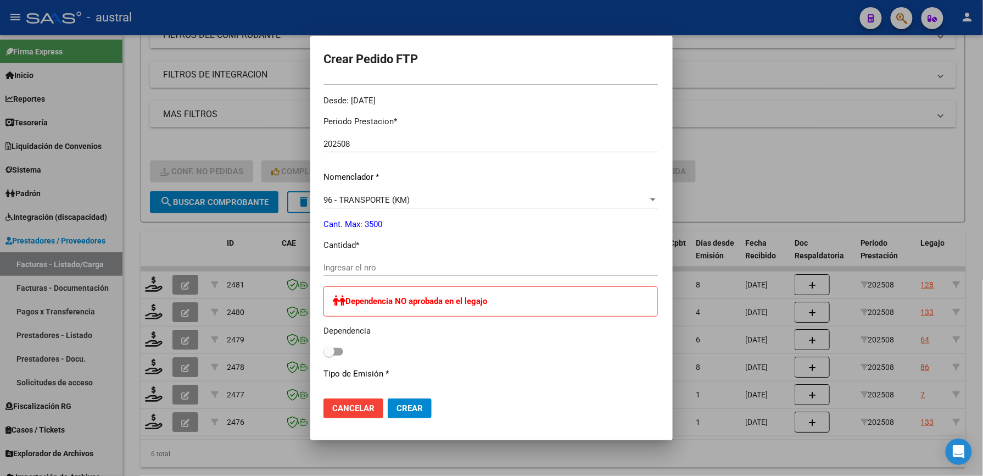
scroll to position [366, 0]
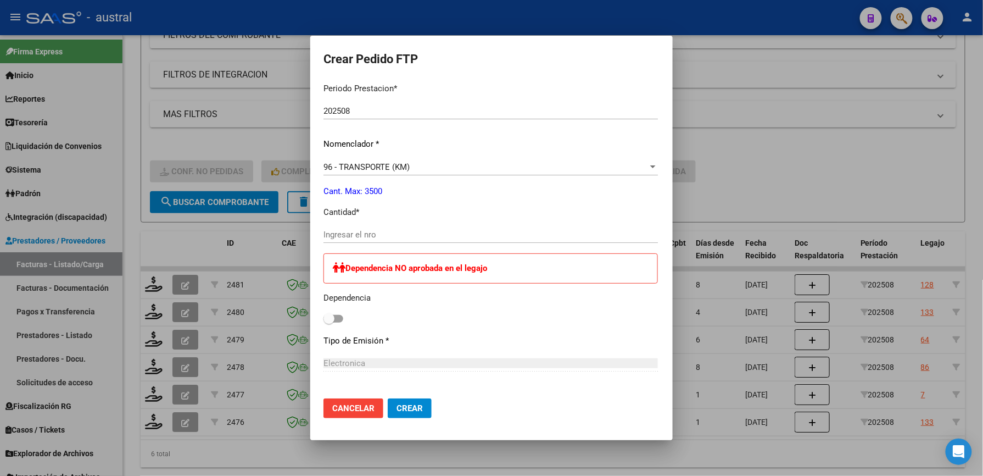
click at [370, 240] on div "Ingresar el nro" at bounding box center [490, 234] width 334 height 16
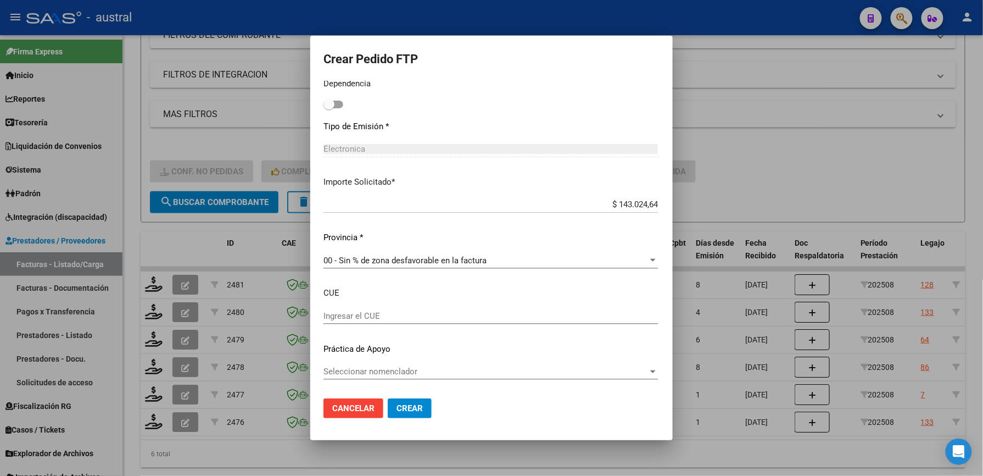
type input "264"
click at [397, 409] on span "Crear" at bounding box center [410, 408] width 26 height 10
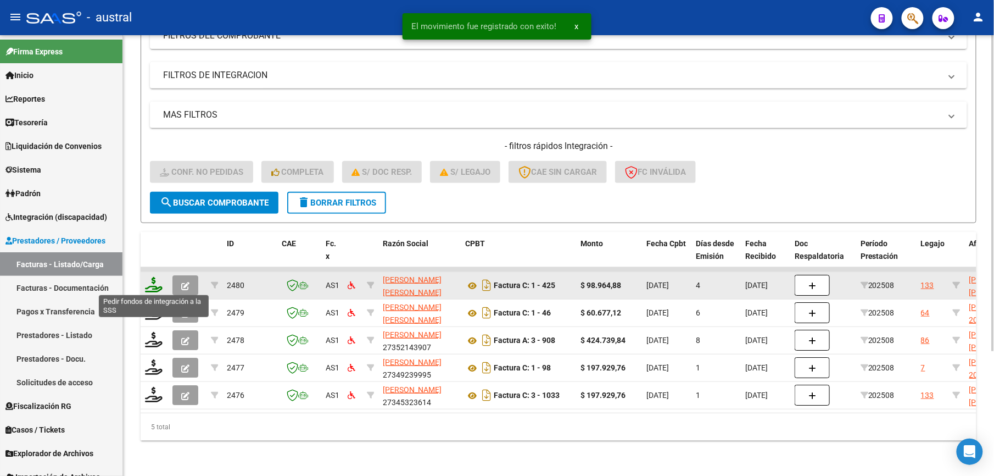
click at [158, 287] on icon at bounding box center [154, 284] width 18 height 15
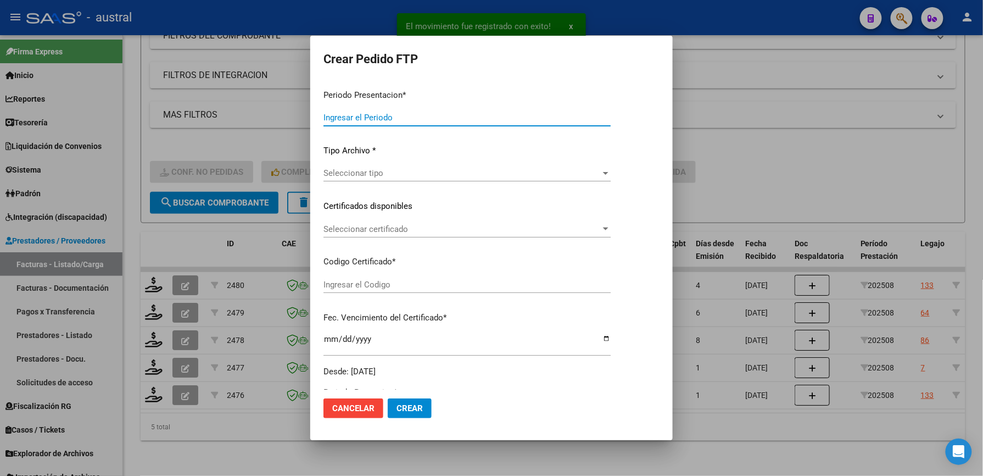
type input "202508"
type input "$ 98.964,88"
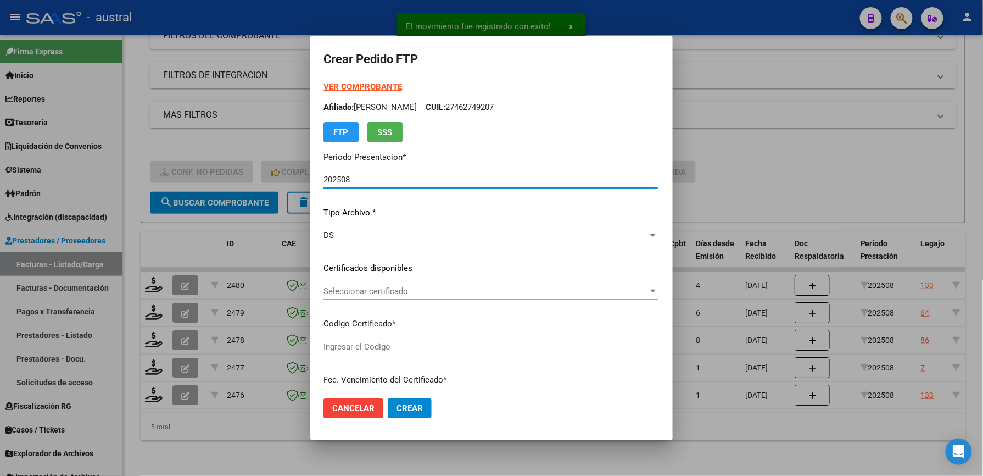
type input "95289720"
type input "[DATE]"
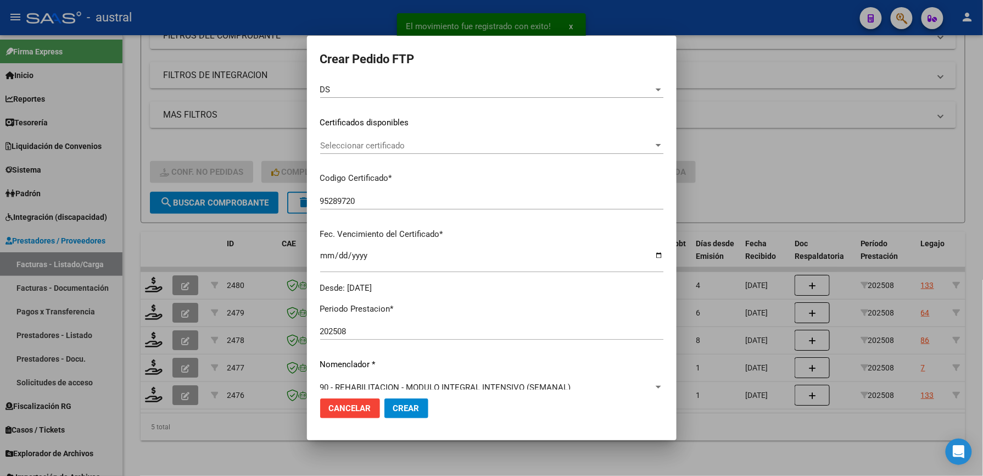
scroll to position [146, 0]
click at [412, 145] on span "Seleccionar certificado" at bounding box center [486, 145] width 333 height 10
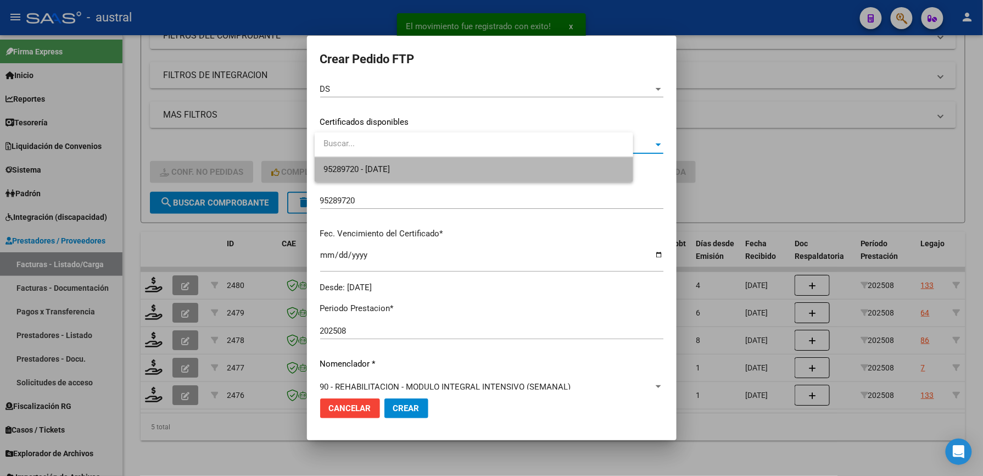
click at [433, 176] on span "95289720 - [DATE]" at bounding box center [473, 169] width 301 height 25
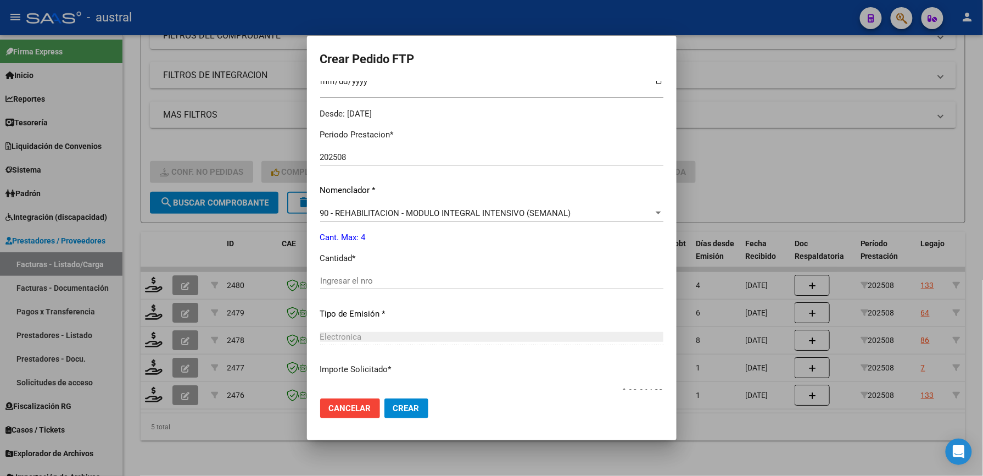
scroll to position [366, 0]
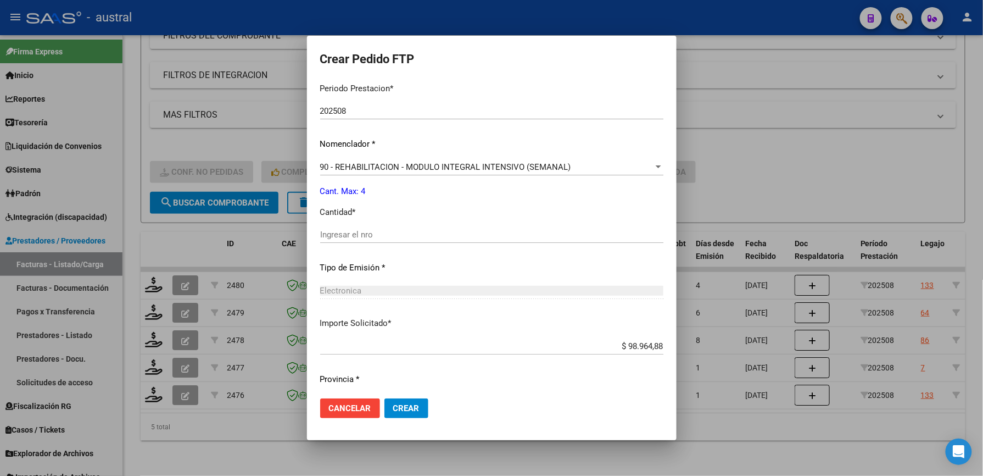
click at [444, 237] on input "Ingresar el nro" at bounding box center [491, 235] width 343 height 10
type input "4"
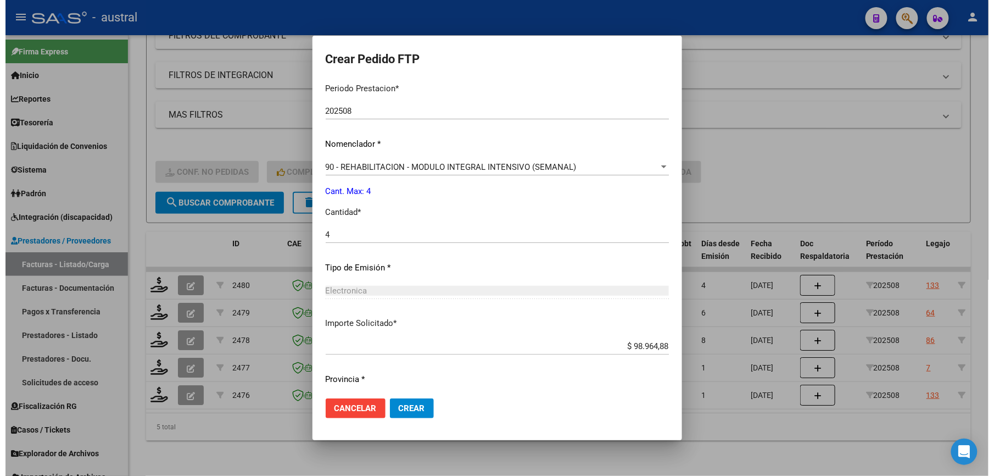
scroll to position [395, 0]
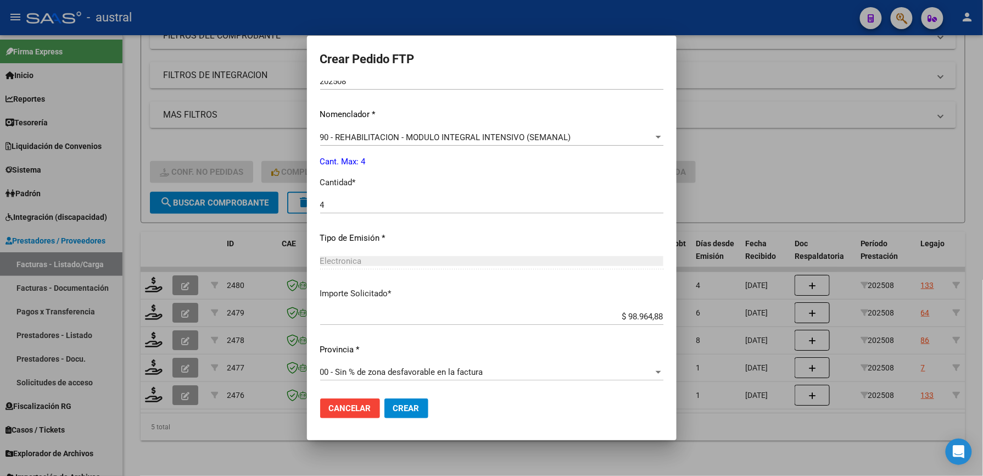
click at [411, 410] on span "Crear" at bounding box center [406, 408] width 26 height 10
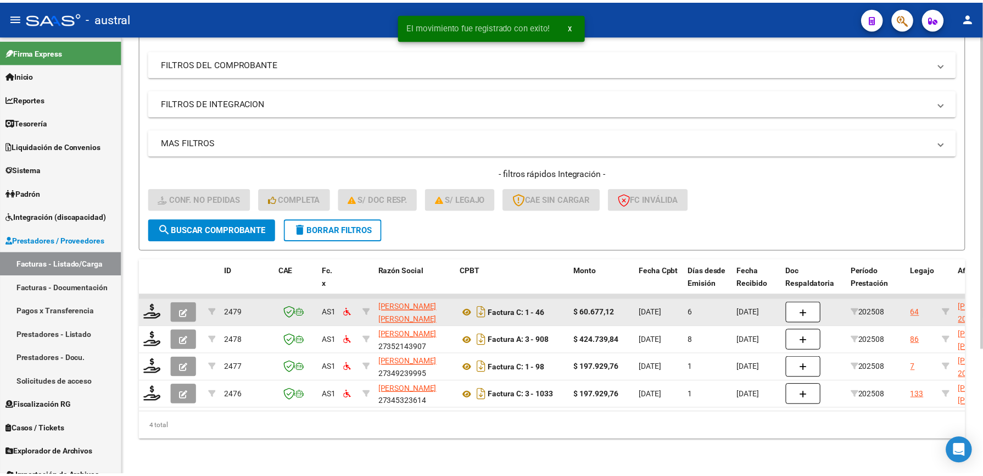
scroll to position [146, 0]
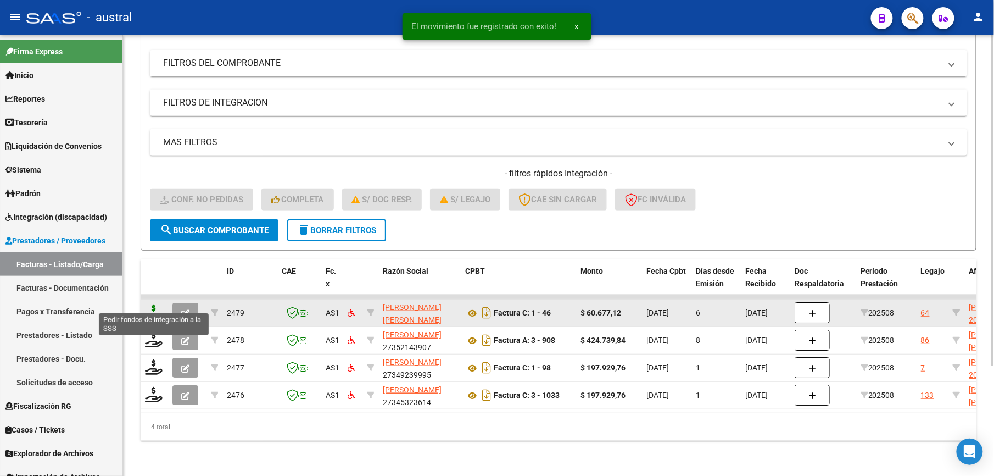
click at [155, 304] on icon at bounding box center [154, 311] width 18 height 15
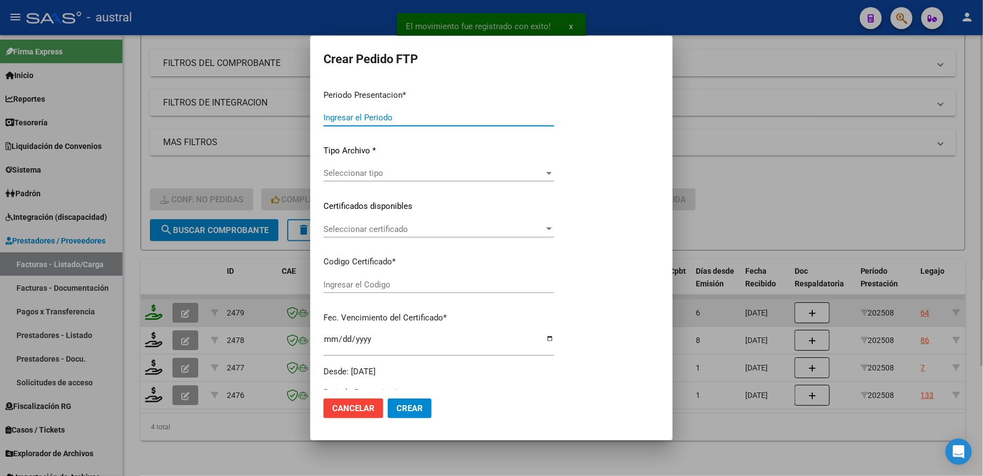
type input "202508"
type input "$ 60.677,12"
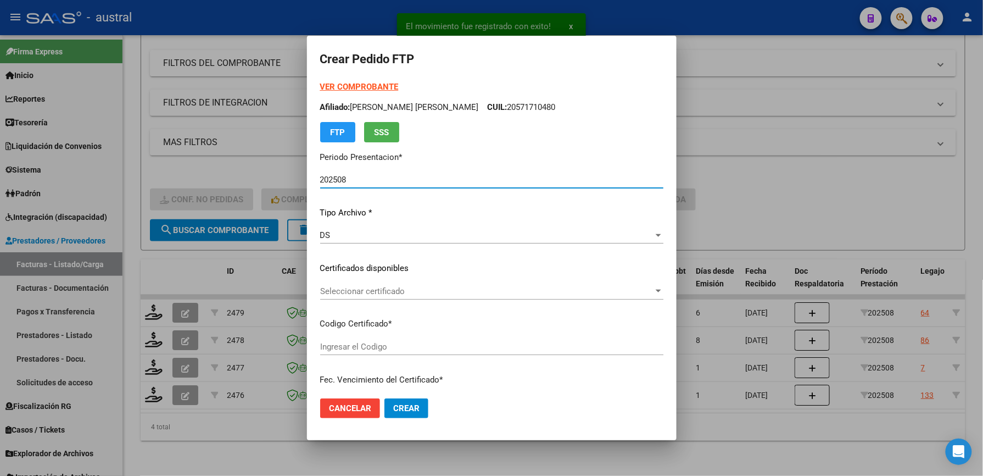
type input "1446077430"
type input "[DATE]"
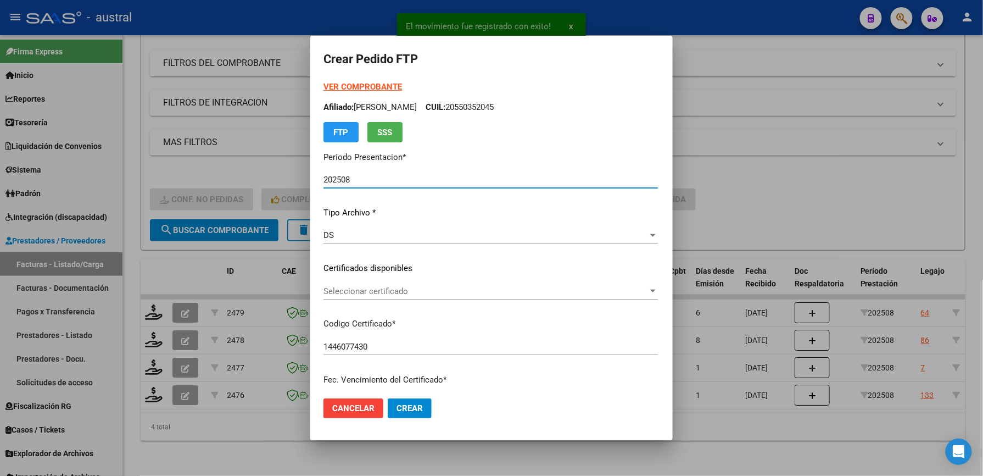
click at [347, 297] on div "Seleccionar certificado Seleccionar certificado" at bounding box center [490, 291] width 334 height 16
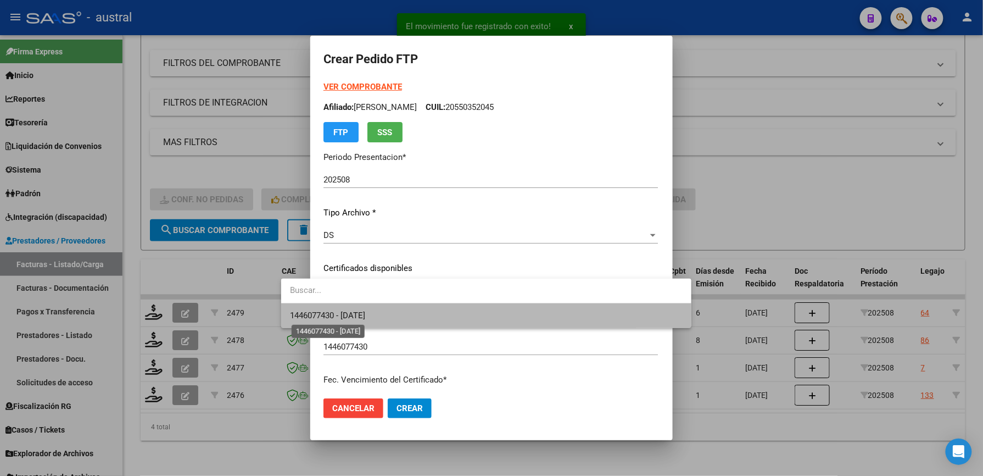
click at [365, 313] on span "1446077430 - [DATE]" at bounding box center [327, 315] width 75 height 10
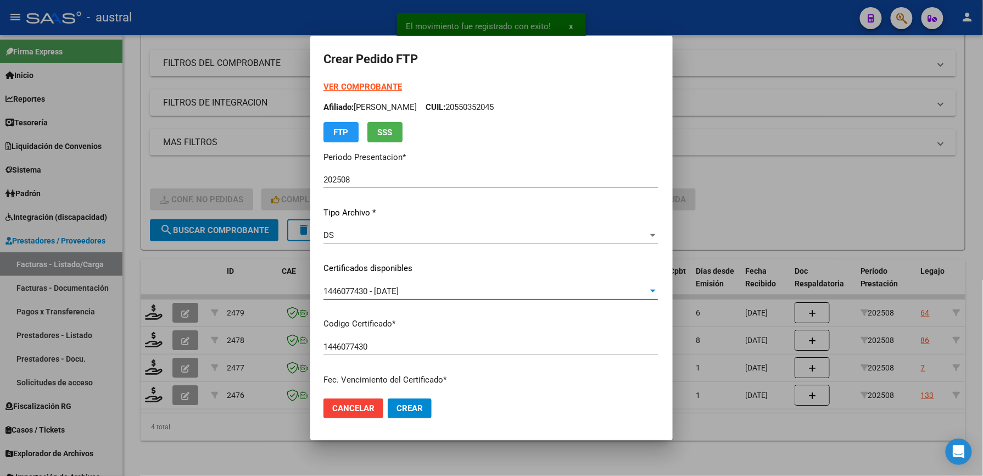
click at [323, 88] on strong "VER COMPROBANTE" at bounding box center [362, 87] width 79 height 10
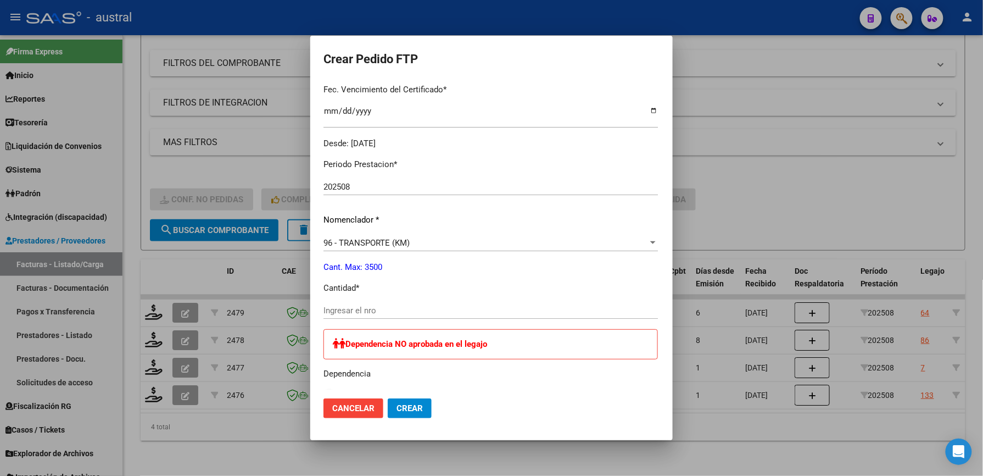
scroll to position [293, 0]
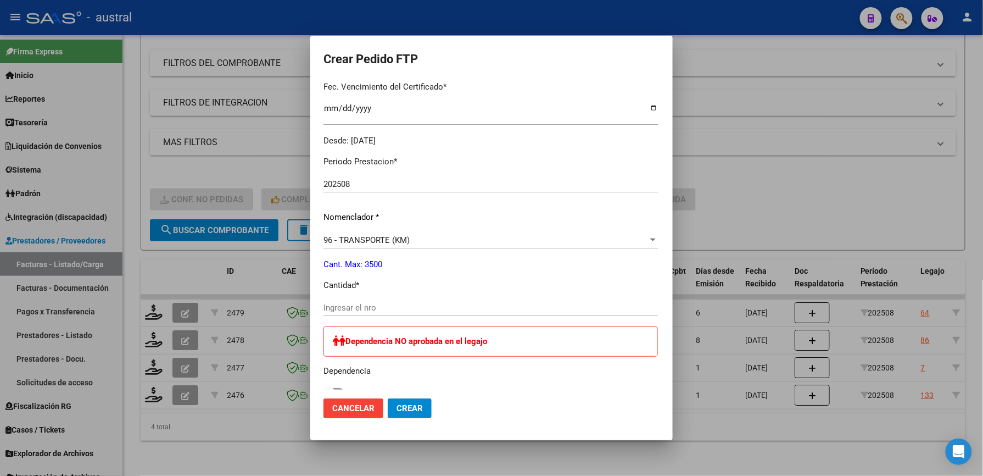
click at [333, 309] on input "Ingresar el nro" at bounding box center [490, 308] width 334 height 10
type input "112"
click at [501, 373] on p "Dependencia" at bounding box center [490, 371] width 334 height 13
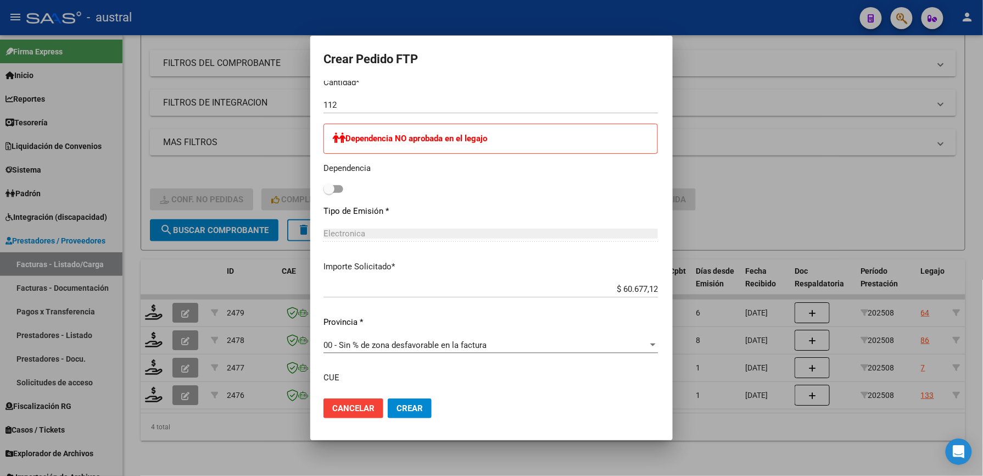
scroll to position [580, 0]
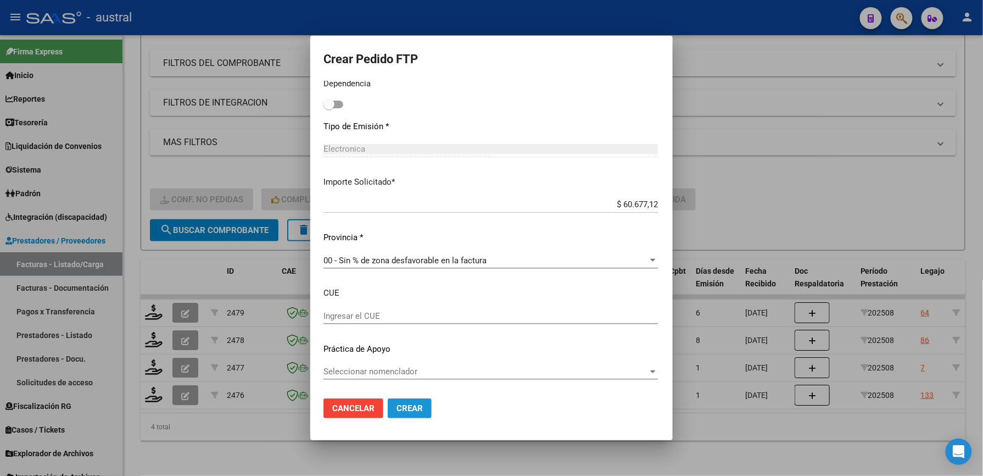
click at [397, 405] on span "Crear" at bounding box center [410, 408] width 26 height 10
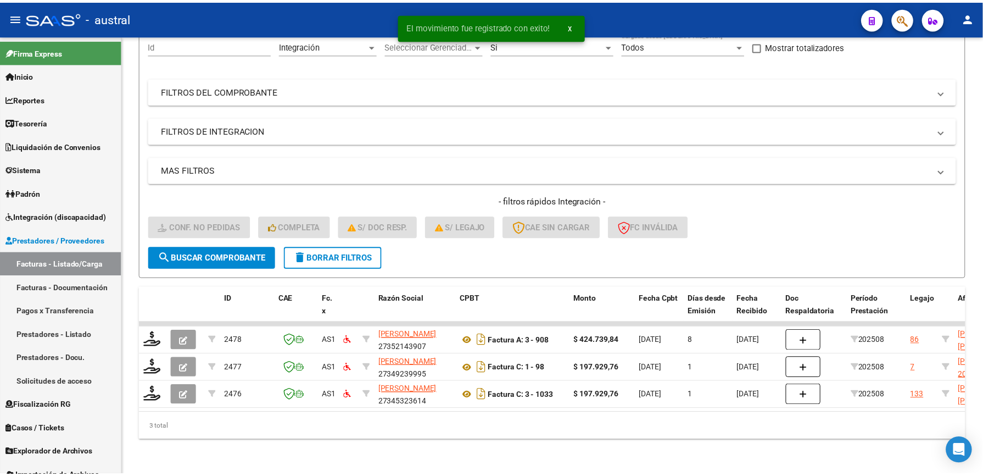
scroll to position [119, 0]
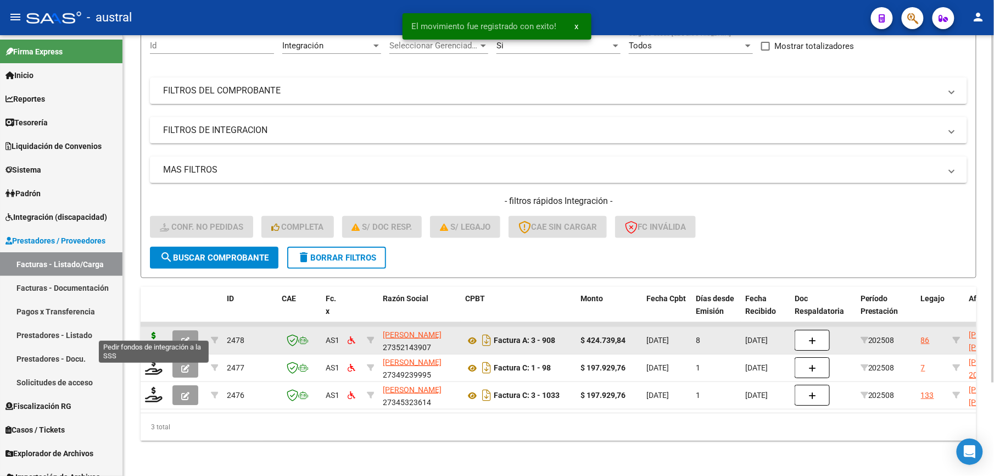
click at [154, 334] on icon at bounding box center [154, 339] width 18 height 15
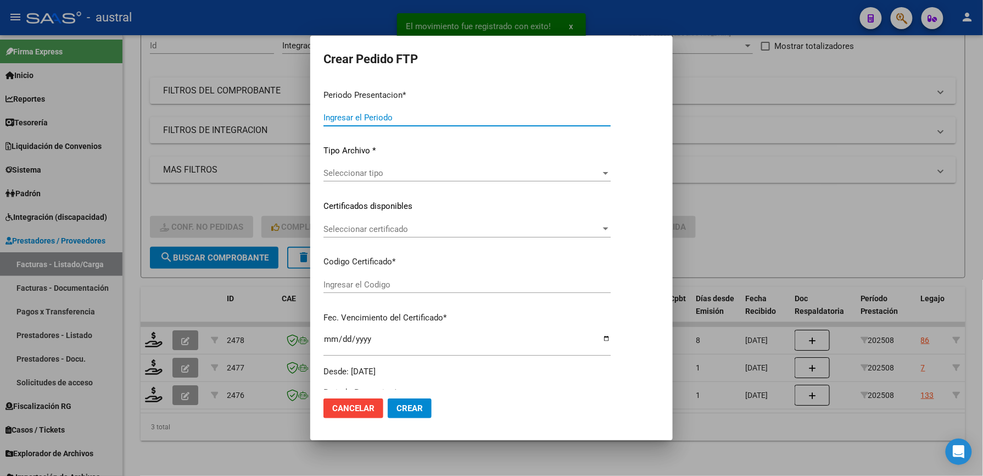
type input "202508"
type input "$ 424.739,84"
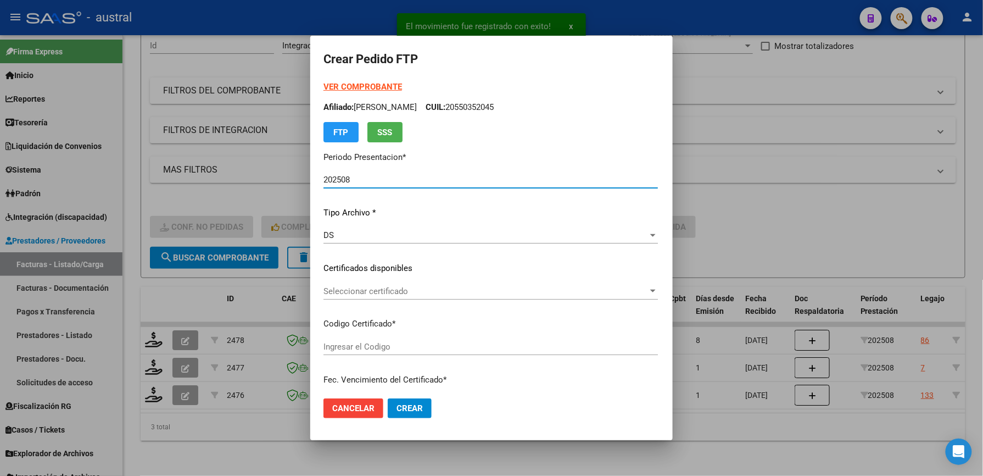
type input "5484791984"
type input "[DATE]"
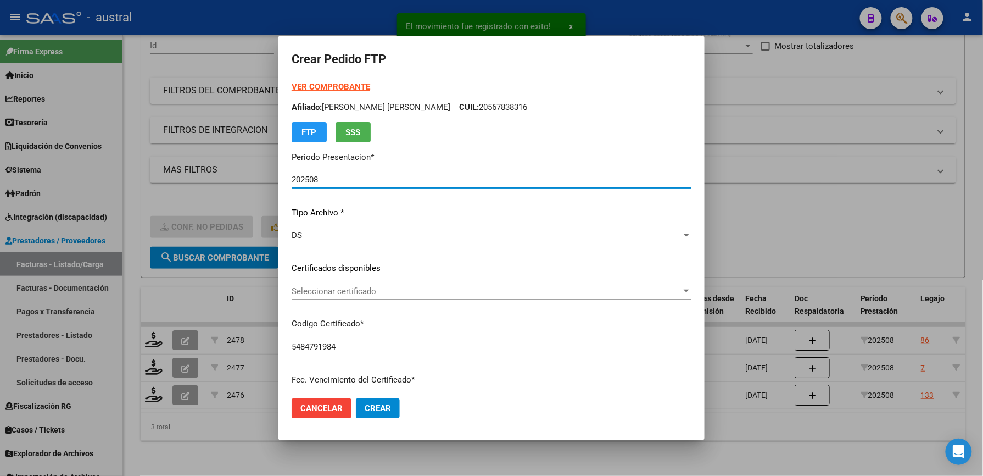
click at [340, 88] on strong "VER COMPROBANTE" at bounding box center [331, 87] width 79 height 10
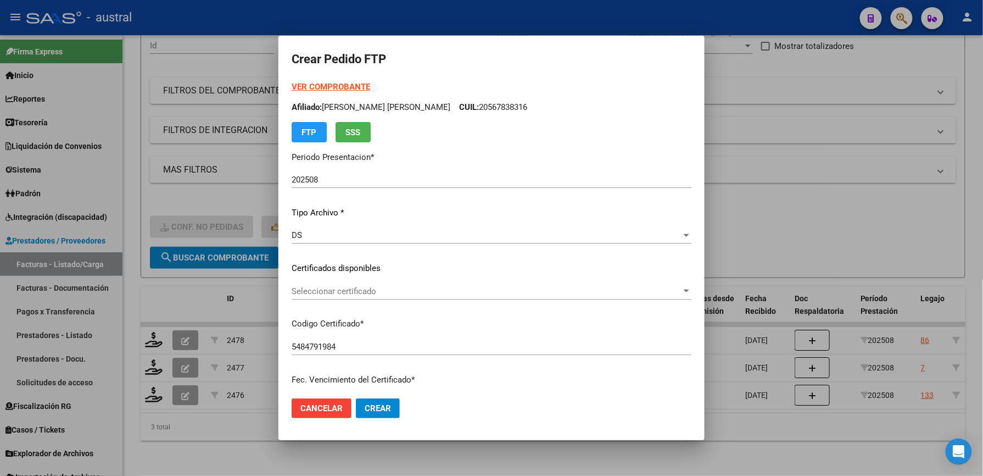
click at [340, 298] on div "Seleccionar certificado Seleccionar certificado" at bounding box center [492, 291] width 400 height 16
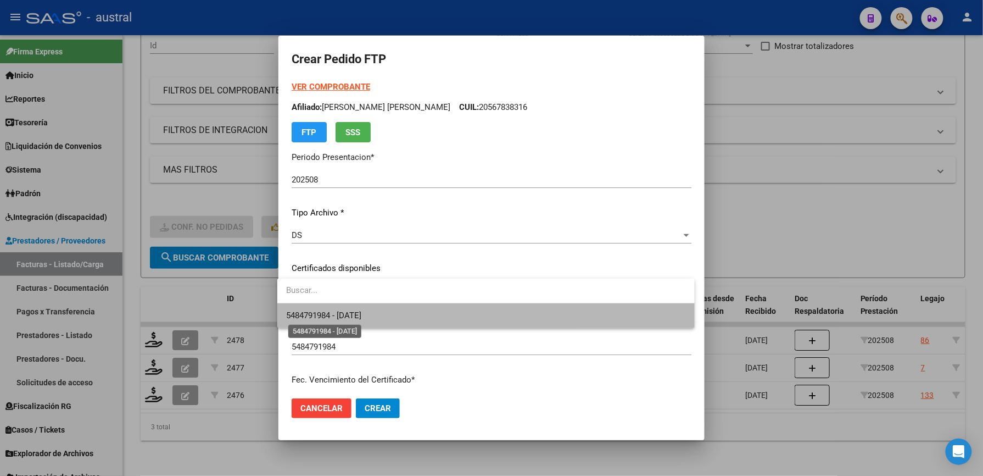
click at [356, 313] on span "5484791984 - [DATE]" at bounding box center [323, 315] width 75 height 10
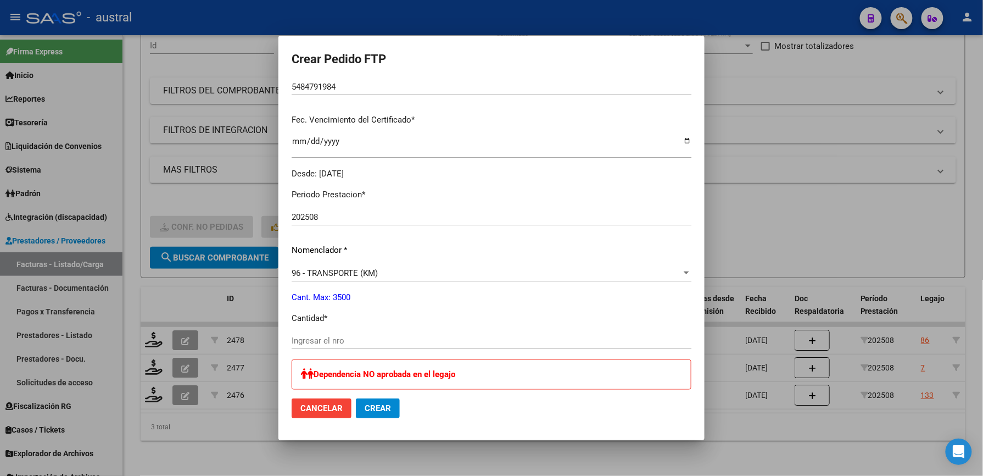
scroll to position [293, 0]
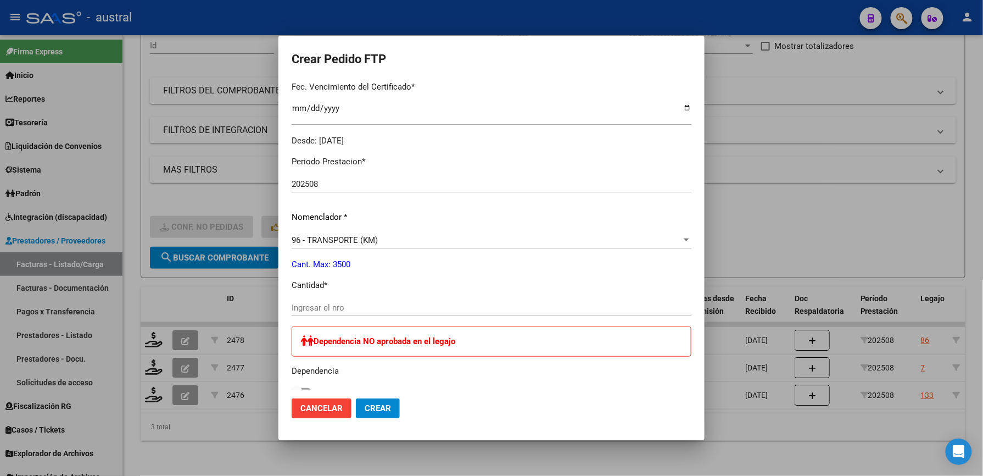
click at [348, 308] on input "Ingresar el nro" at bounding box center [492, 308] width 400 height 10
type input "790"
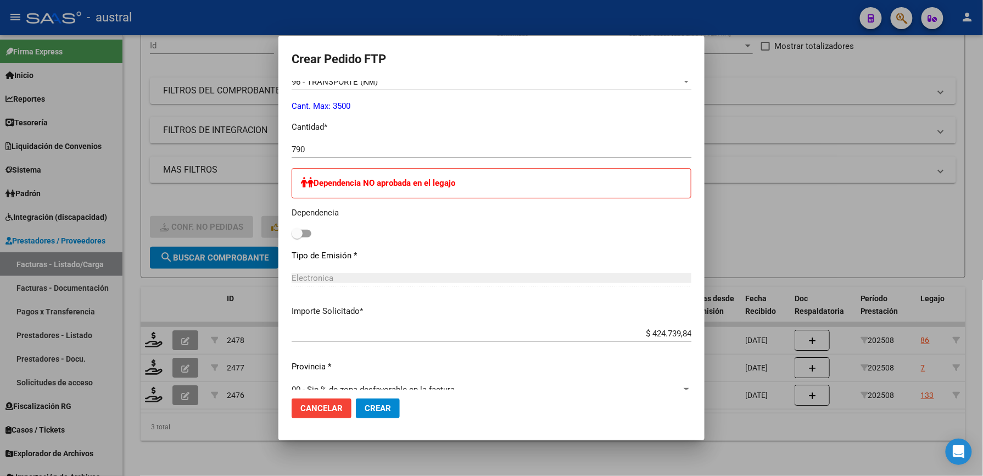
scroll to position [580, 0]
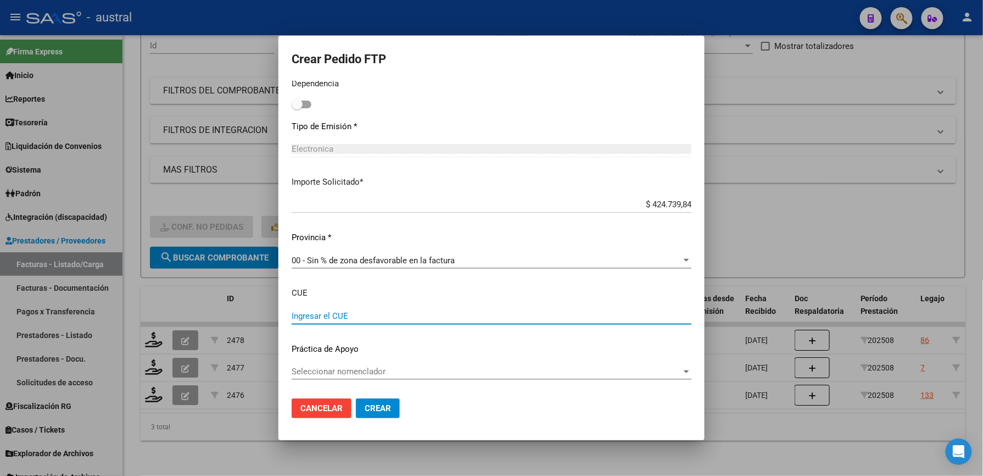
click at [347, 319] on input "Ingresar el CUE" at bounding box center [492, 316] width 400 height 10
drag, startPoint x: 350, startPoint y: 319, endPoint x: 356, endPoint y: 320, distance: 6.1
click at [352, 319] on input "Ingresar el CUE" at bounding box center [492, 316] width 400 height 10
click at [365, 416] on button "Crear" at bounding box center [378, 408] width 44 height 20
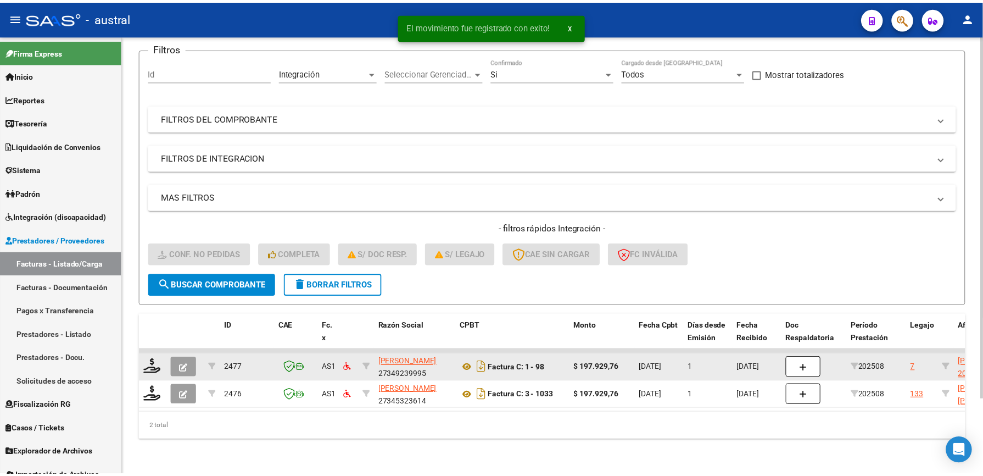
scroll to position [91, 0]
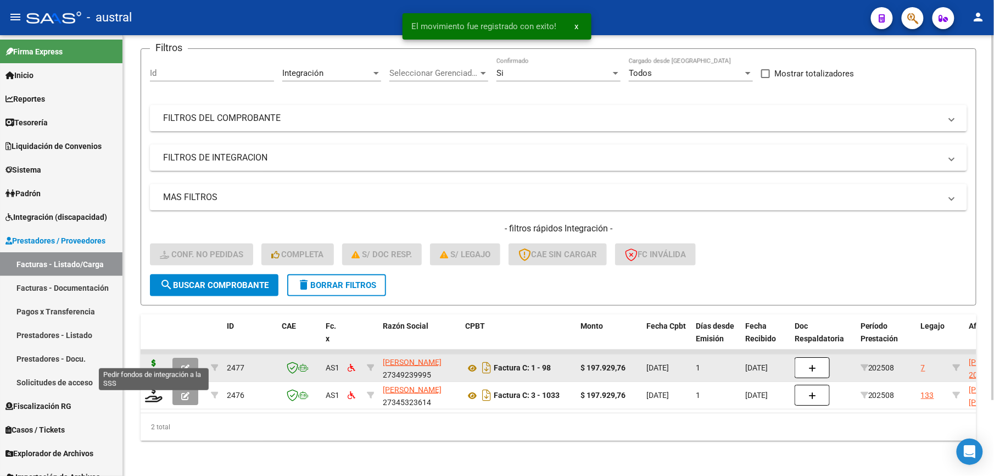
click at [152, 359] on icon at bounding box center [154, 366] width 18 height 15
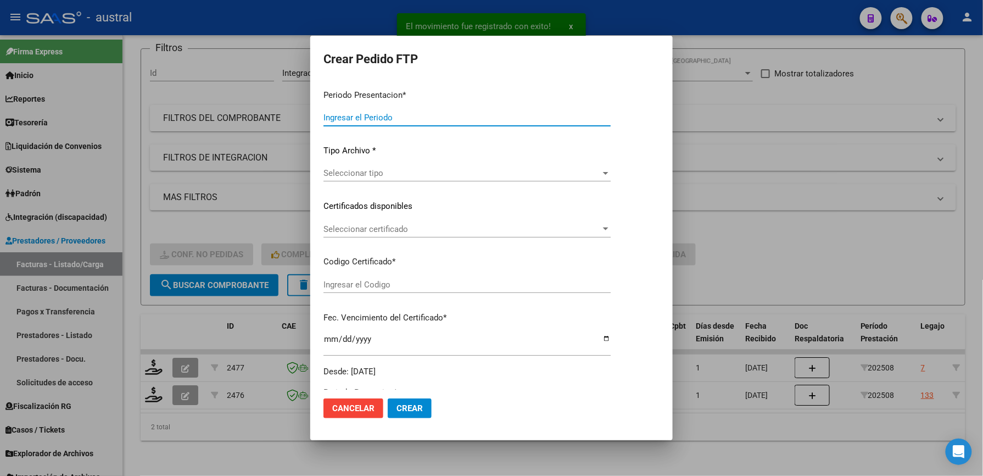
type input "202508"
type input "$ 197.929,76"
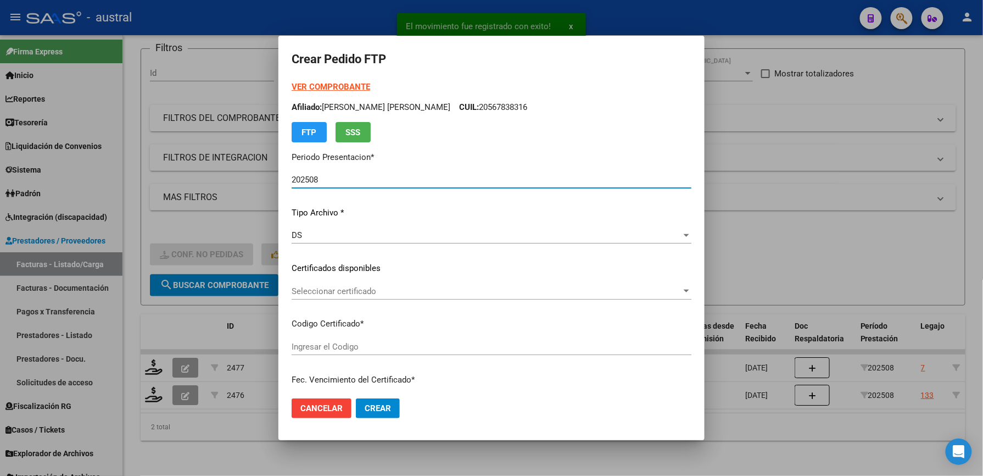
type input "4838846805"
type input "[DATE]"
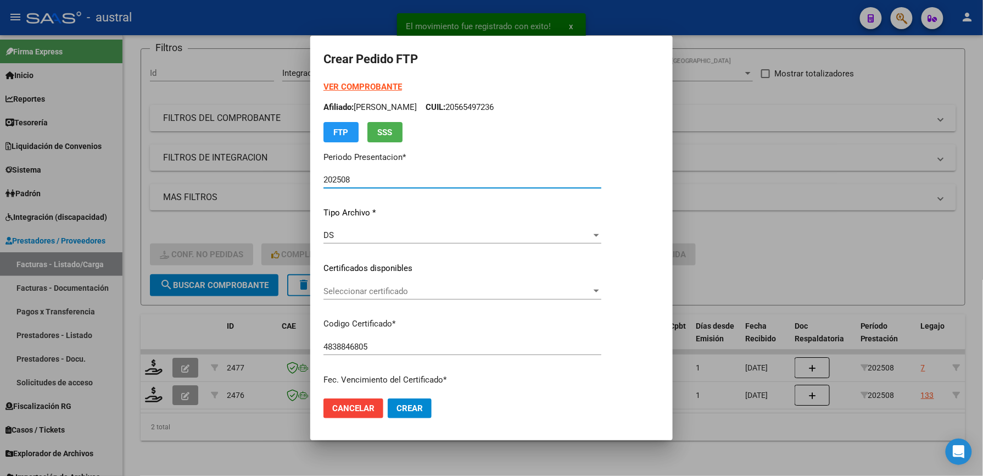
click at [353, 290] on span "Seleccionar certificado" at bounding box center [457, 291] width 268 height 10
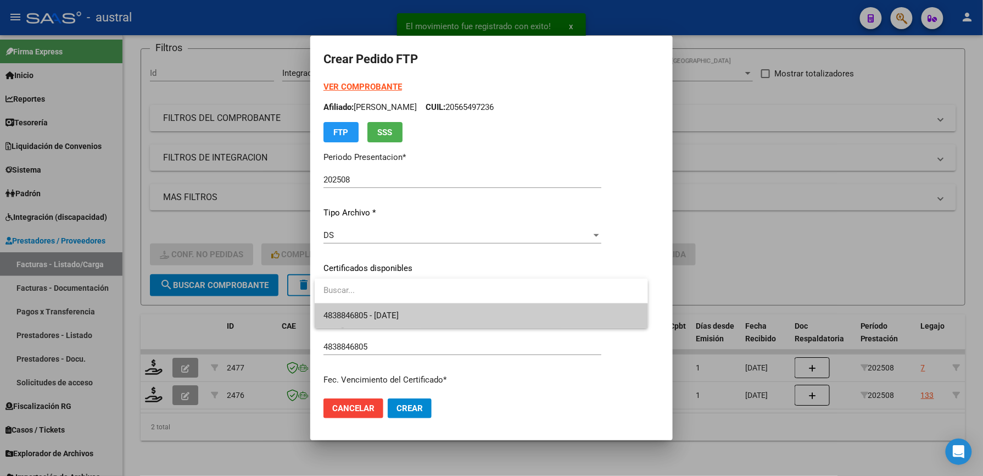
drag, startPoint x: 353, startPoint y: 290, endPoint x: 399, endPoint y: 313, distance: 51.6
click at [399, 313] on span "4838846805 - [DATE]" at bounding box center [360, 315] width 75 height 10
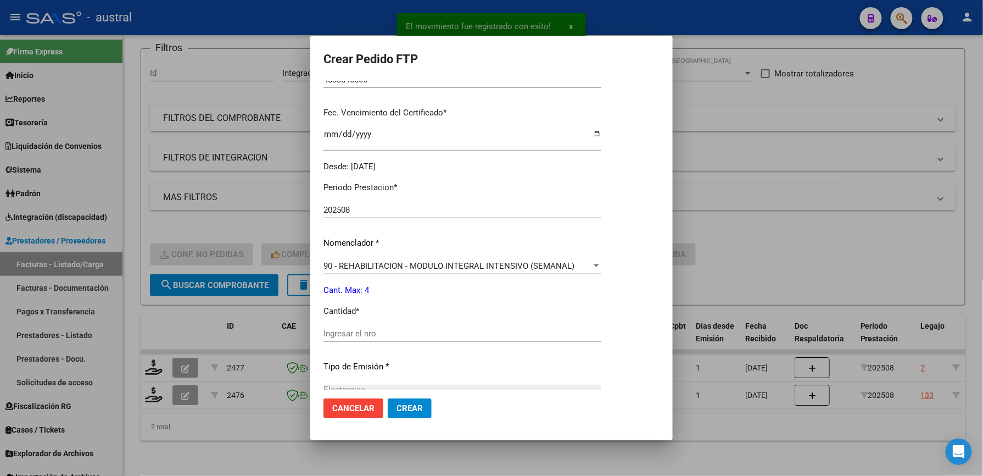
scroll to position [293, 0]
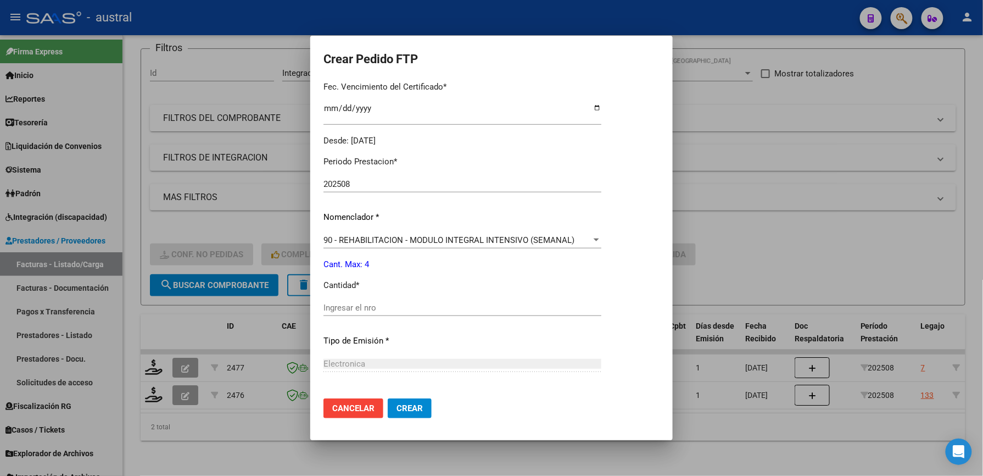
click at [396, 306] on input "Ingresar el nro" at bounding box center [462, 308] width 278 height 10
type input "4"
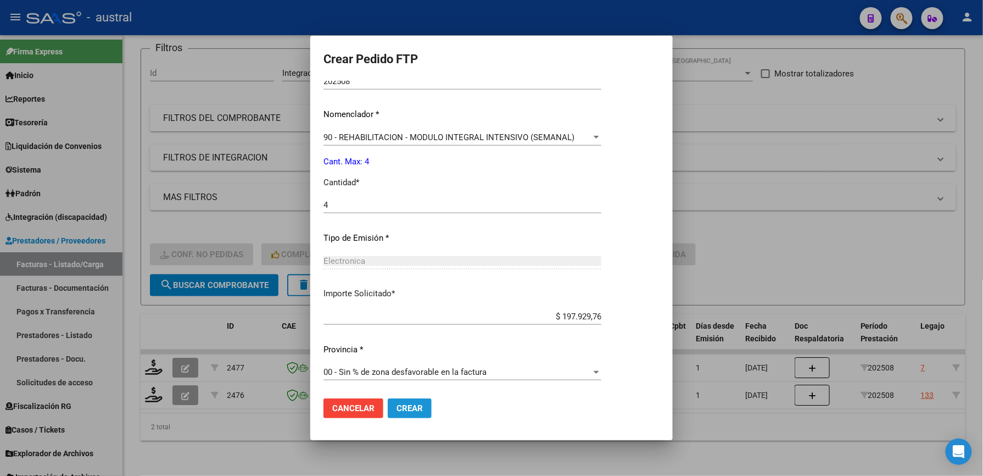
click at [412, 406] on span "Crear" at bounding box center [410, 408] width 26 height 10
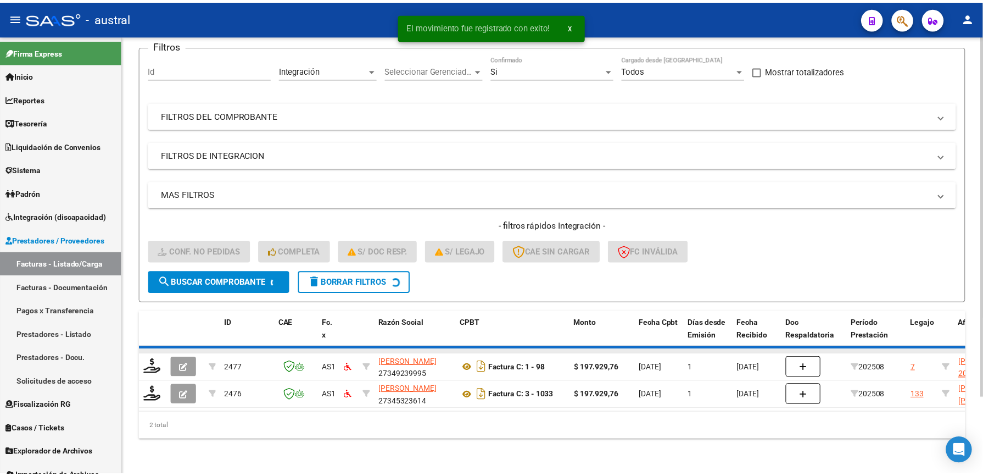
scroll to position [64, 0]
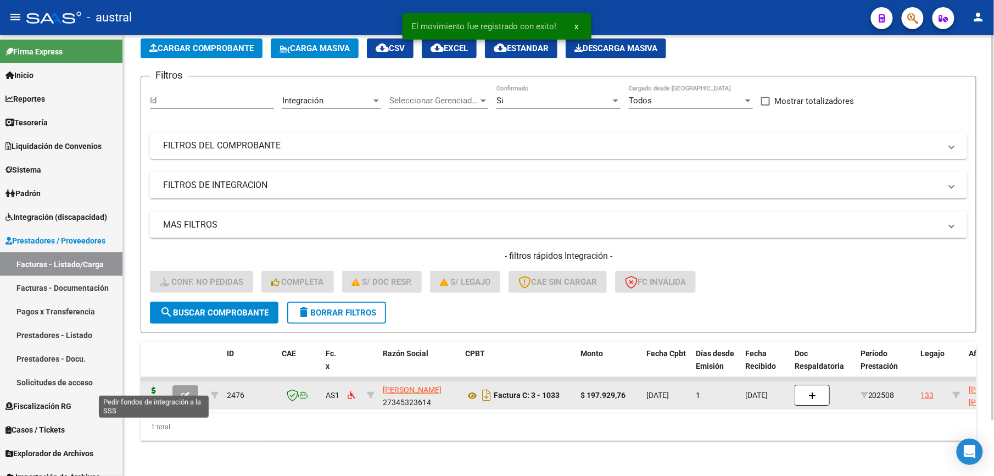
click at [156, 387] on icon at bounding box center [154, 394] width 18 height 15
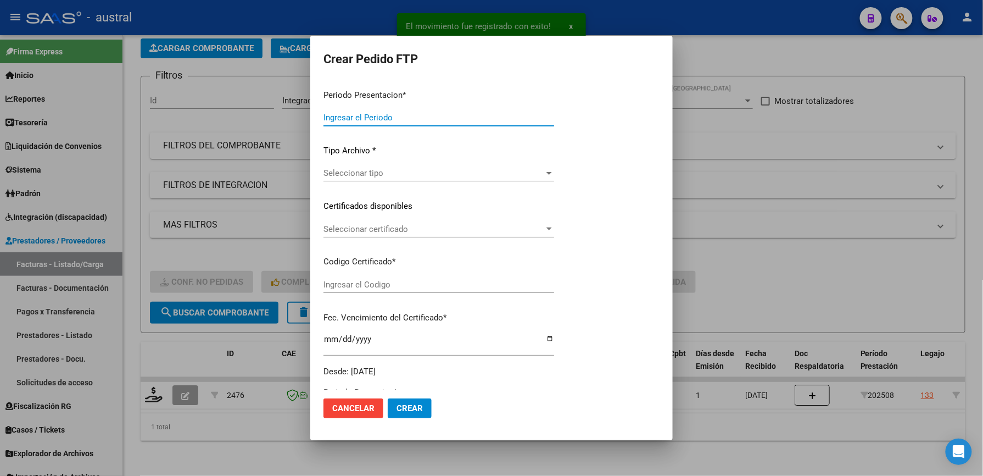
type input "202508"
type input "$ 197.929,76"
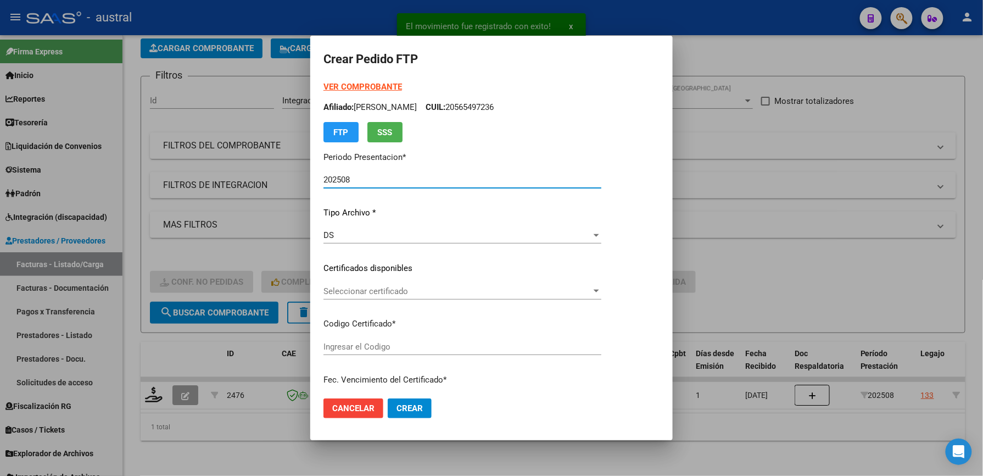
type input "95289720"
type input "[DATE]"
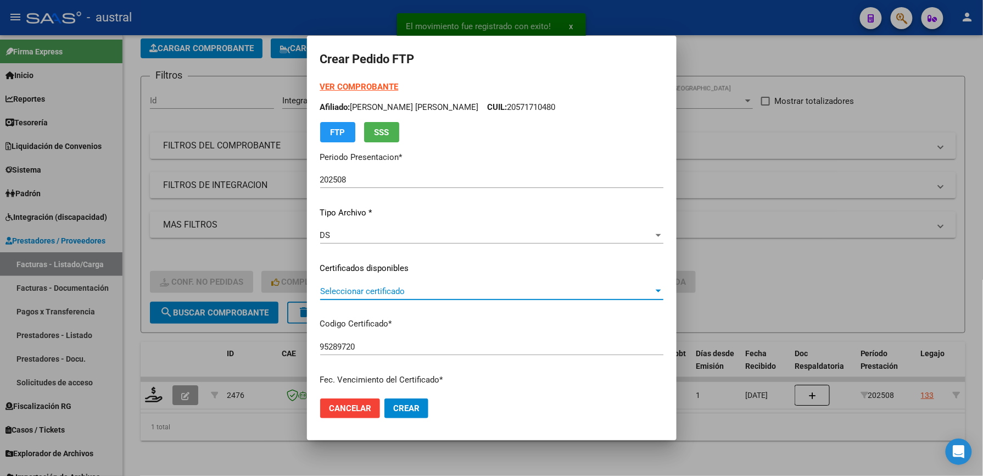
click at [372, 289] on span "Seleccionar certificado" at bounding box center [486, 291] width 333 height 10
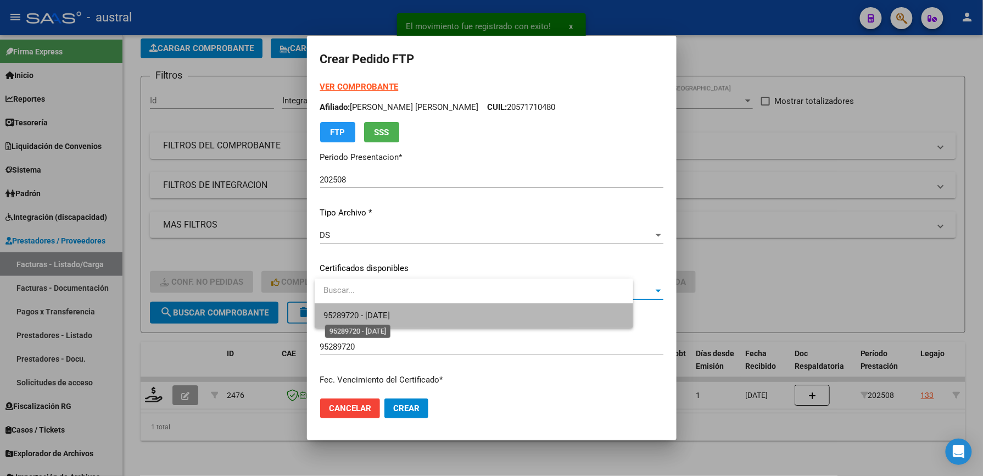
drag, startPoint x: 392, startPoint y: 314, endPoint x: 478, endPoint y: 299, distance: 87.0
click at [390, 315] on span "95289720 - [DATE]" at bounding box center [356, 315] width 66 height 10
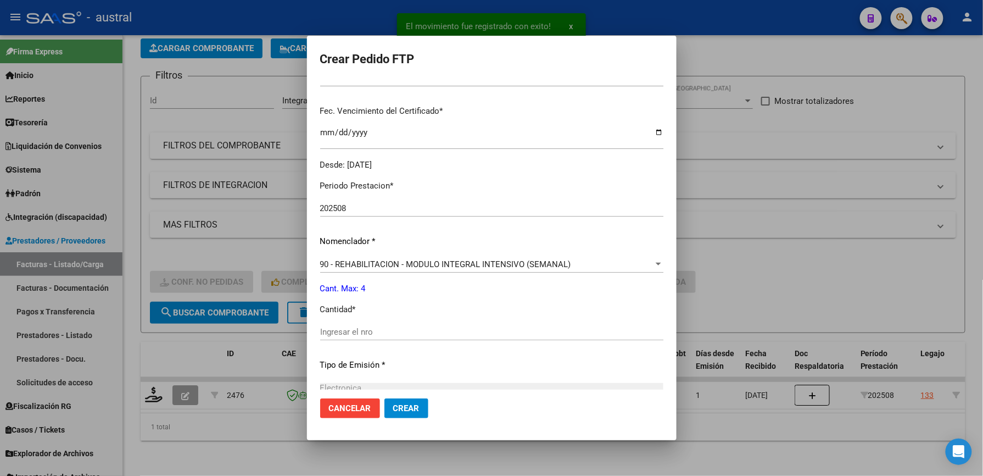
scroll to position [293, 0]
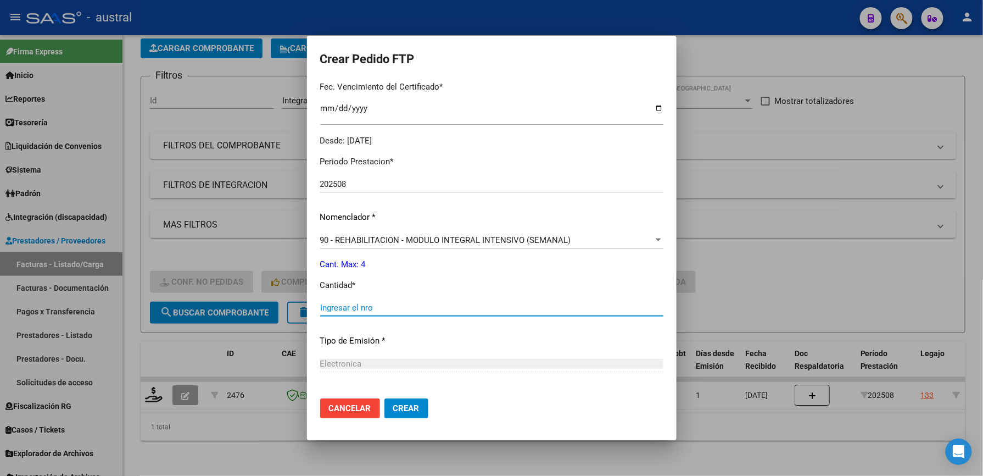
click at [385, 304] on input "Ingresar el nro" at bounding box center [491, 308] width 343 height 10
type input "4"
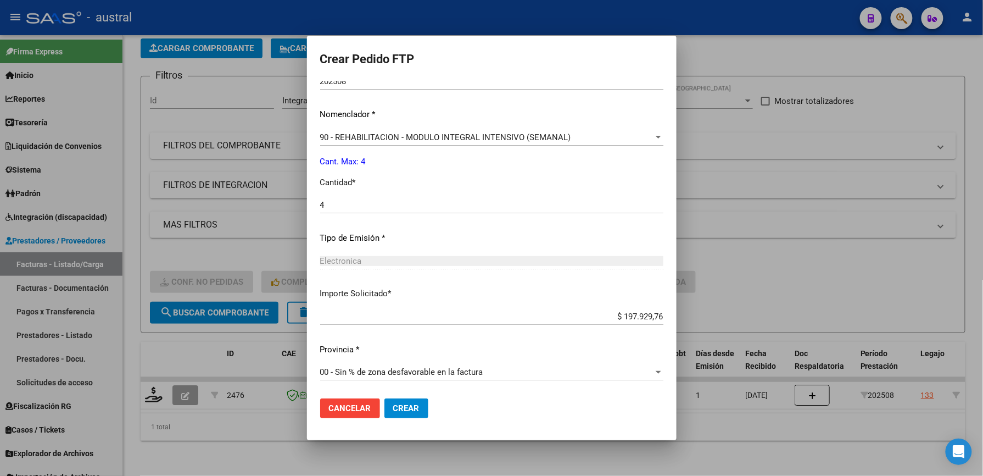
click at [409, 405] on span "Crear" at bounding box center [406, 408] width 26 height 10
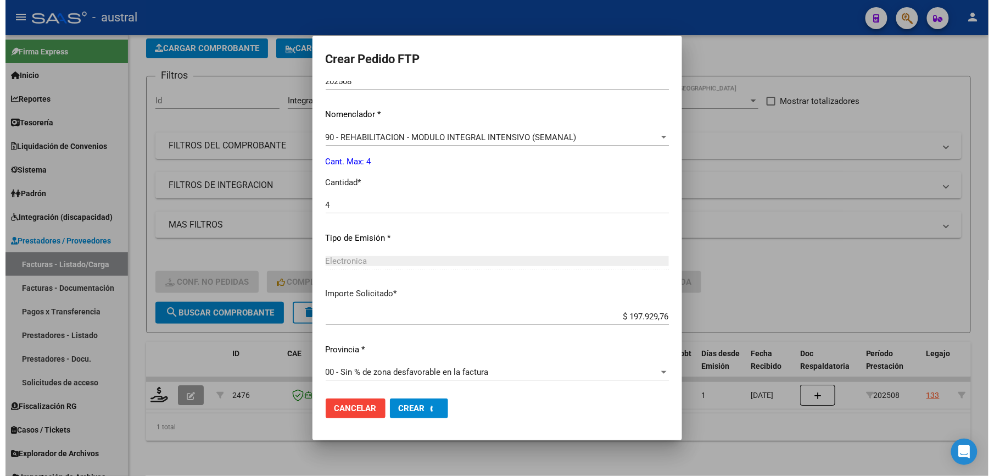
scroll to position [0, 0]
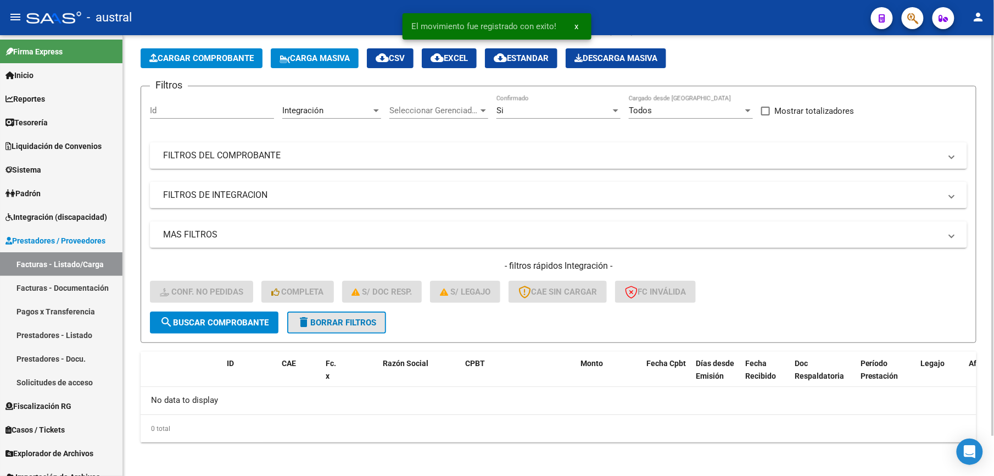
click at [342, 317] on span "delete Borrar Filtros" at bounding box center [336, 322] width 79 height 10
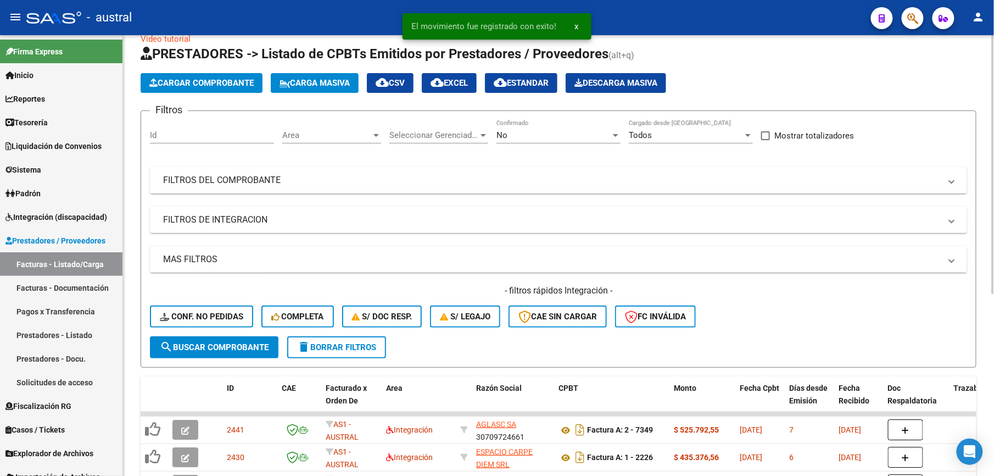
scroll to position [44, 0]
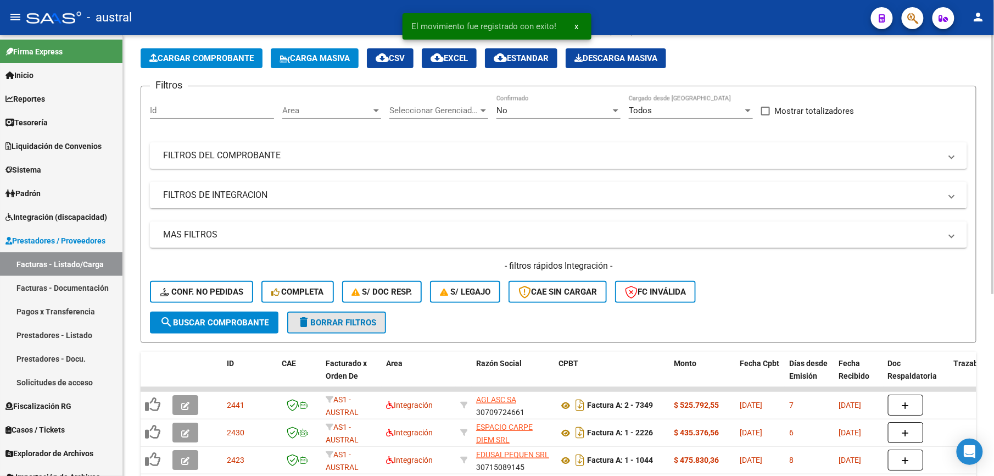
click at [354, 319] on span "delete Borrar Filtros" at bounding box center [336, 322] width 79 height 10
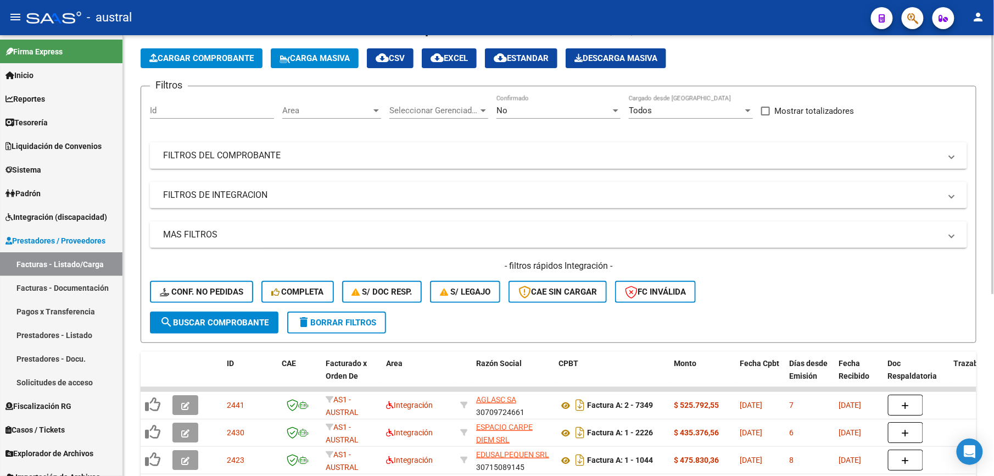
click at [359, 320] on span "delete Borrar Filtros" at bounding box center [336, 322] width 79 height 10
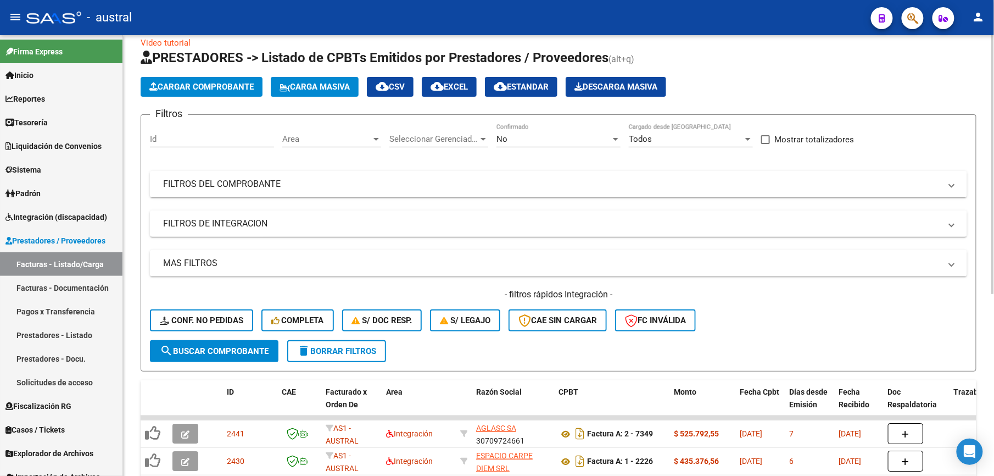
scroll to position [0, 0]
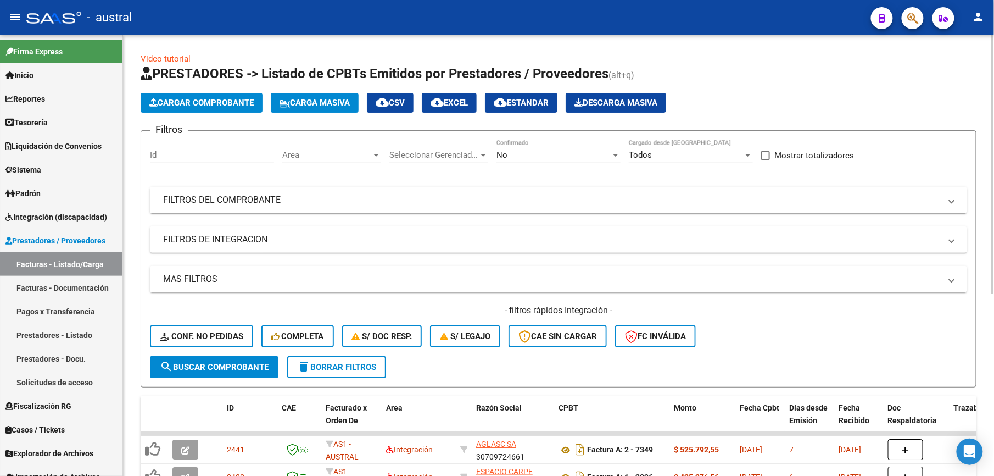
click at [376, 367] on span "delete Borrar Filtros" at bounding box center [336, 367] width 79 height 10
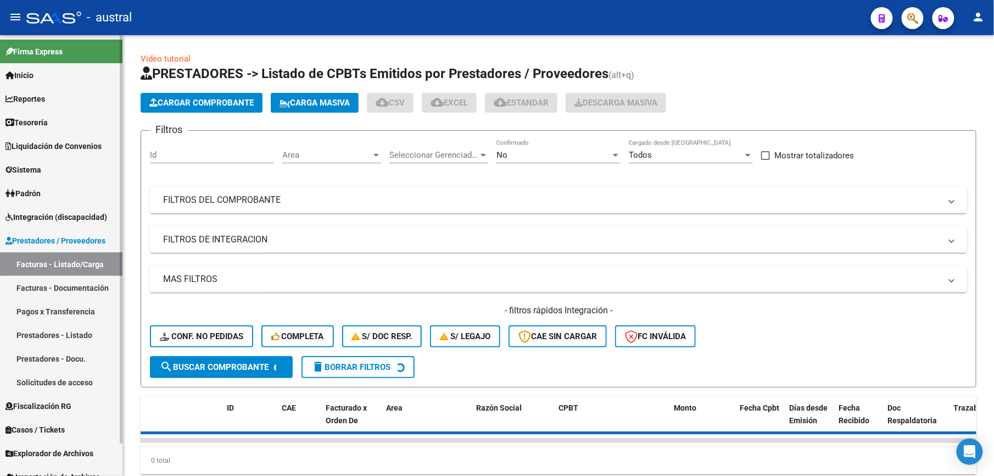
drag, startPoint x: 62, startPoint y: 281, endPoint x: 80, endPoint y: 304, distance: 29.3
click at [62, 281] on link "Facturas - Documentación" at bounding box center [61, 288] width 122 height 24
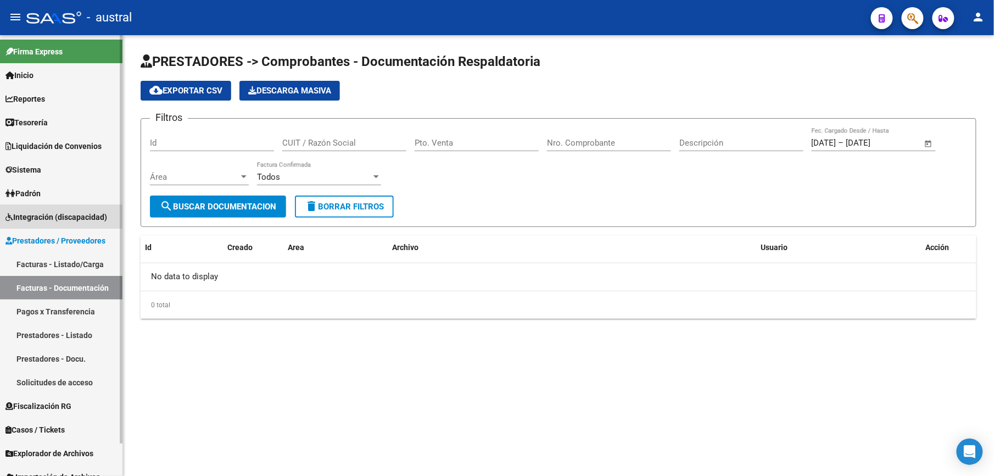
click at [56, 220] on span "Integración (discapacidad)" at bounding box center [56, 217] width 102 height 12
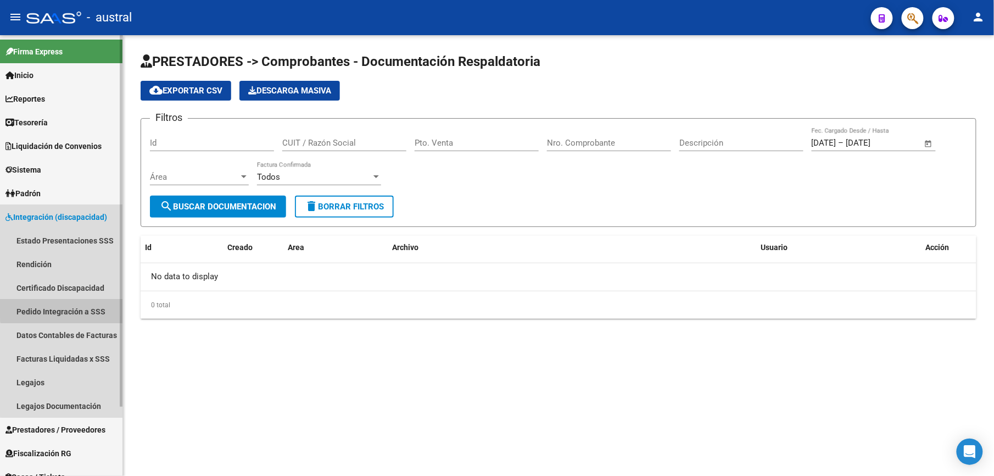
click at [80, 305] on link "Pedido Integración a SSS" at bounding box center [61, 311] width 122 height 24
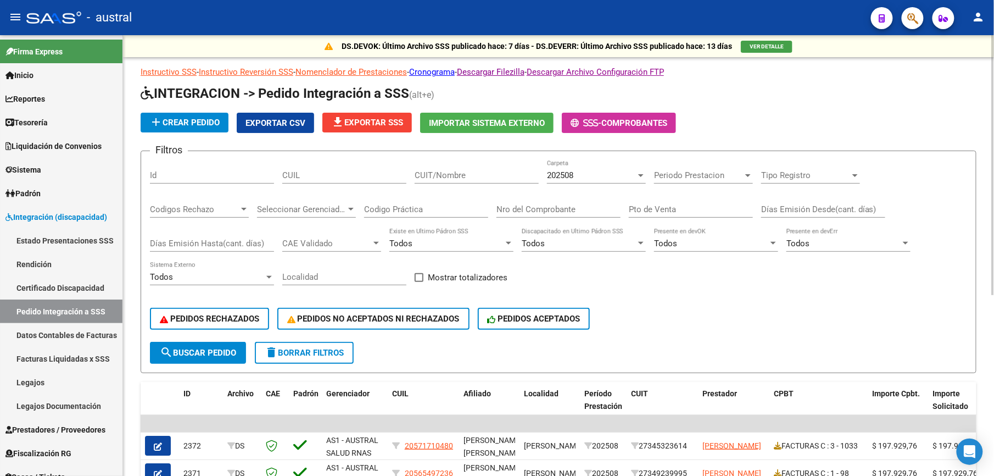
click at [280, 354] on span "delete Borrar Filtros" at bounding box center [304, 353] width 79 height 10
click at [237, 320] on span "PEDIDOS RECHAZADOS" at bounding box center [209, 319] width 99 height 10
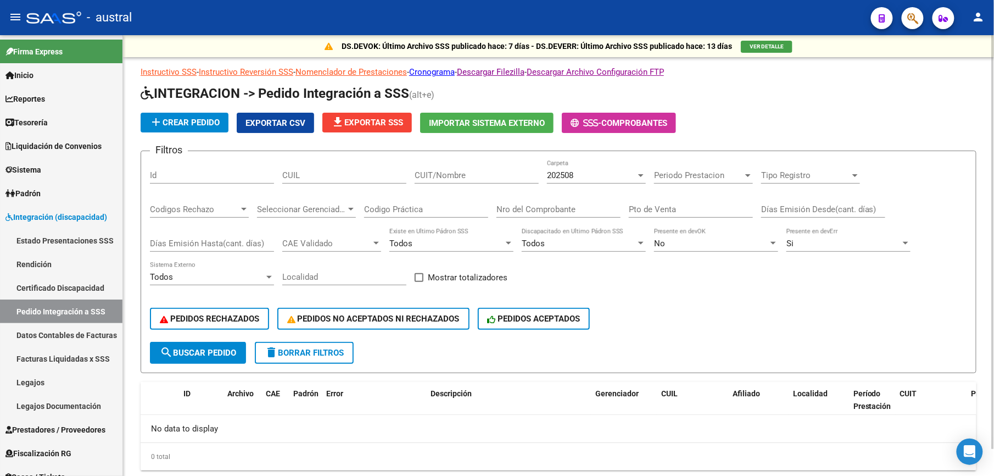
click at [319, 352] on span "delete Borrar Filtros" at bounding box center [304, 353] width 79 height 10
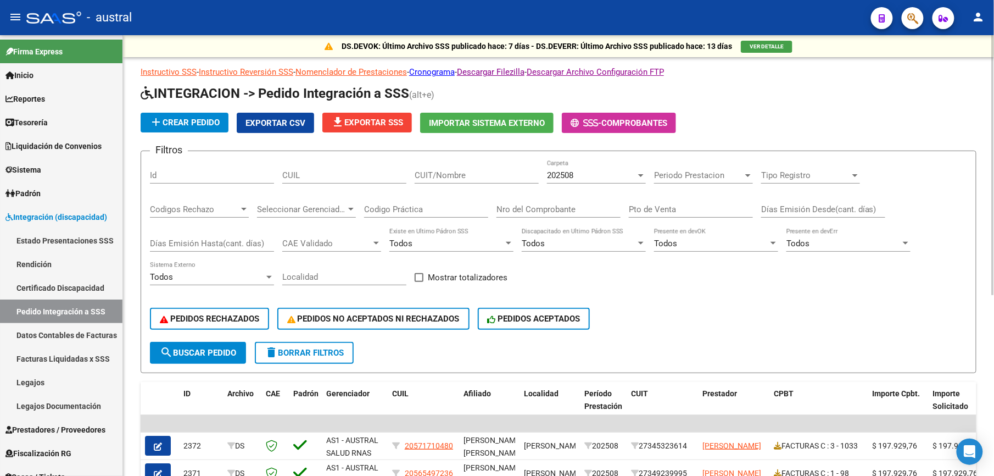
click at [375, 131] on button "file_download Exportar SSS" at bounding box center [367, 123] width 90 height 20
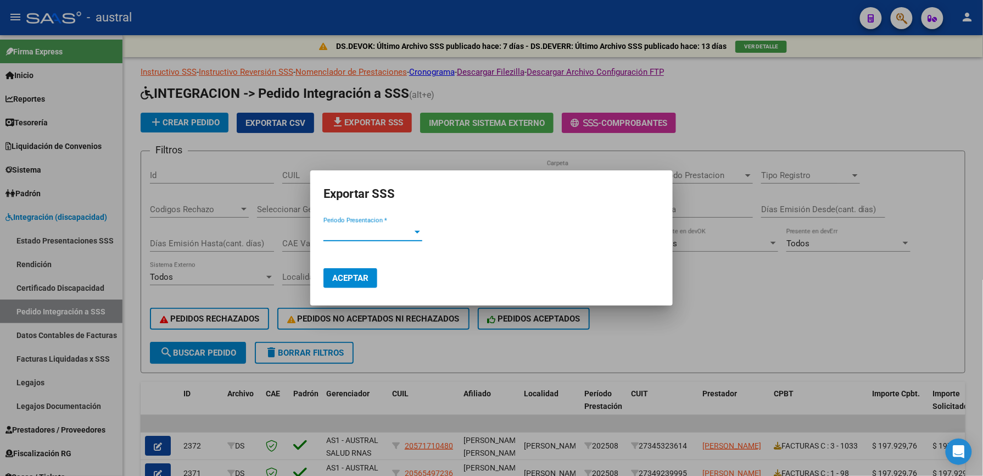
click at [357, 237] on app-drop-down-list "Periodo Presentacion * Periodo Presentacion *" at bounding box center [377, 232] width 108 height 10
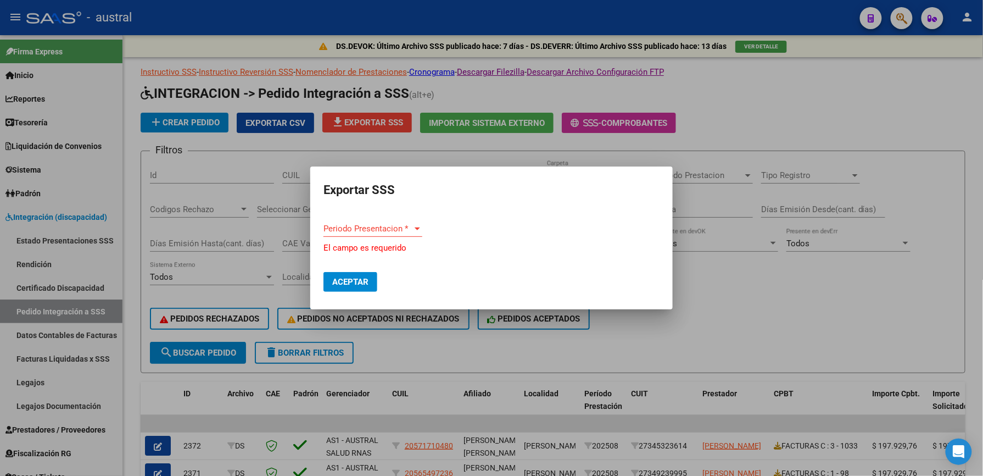
click at [356, 240] on div "Periodo Presentacion * Periodo Presentacion *" at bounding box center [372, 233] width 99 height 27
click at [370, 231] on span "Periodo Presentacion *" at bounding box center [367, 229] width 89 height 10
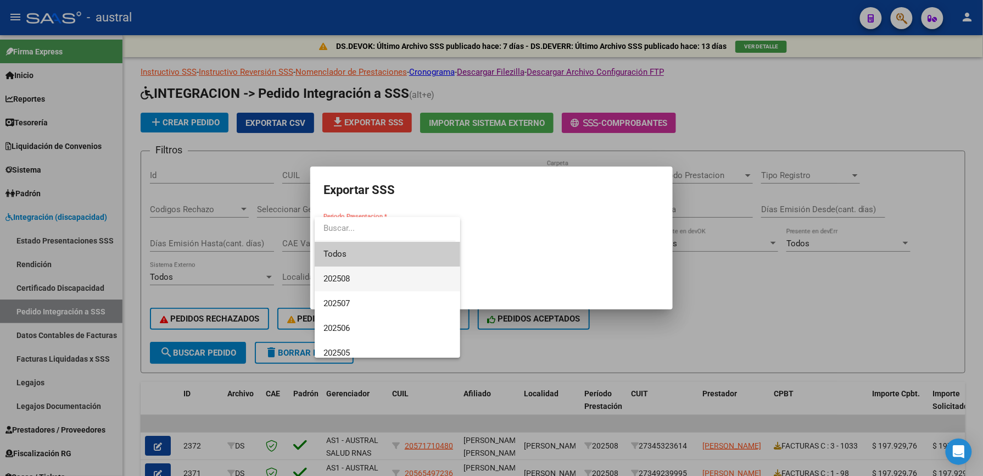
click at [377, 272] on span "202508" at bounding box center [387, 278] width 128 height 25
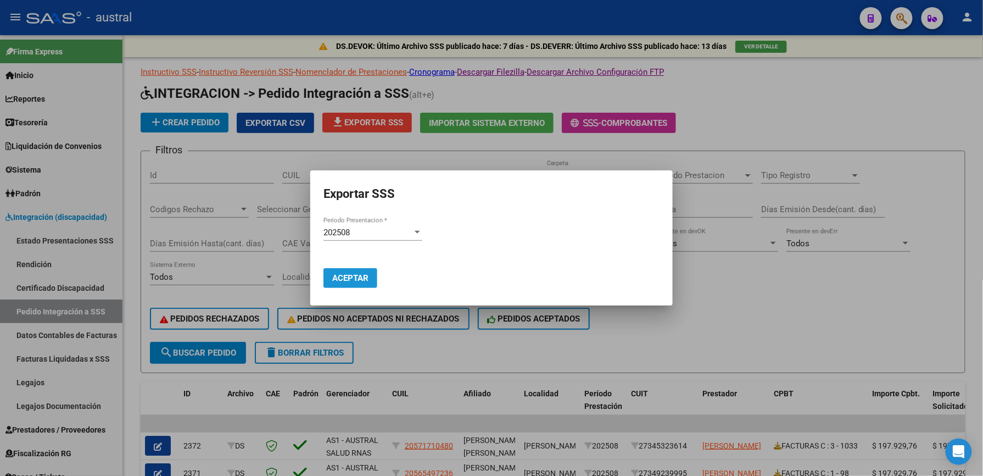
click at [369, 277] on button "Aceptar" at bounding box center [350, 278] width 54 height 20
drag, startPoint x: 86, startPoint y: 312, endPoint x: 470, endPoint y: 238, distance: 390.9
click at [93, 312] on div at bounding box center [491, 238] width 983 height 476
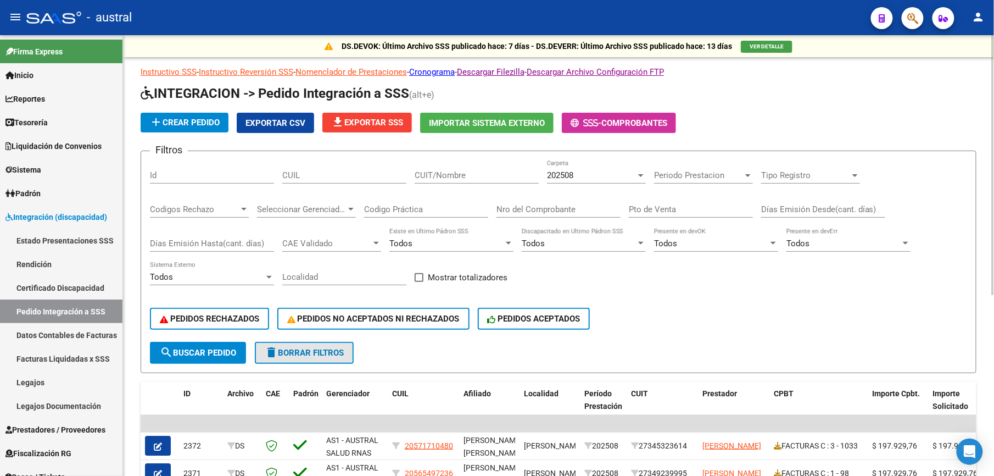
click at [335, 353] on span "delete Borrar Filtros" at bounding box center [304, 353] width 79 height 10
click at [333, 181] on div "CUIL" at bounding box center [344, 172] width 124 height 24
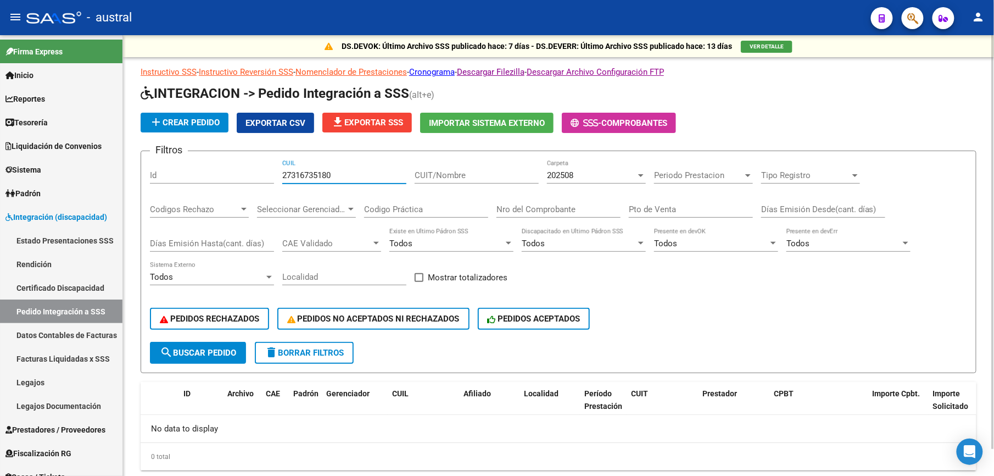
type input "27316735180"
click at [328, 356] on span "delete Borrar Filtros" at bounding box center [304, 353] width 79 height 10
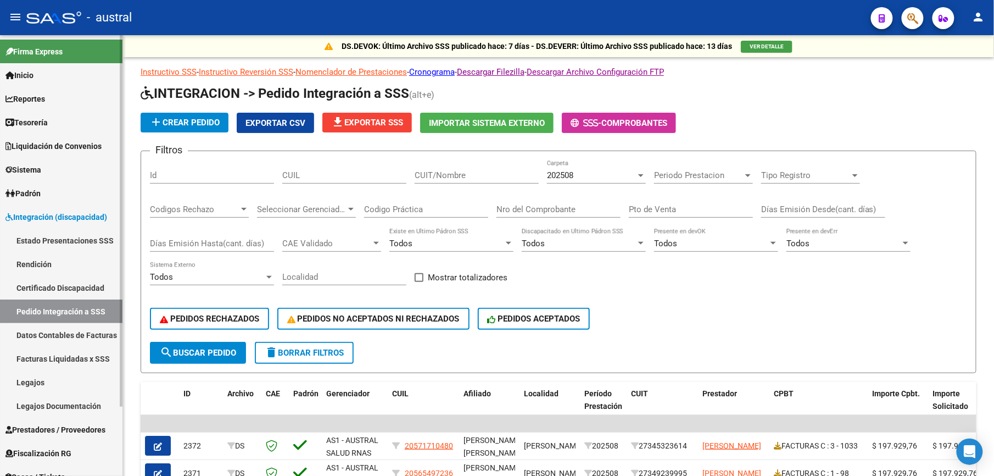
click at [55, 241] on link "Estado Presentaciones SSS" at bounding box center [61, 240] width 122 height 24
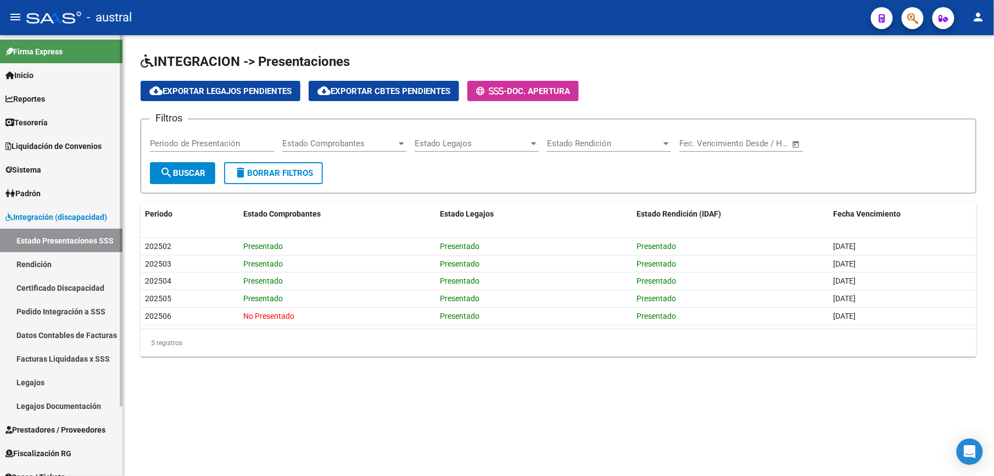
click at [83, 357] on link "Facturas Liquidadas x SSS" at bounding box center [61, 359] width 122 height 24
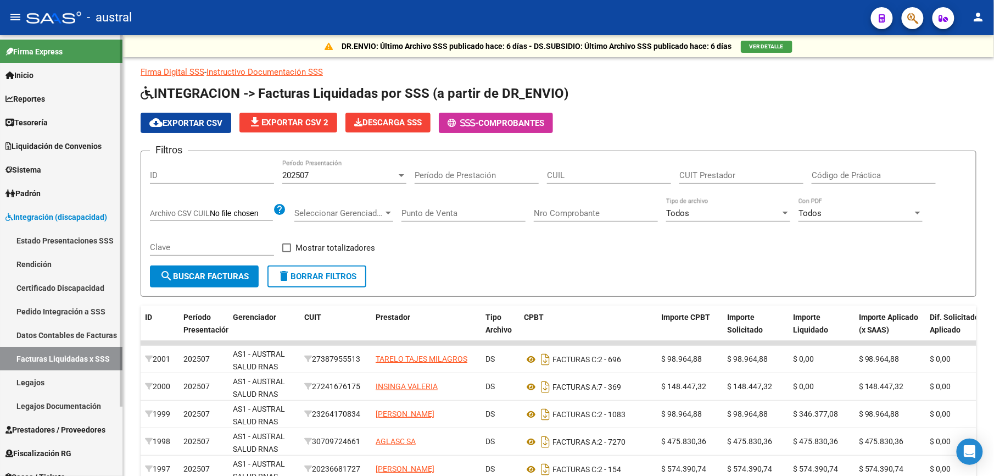
click at [25, 215] on span "Integración (discapacidad)" at bounding box center [56, 217] width 102 height 12
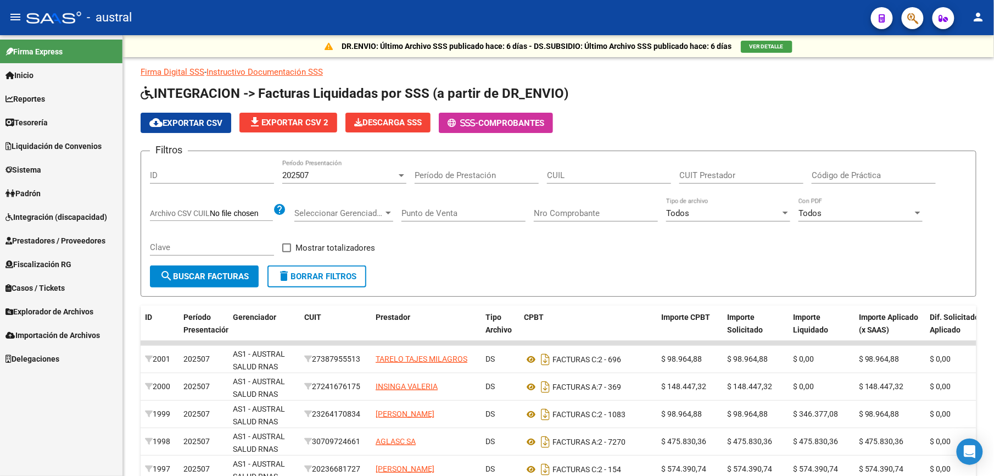
click at [65, 248] on link "Prestadores / Proveedores" at bounding box center [61, 240] width 122 height 24
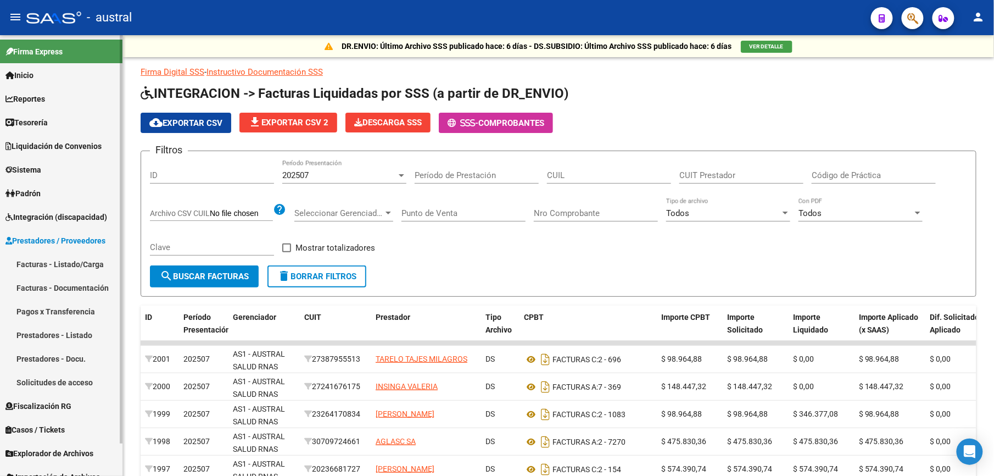
click at [83, 262] on link "Facturas - Listado/Carga" at bounding box center [61, 264] width 122 height 24
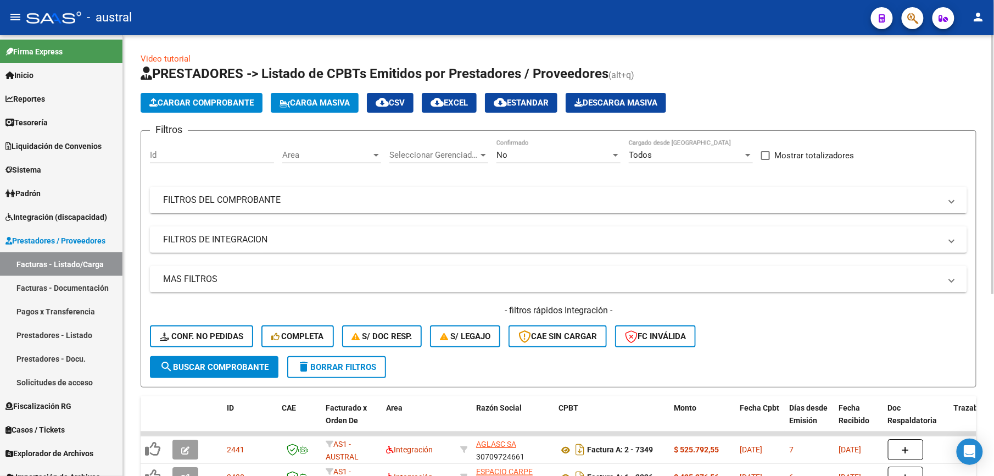
click at [249, 202] on mat-panel-title "FILTROS DEL COMPROBANTE" at bounding box center [552, 200] width 778 height 12
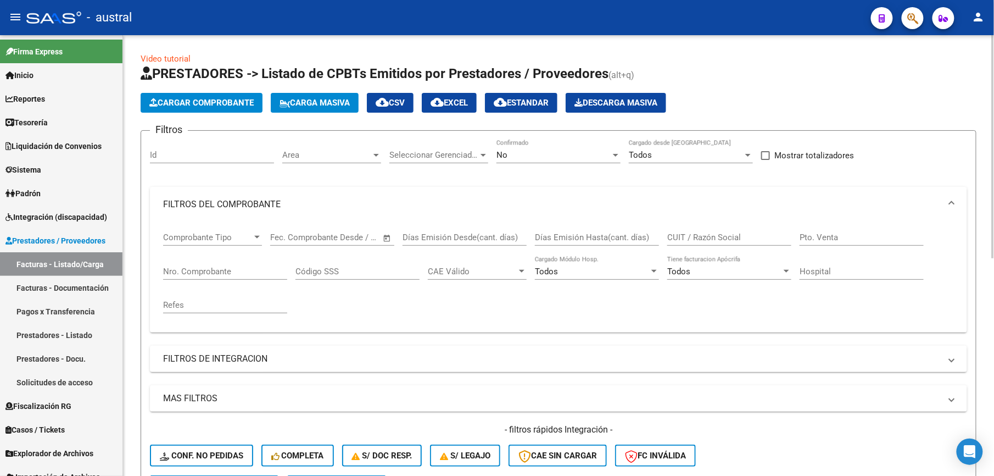
click at [693, 243] on div "CUIT / Razón Social" at bounding box center [729, 234] width 124 height 24
click at [245, 277] on div "Nro. Comprobante" at bounding box center [225, 268] width 124 height 24
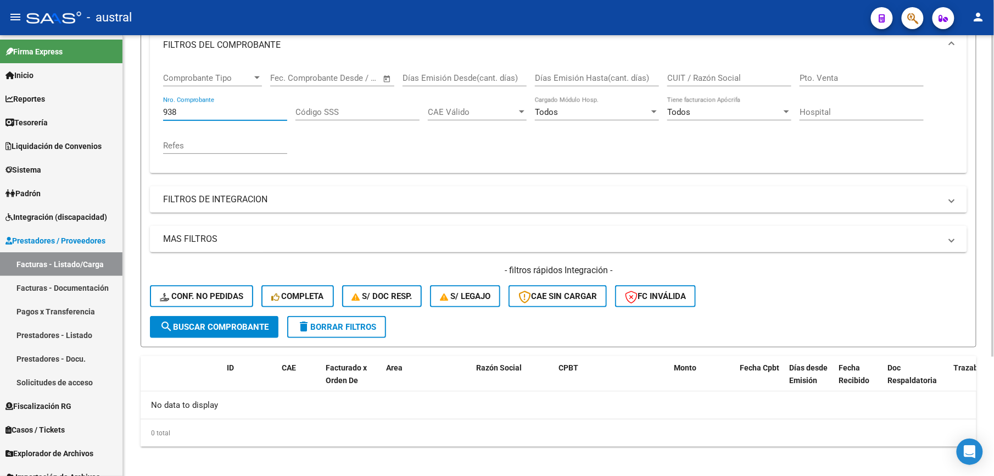
scroll to position [165, 0]
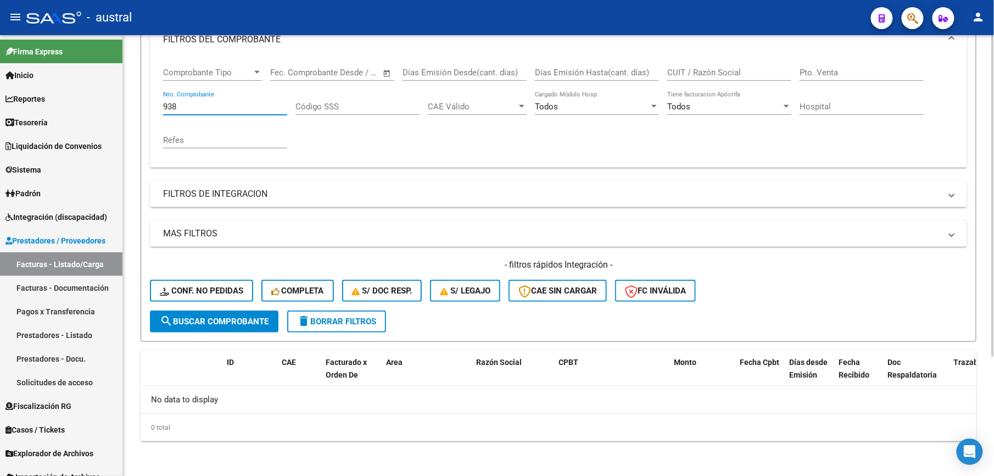
type input "938"
click at [324, 314] on button "delete Borrar Filtros" at bounding box center [336, 321] width 99 height 22
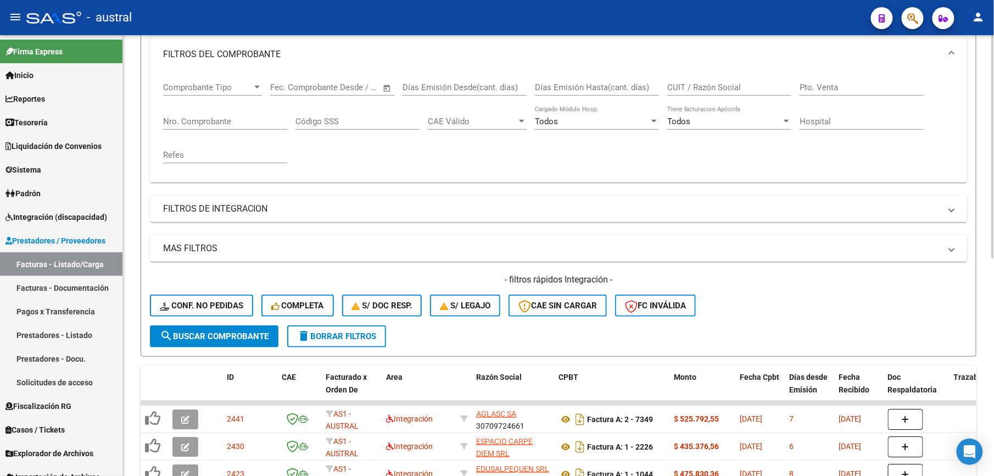
scroll to position [366, 0]
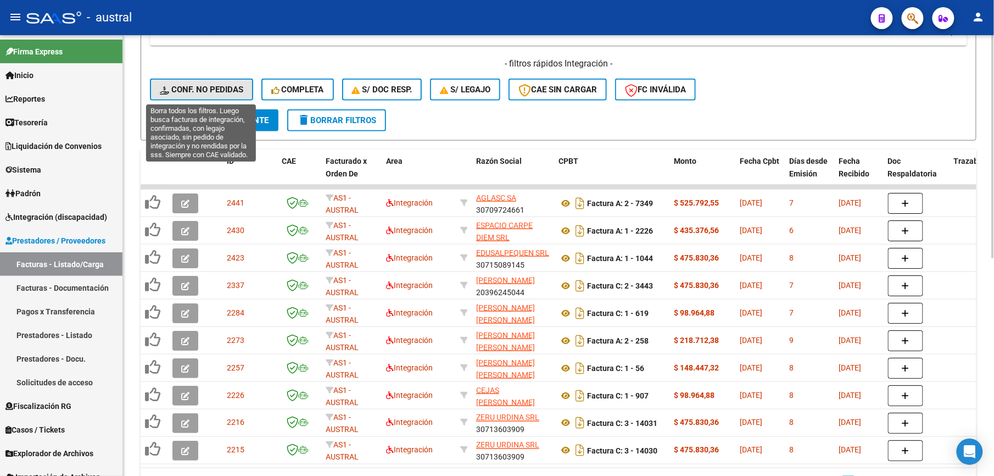
click at [205, 88] on span "Conf. no pedidas" at bounding box center [201, 90] width 83 height 10
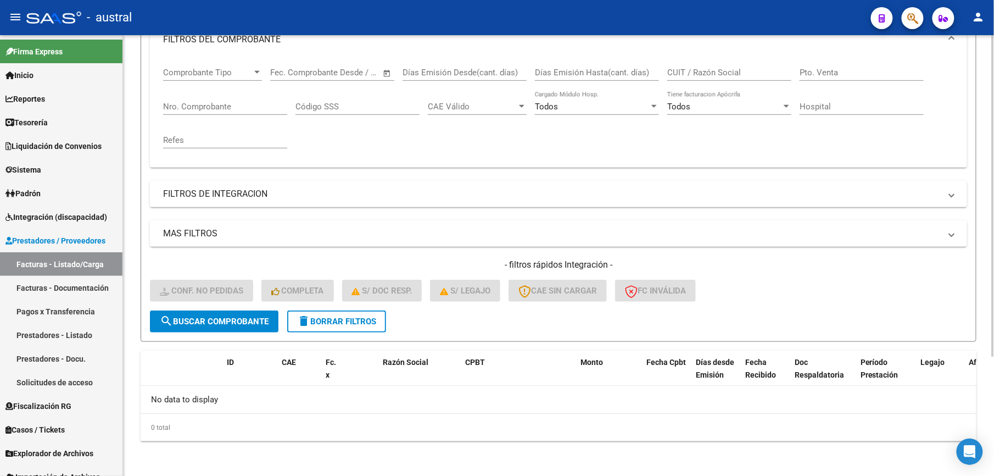
click at [354, 324] on span "delete Borrar Filtros" at bounding box center [336, 321] width 79 height 10
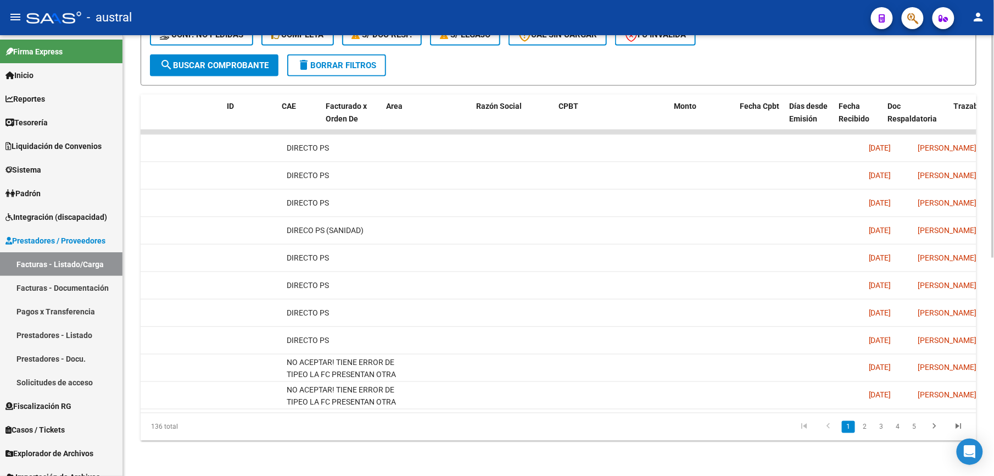
scroll to position [0, 0]
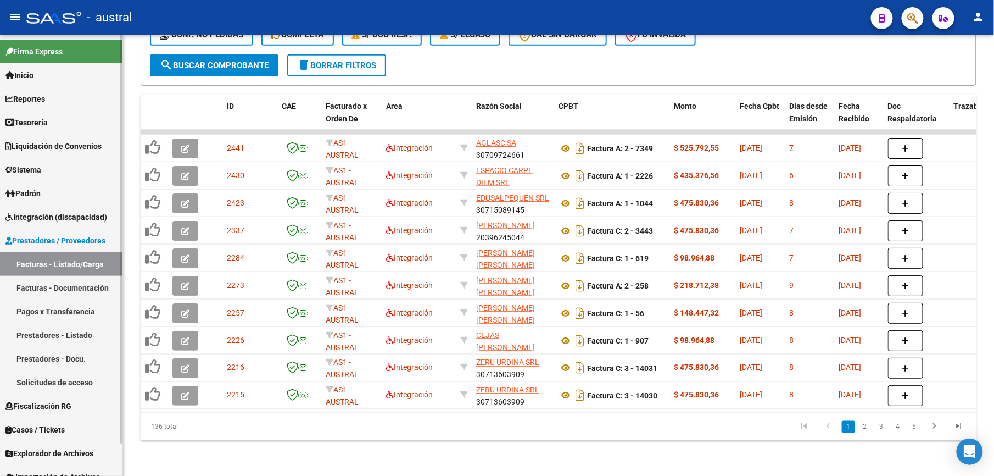
click at [60, 236] on span "Prestadores / Proveedores" at bounding box center [55, 241] width 100 height 12
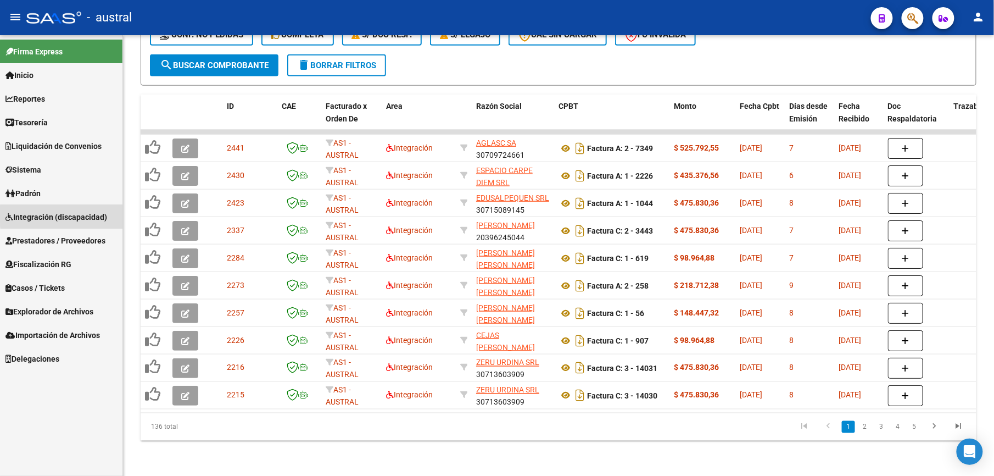
click at [77, 214] on span "Integración (discapacidad)" at bounding box center [56, 217] width 102 height 12
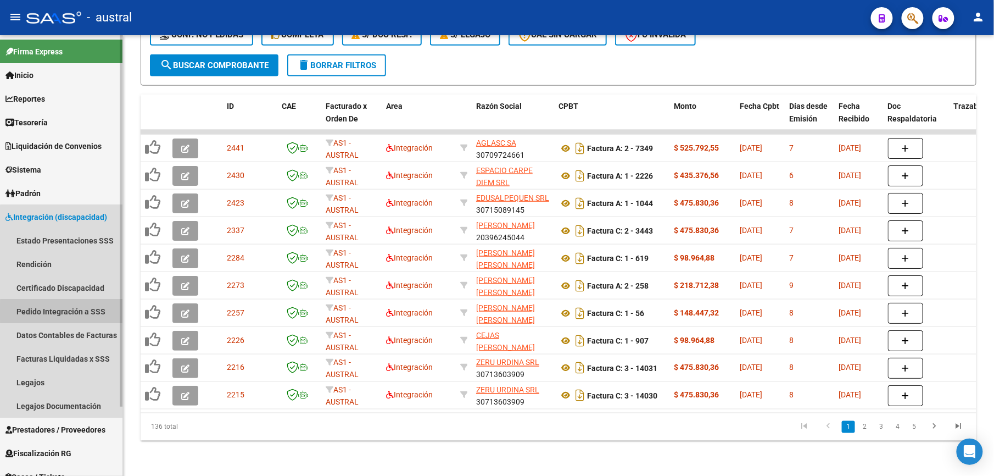
click at [75, 312] on link "Pedido Integración a SSS" at bounding box center [61, 311] width 122 height 24
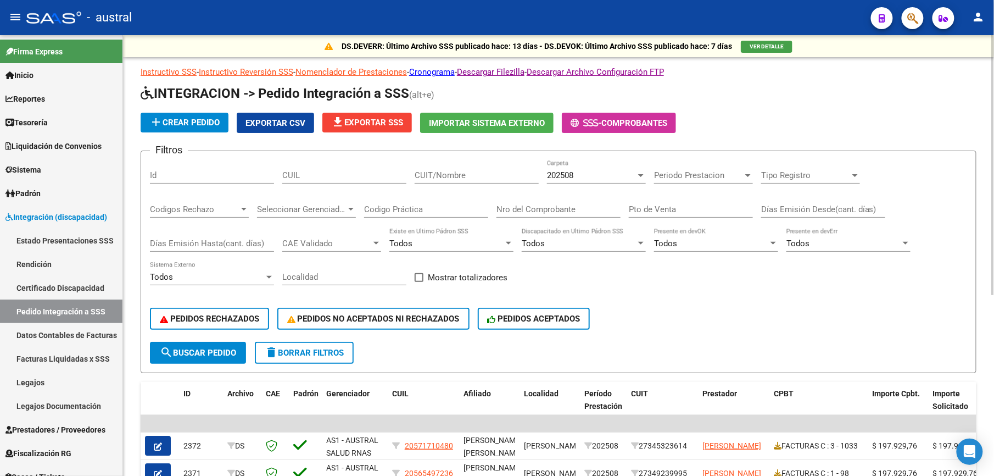
click at [435, 174] on input "CUIT/Nombre" at bounding box center [477, 175] width 124 height 10
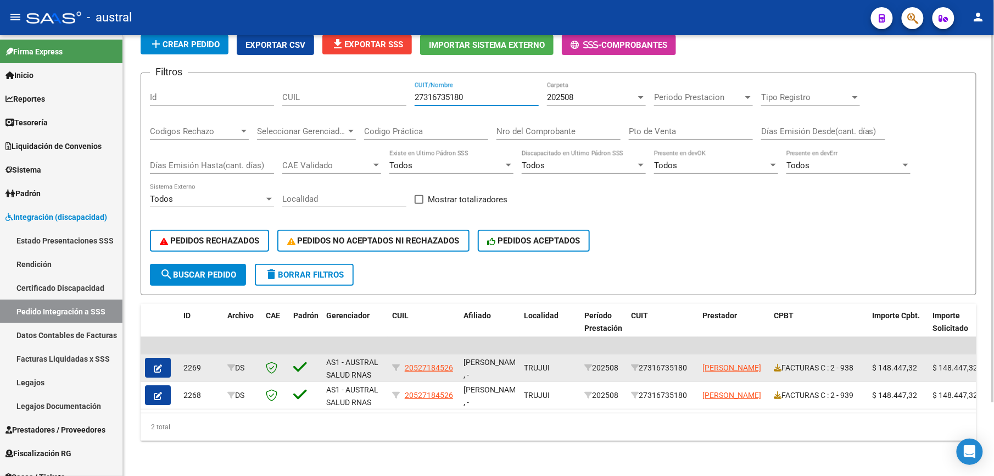
type input "27316735180"
click at [154, 364] on icon "button" at bounding box center [158, 368] width 8 height 8
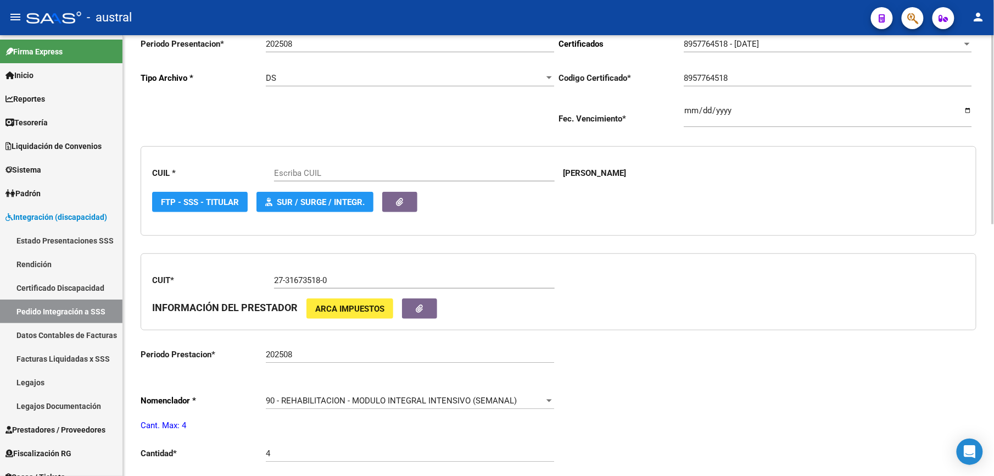
type input "20527184526"
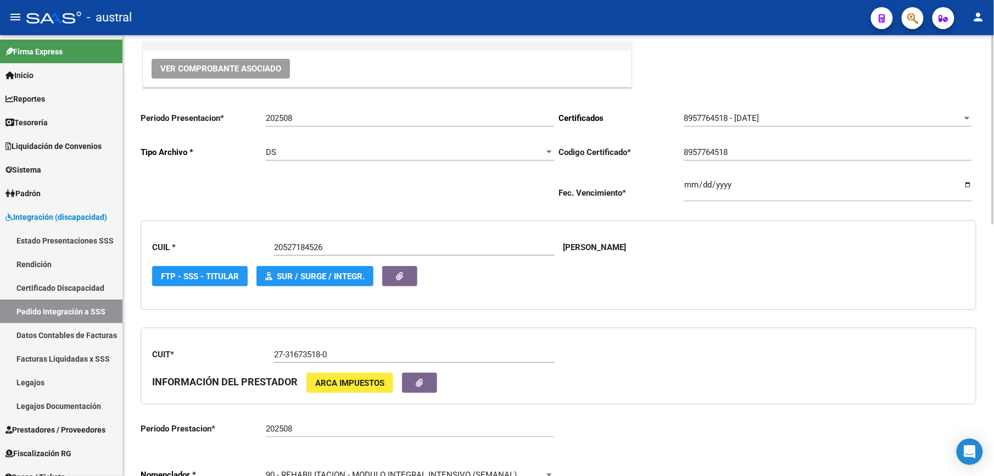
scroll to position [77, 0]
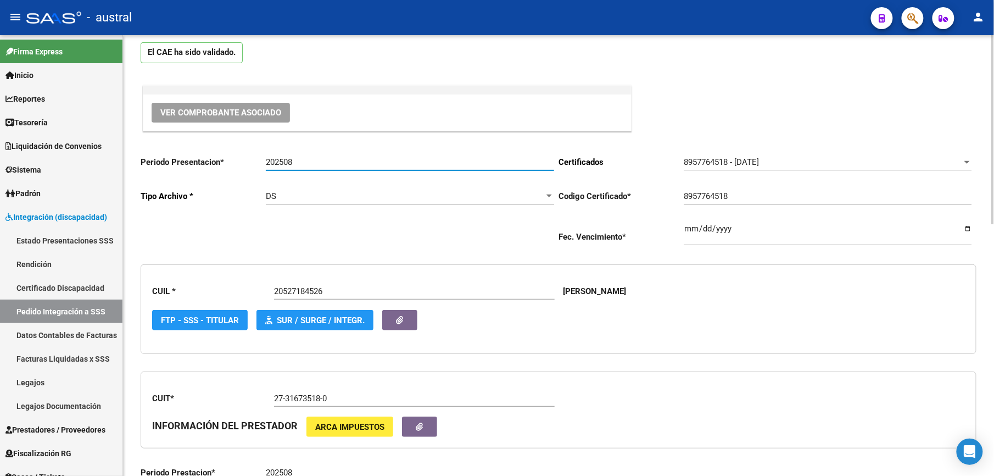
click at [336, 158] on input "202508" at bounding box center [410, 162] width 288 height 10
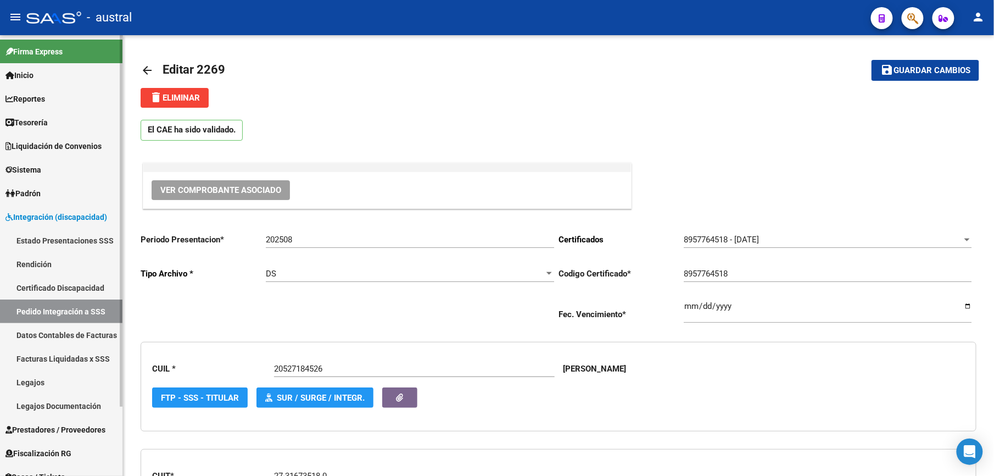
click at [53, 304] on link "Pedido Integración a SSS" at bounding box center [61, 311] width 122 height 24
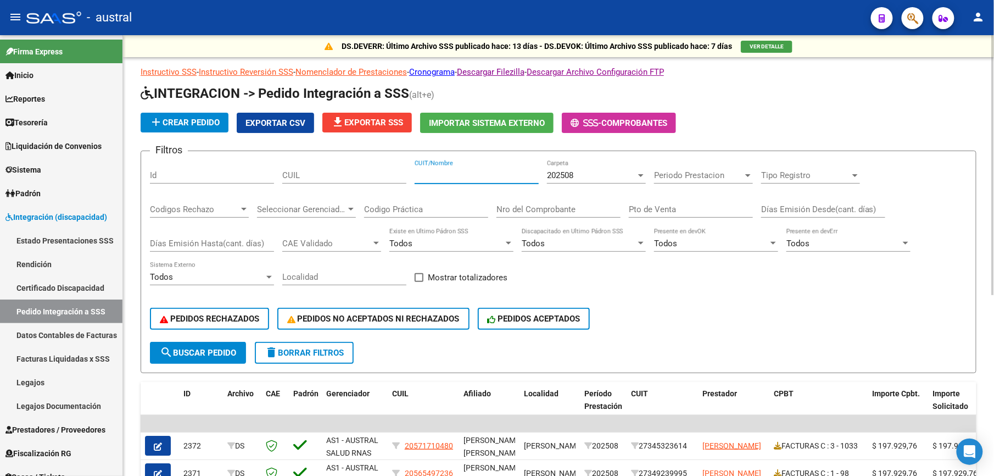
click at [436, 172] on input "CUIT/Nombre" at bounding box center [477, 175] width 124 height 10
type input "27316735180"
click at [200, 349] on span "search Buscar Pedido" at bounding box center [198, 353] width 76 height 10
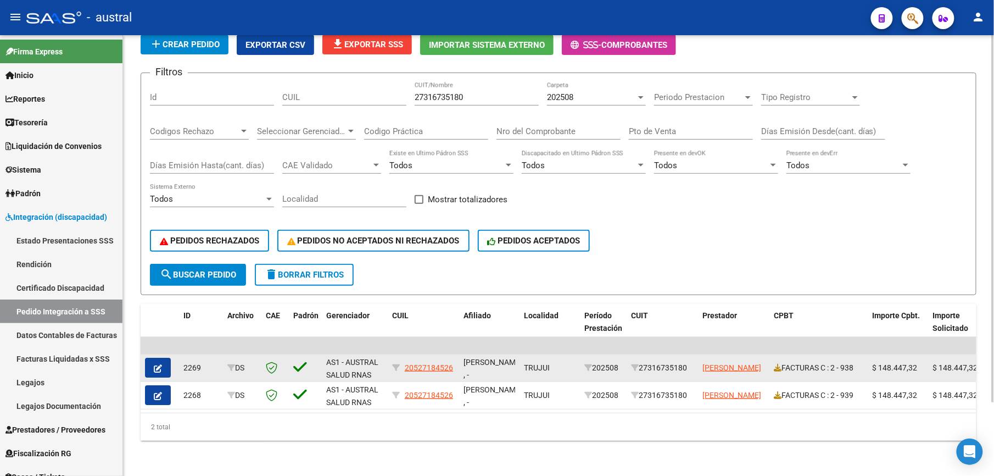
click at [161, 358] on button "button" at bounding box center [158, 368] width 26 height 20
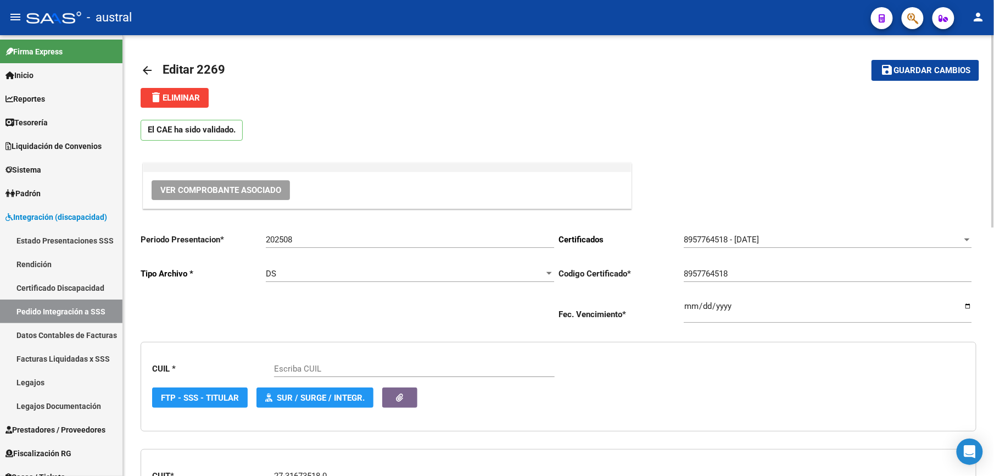
click at [356, 243] on input "202508" at bounding box center [410, 240] width 288 height 10
type input "20527184526"
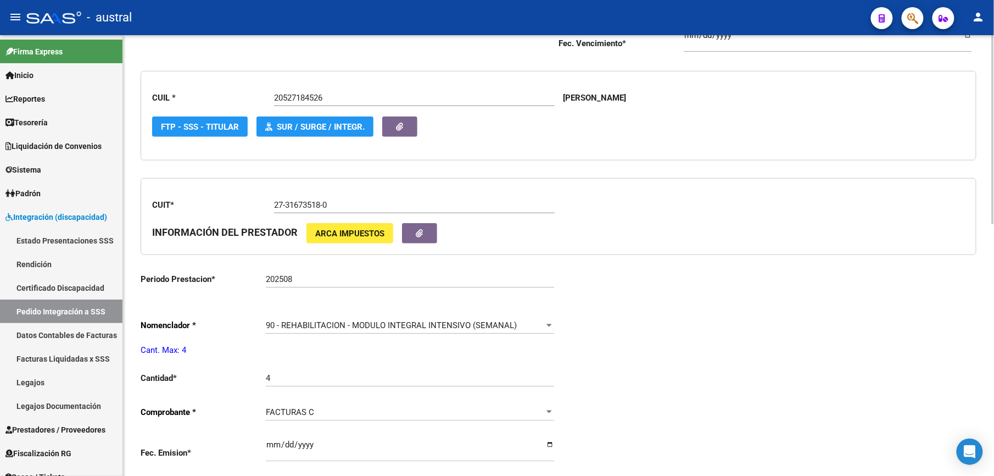
scroll to position [293, 0]
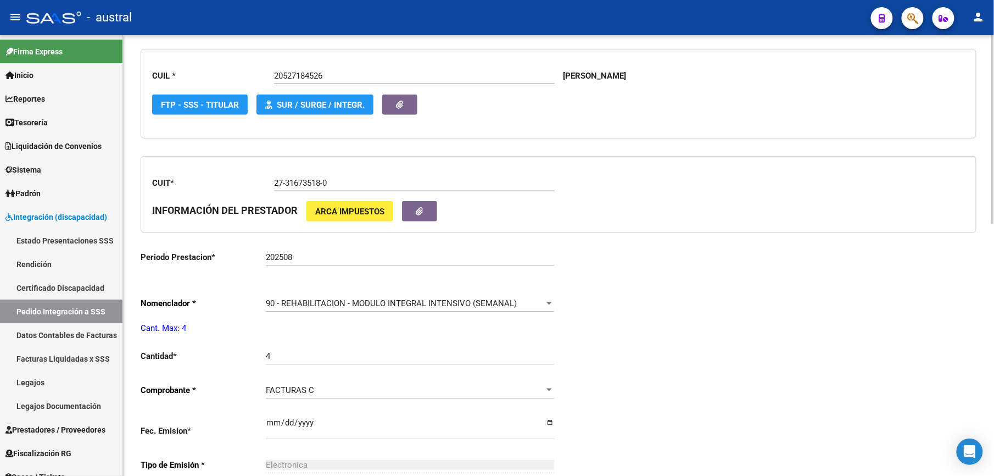
click at [343, 268] on div "202508 Ingresar el Periodo Prestacion" at bounding box center [410, 259] width 288 height 34
click at [343, 258] on input "202508" at bounding box center [410, 257] width 288 height 10
type input "202507"
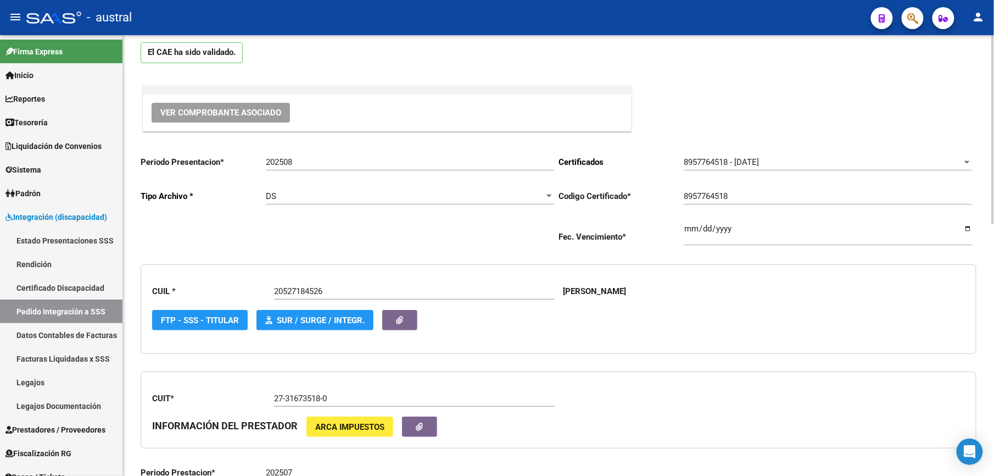
scroll to position [0, 0]
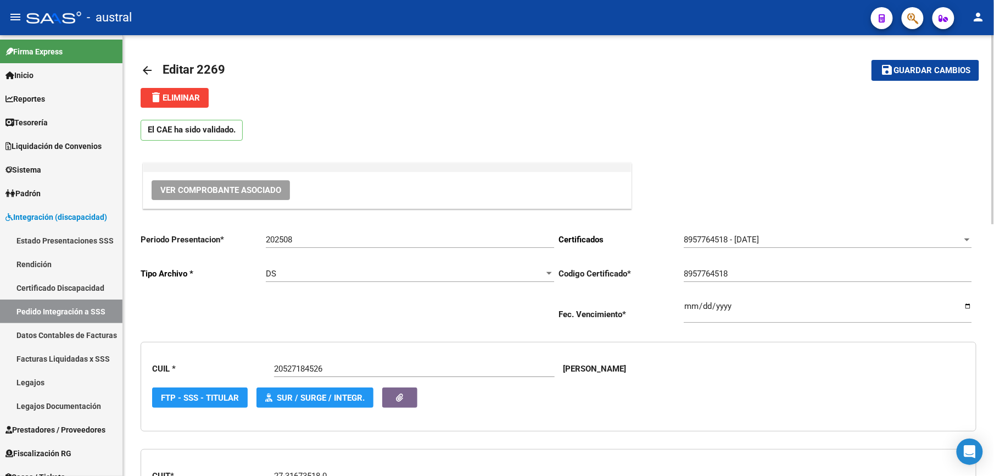
click at [919, 76] on button "save Guardar cambios" at bounding box center [926, 70] width 108 height 20
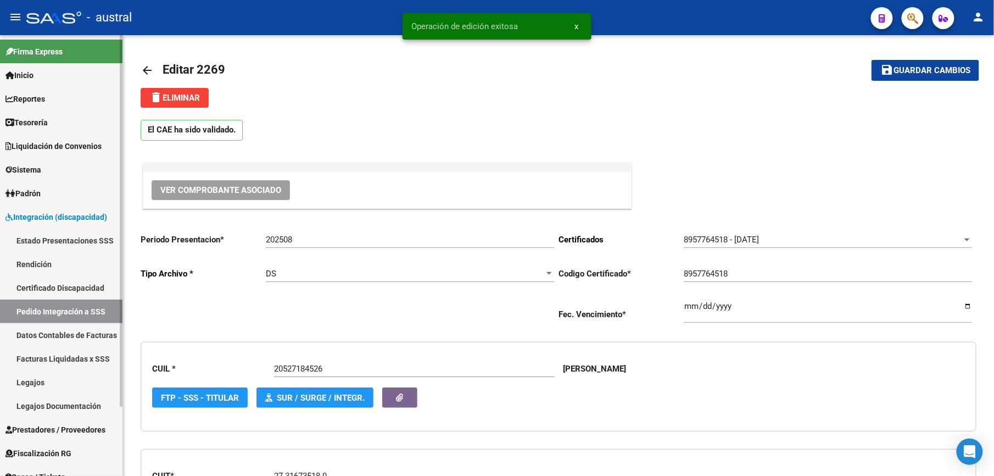
click at [104, 303] on link "Pedido Integración a SSS" at bounding box center [61, 311] width 122 height 24
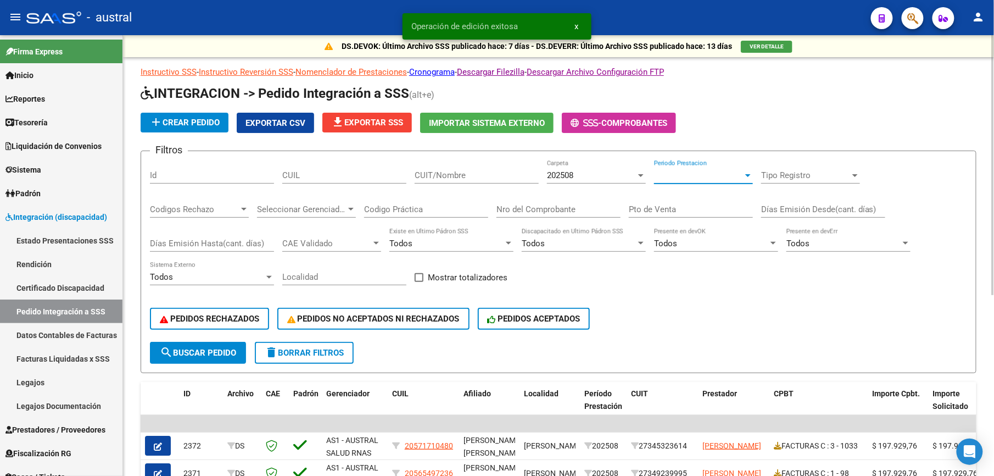
click at [681, 175] on span "Periodo Prestacion" at bounding box center [698, 175] width 89 height 10
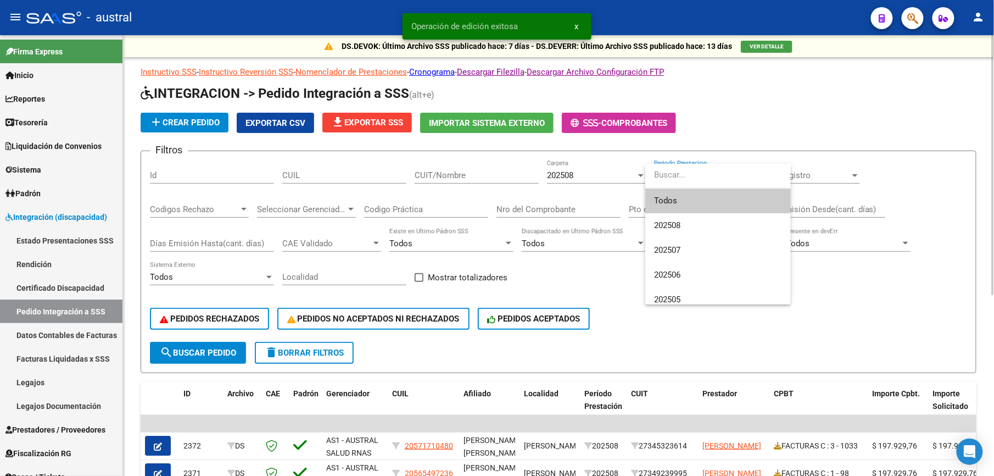
click at [681, 175] on input "dropdown search" at bounding box center [715, 175] width 141 height 25
click at [417, 176] on div at bounding box center [497, 238] width 994 height 476
click at [451, 176] on input "CUIT/Nombre" at bounding box center [477, 175] width 124 height 10
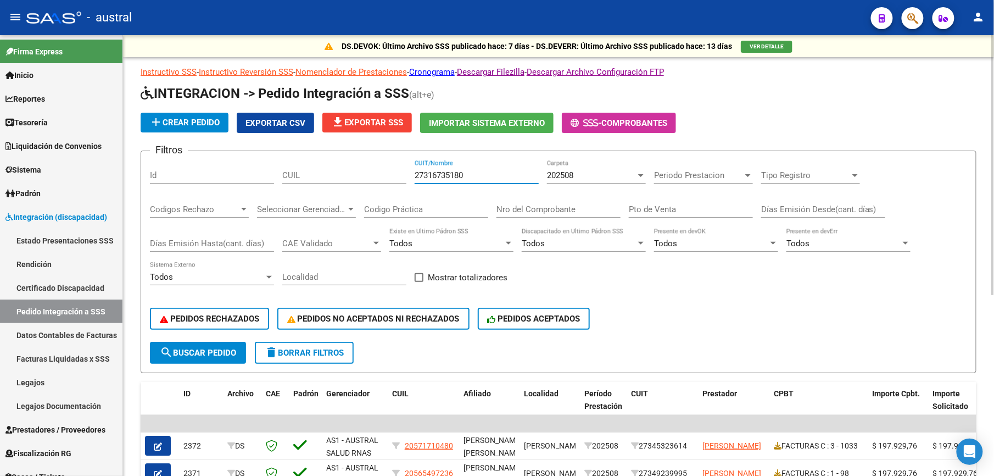
type input "27316735180"
click at [221, 351] on span "search Buscar Pedido" at bounding box center [198, 353] width 76 height 10
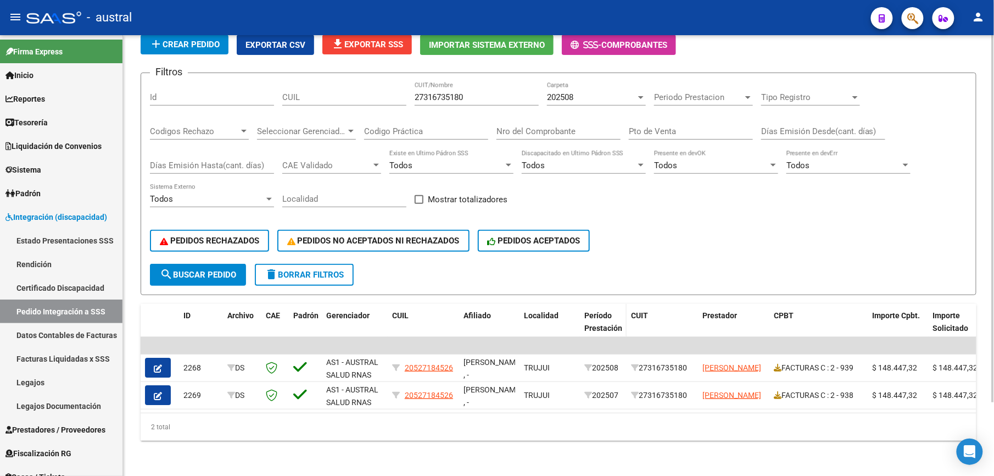
scroll to position [88, 0]
drag, startPoint x: 364, startPoint y: 414, endPoint x: 391, endPoint y: 407, distance: 28.1
click at [390, 413] on div "2 total" at bounding box center [559, 426] width 836 height 27
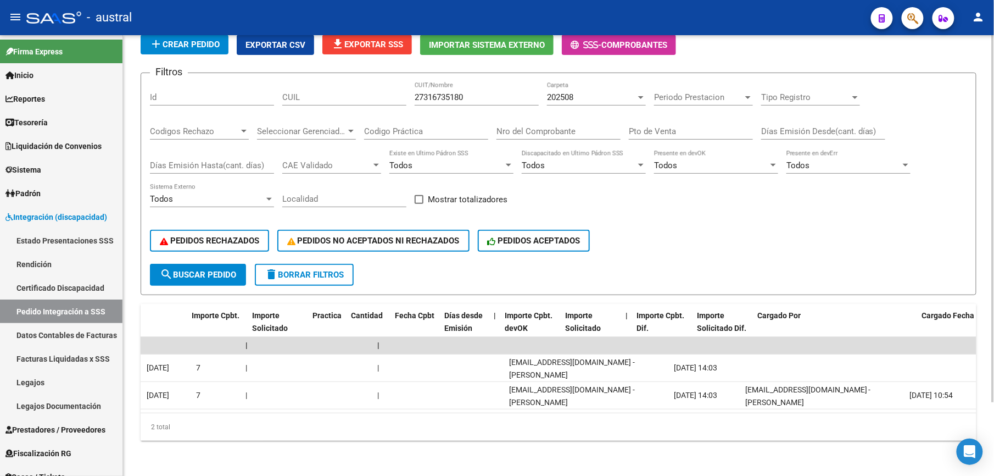
scroll to position [0, 0]
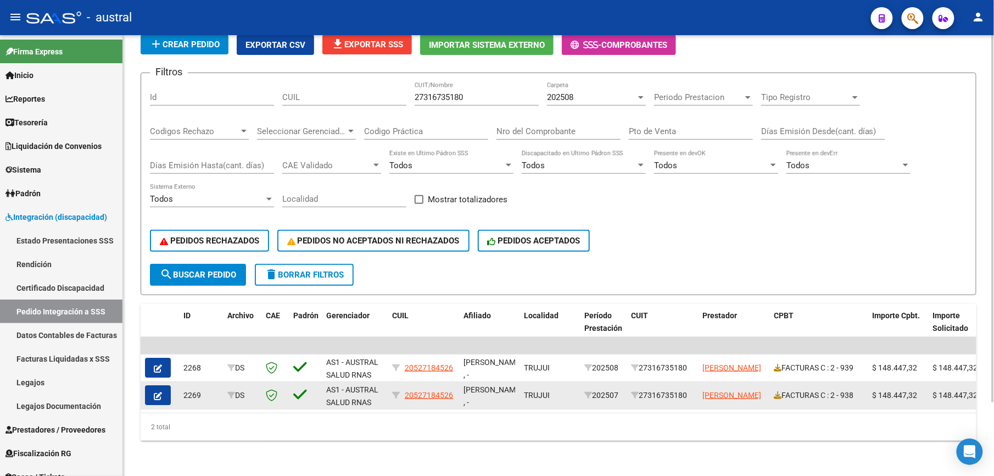
click at [152, 386] on button "button" at bounding box center [158, 395] width 26 height 20
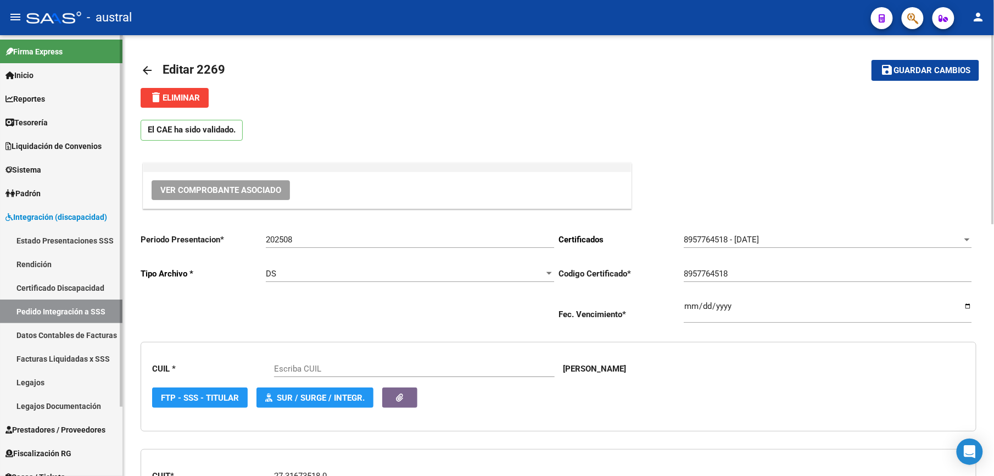
type input "20527184526"
drag, startPoint x: 64, startPoint y: 310, endPoint x: 108, endPoint y: 312, distance: 43.4
click at [64, 310] on link "Pedido Integración a SSS" at bounding box center [61, 311] width 122 height 24
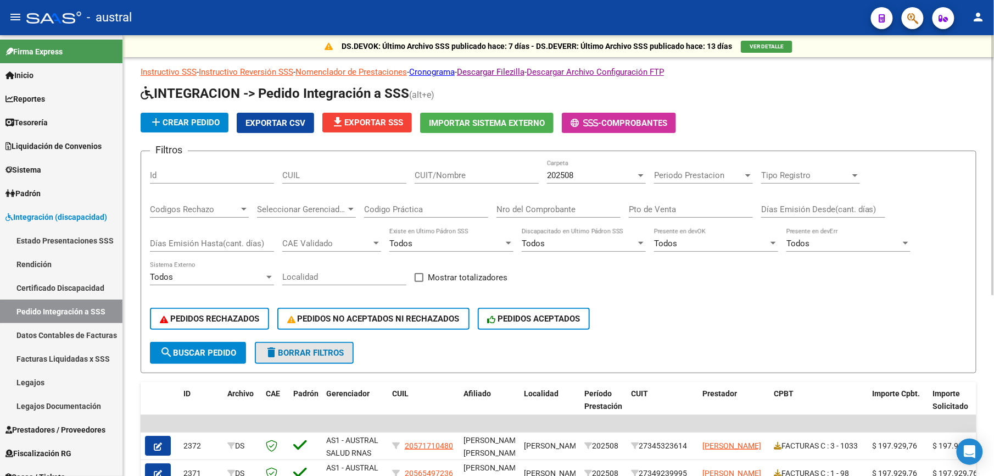
click at [332, 352] on span "delete Borrar Filtros" at bounding box center [304, 353] width 79 height 10
click at [388, 124] on span "file_download Exportar SSS" at bounding box center [367, 123] width 72 height 10
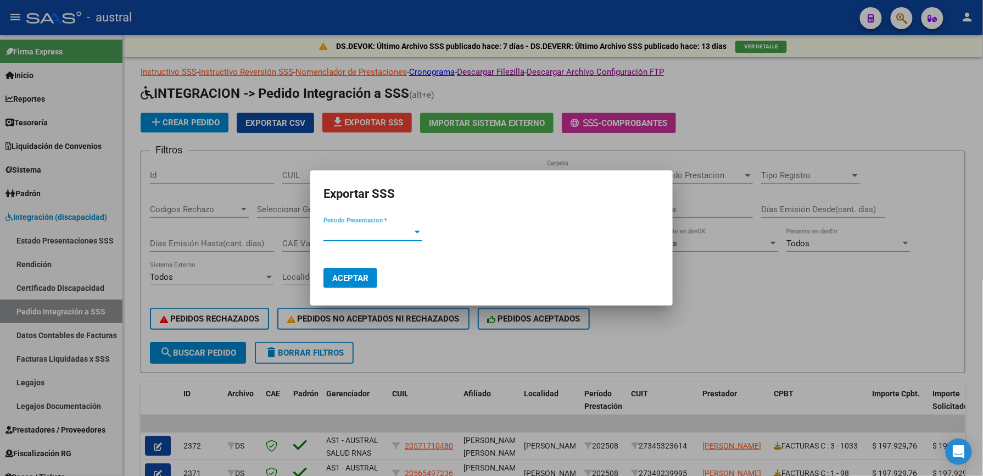
click at [412, 229] on span "Periodo Presentacion *" at bounding box center [367, 232] width 89 height 10
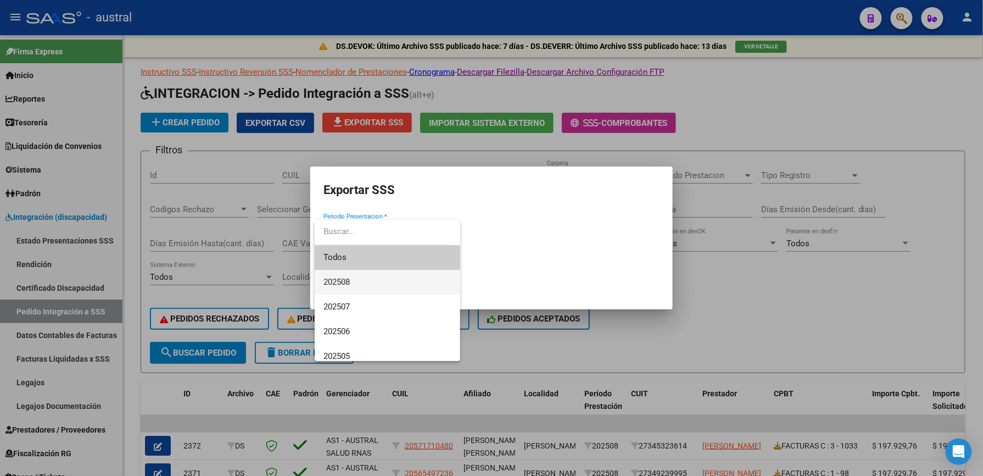
click at [369, 281] on span "202508" at bounding box center [387, 282] width 128 height 25
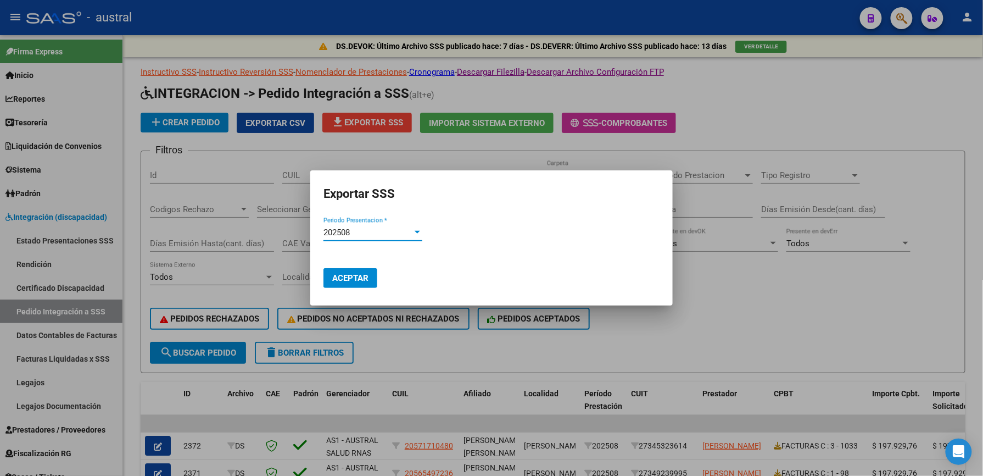
click at [358, 270] on button "Aceptar" at bounding box center [350, 278] width 54 height 20
click at [927, 328] on div at bounding box center [491, 238] width 983 height 476
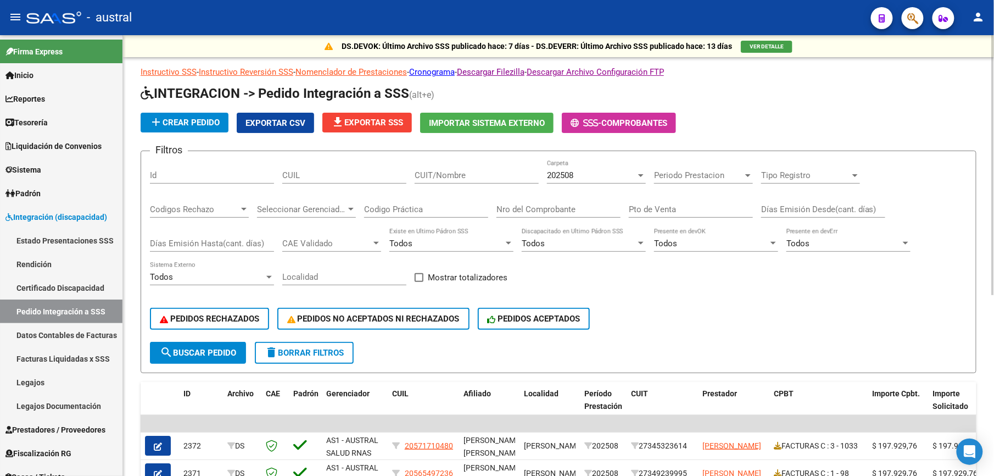
click at [303, 358] on button "delete Borrar Filtros" at bounding box center [304, 353] width 99 height 22
